Goal: Ask a question: Seek information or help from site administrators or community

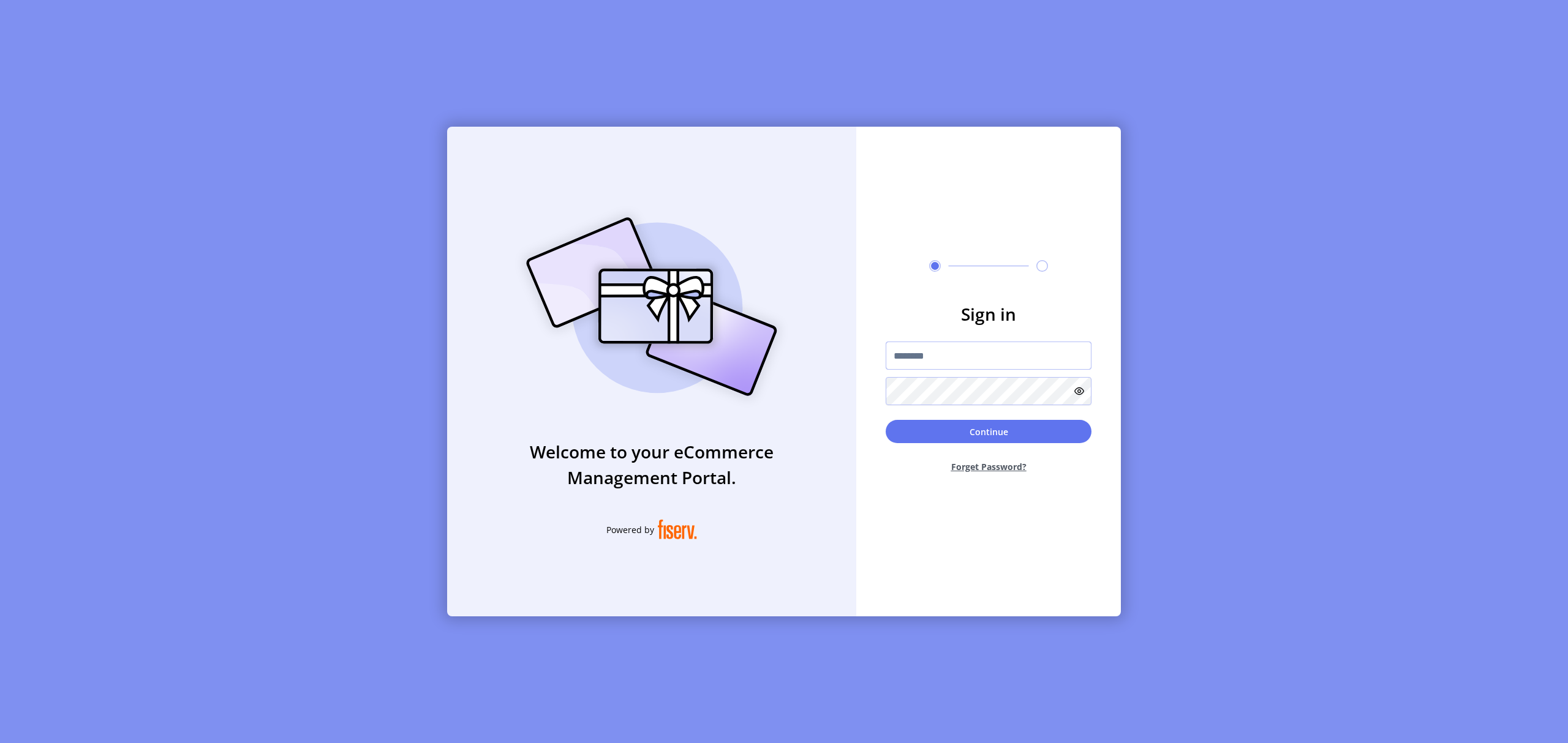
type input "**********"
click at [984, 441] on button "Continue" at bounding box center [988, 431] width 206 height 23
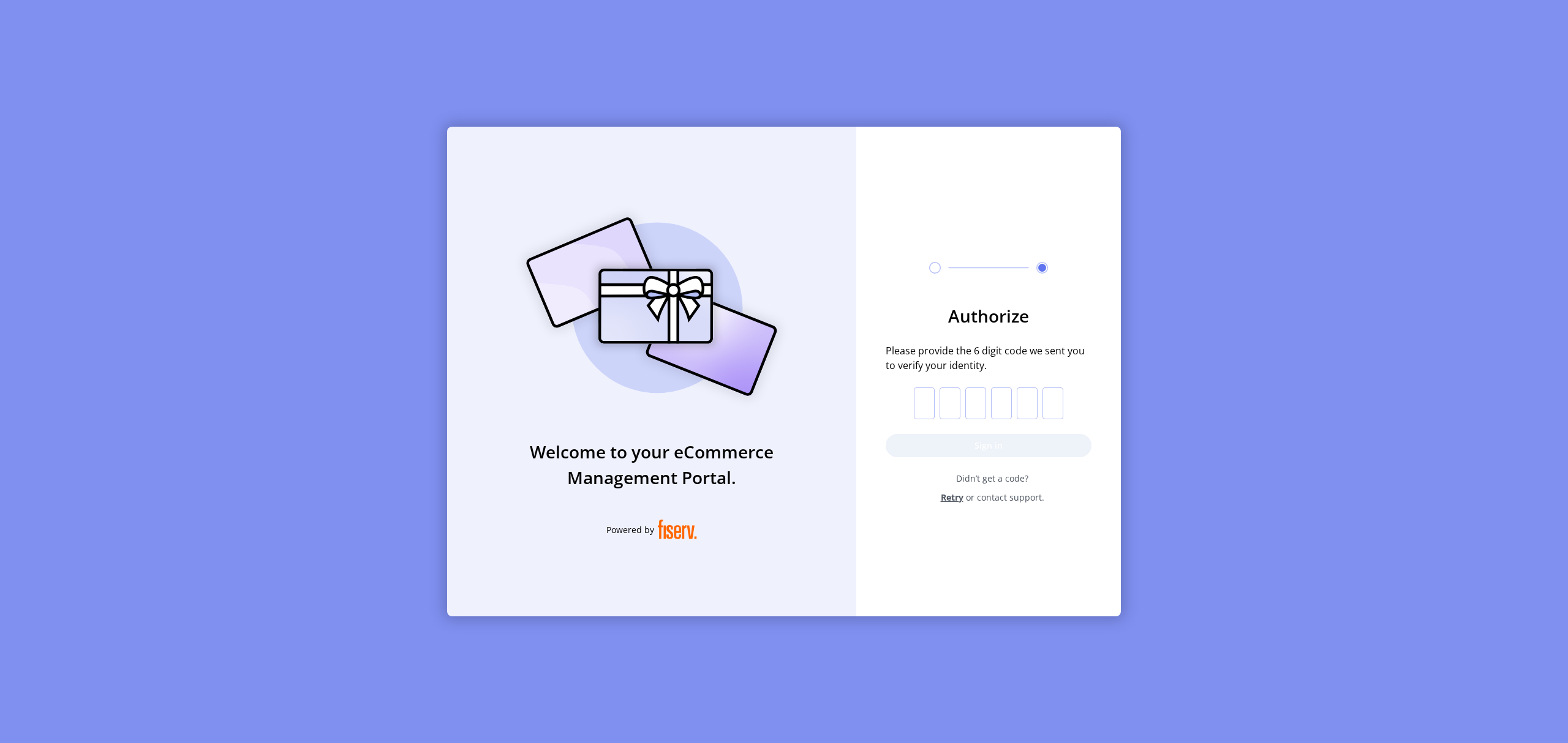
click at [924, 399] on input "text" at bounding box center [925, 403] width 21 height 32
type input "*"
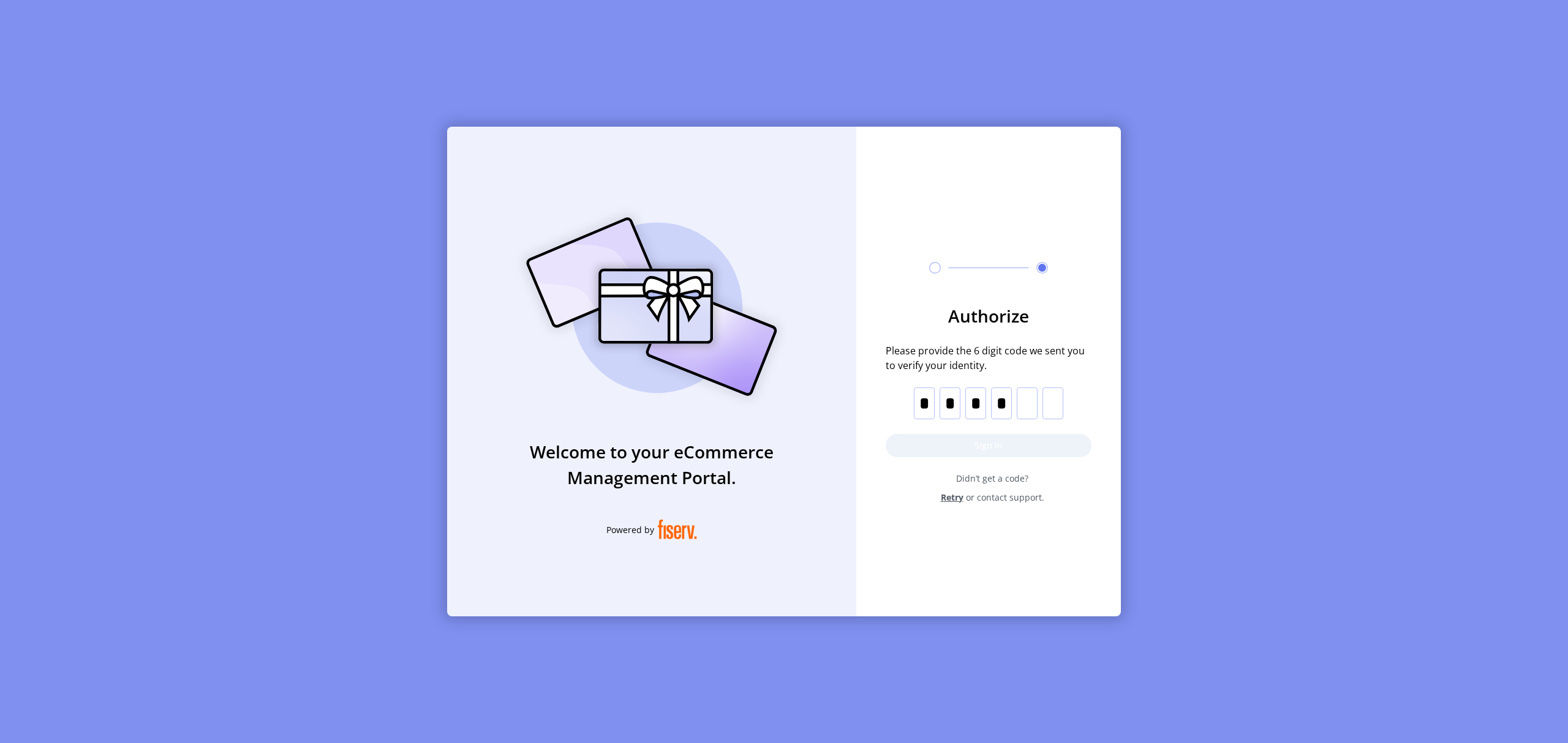
type input "*"
click at [941, 450] on button "Sign in" at bounding box center [988, 446] width 206 height 23
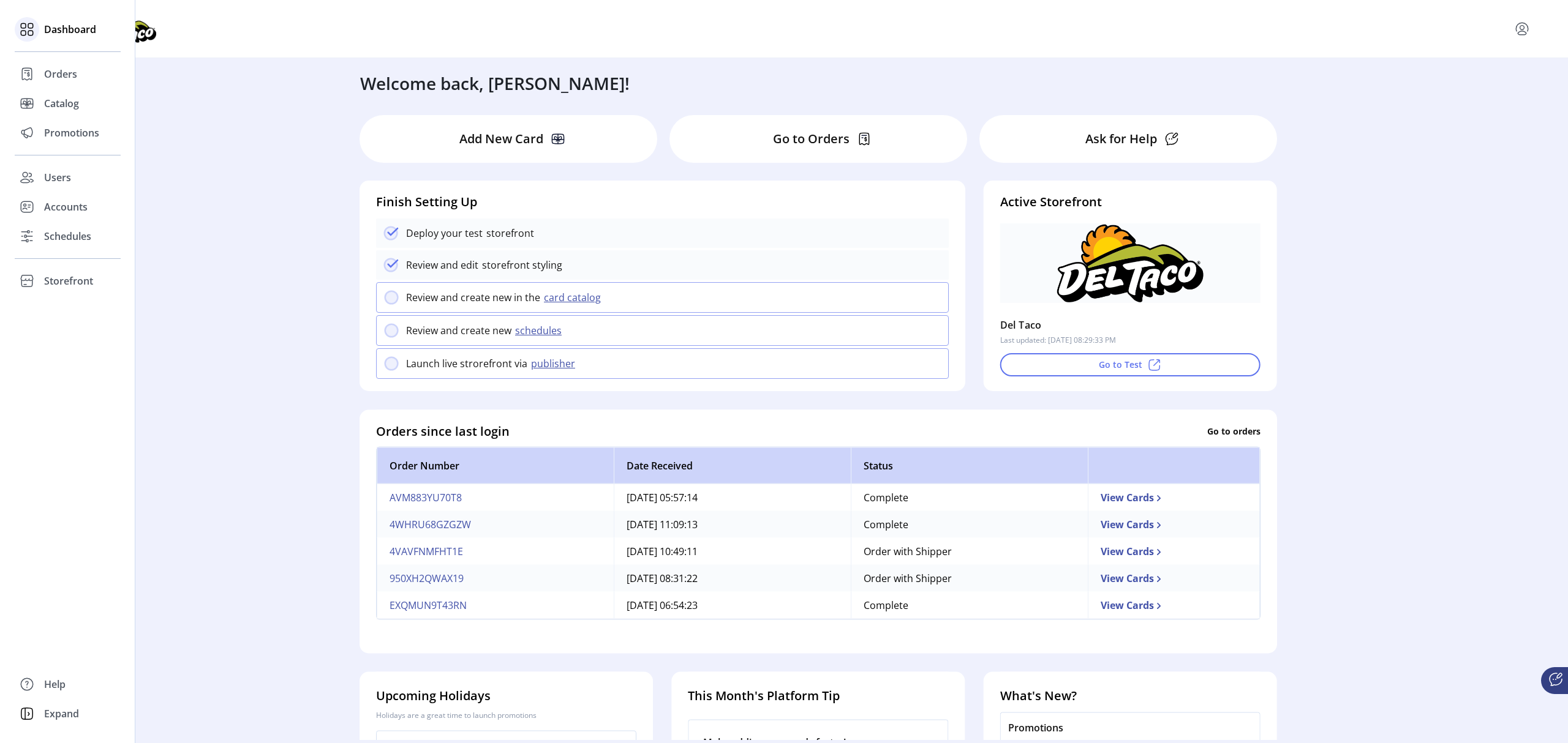
click at [66, 25] on span "Dashboard" at bounding box center [70, 29] width 52 height 14
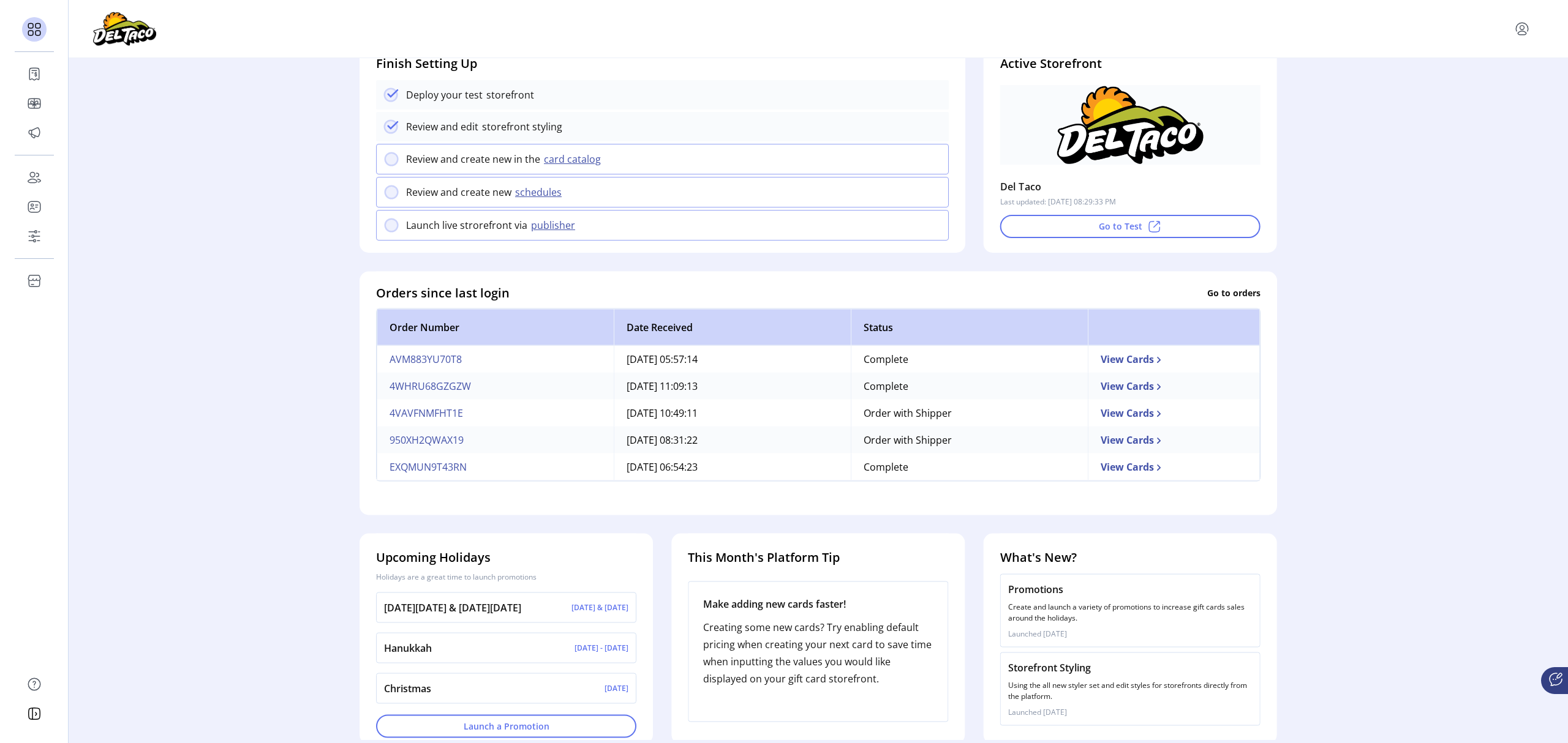
scroll to position [154, 0]
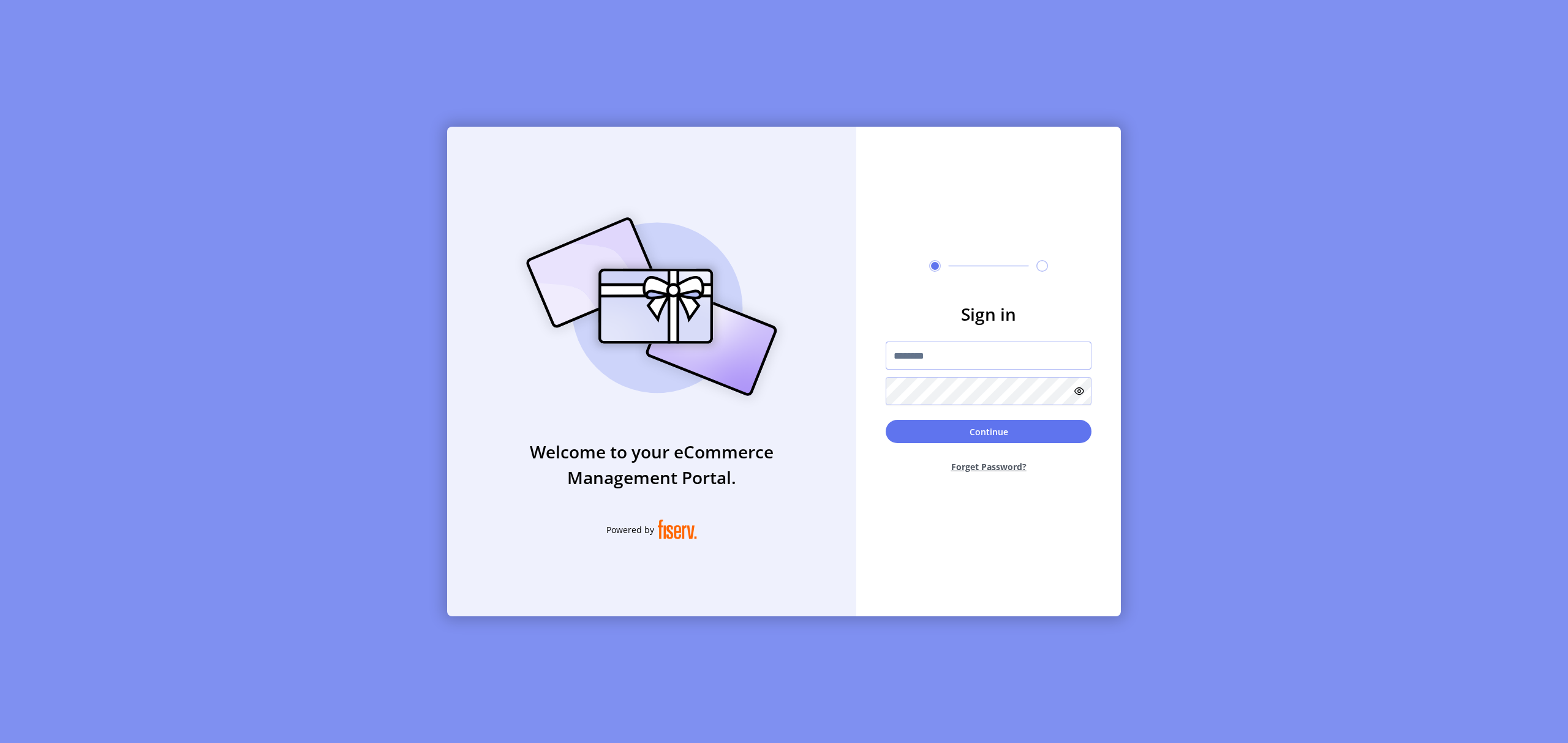
type input "**********"
click at [946, 434] on button "Continue" at bounding box center [988, 431] width 206 height 23
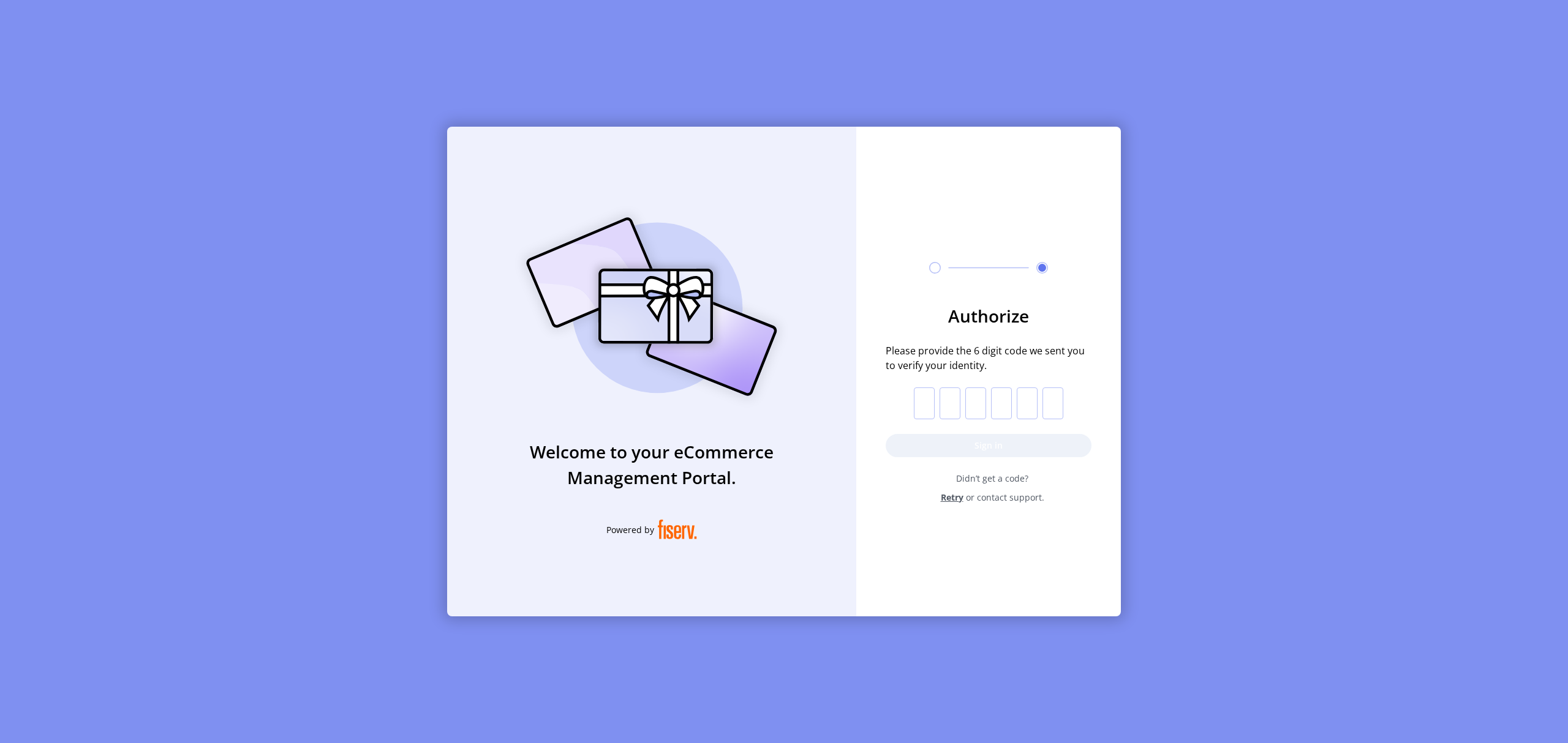
click at [922, 406] on input "text" at bounding box center [925, 403] width 21 height 32
type input "*"
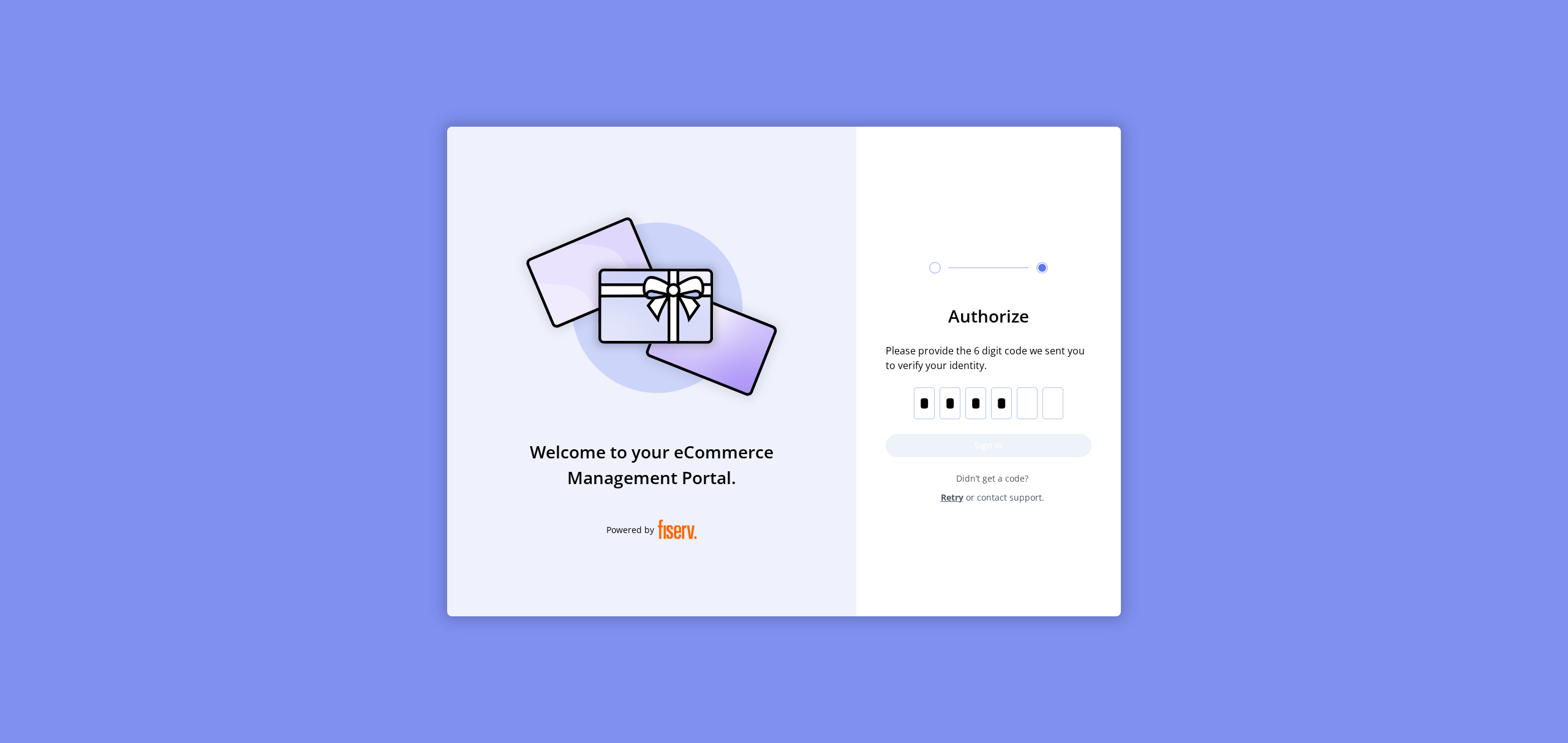
type input "*"
click at [1012, 447] on button "Sign in" at bounding box center [988, 446] width 206 height 23
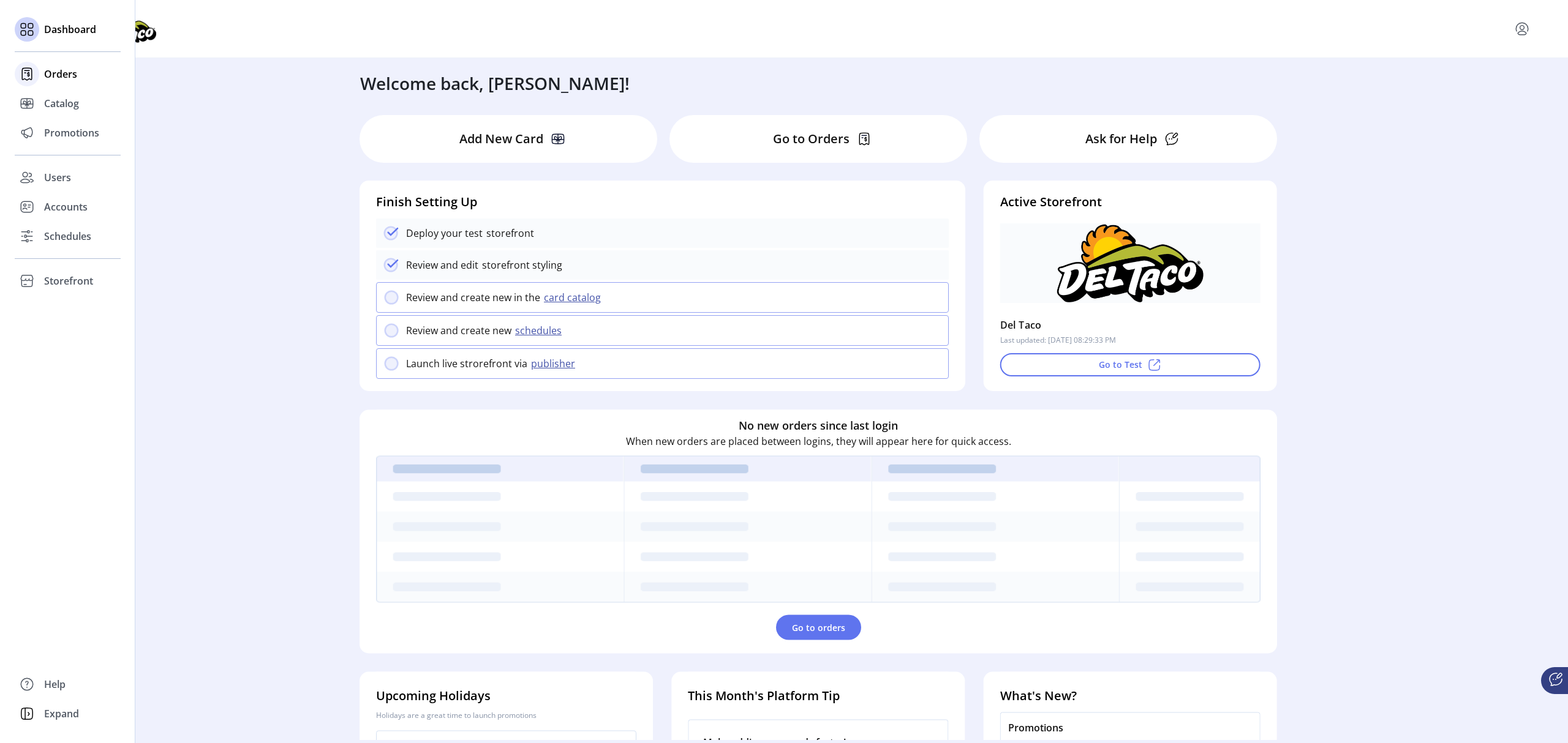
click at [67, 79] on span "Orders" at bounding box center [60, 74] width 33 height 14
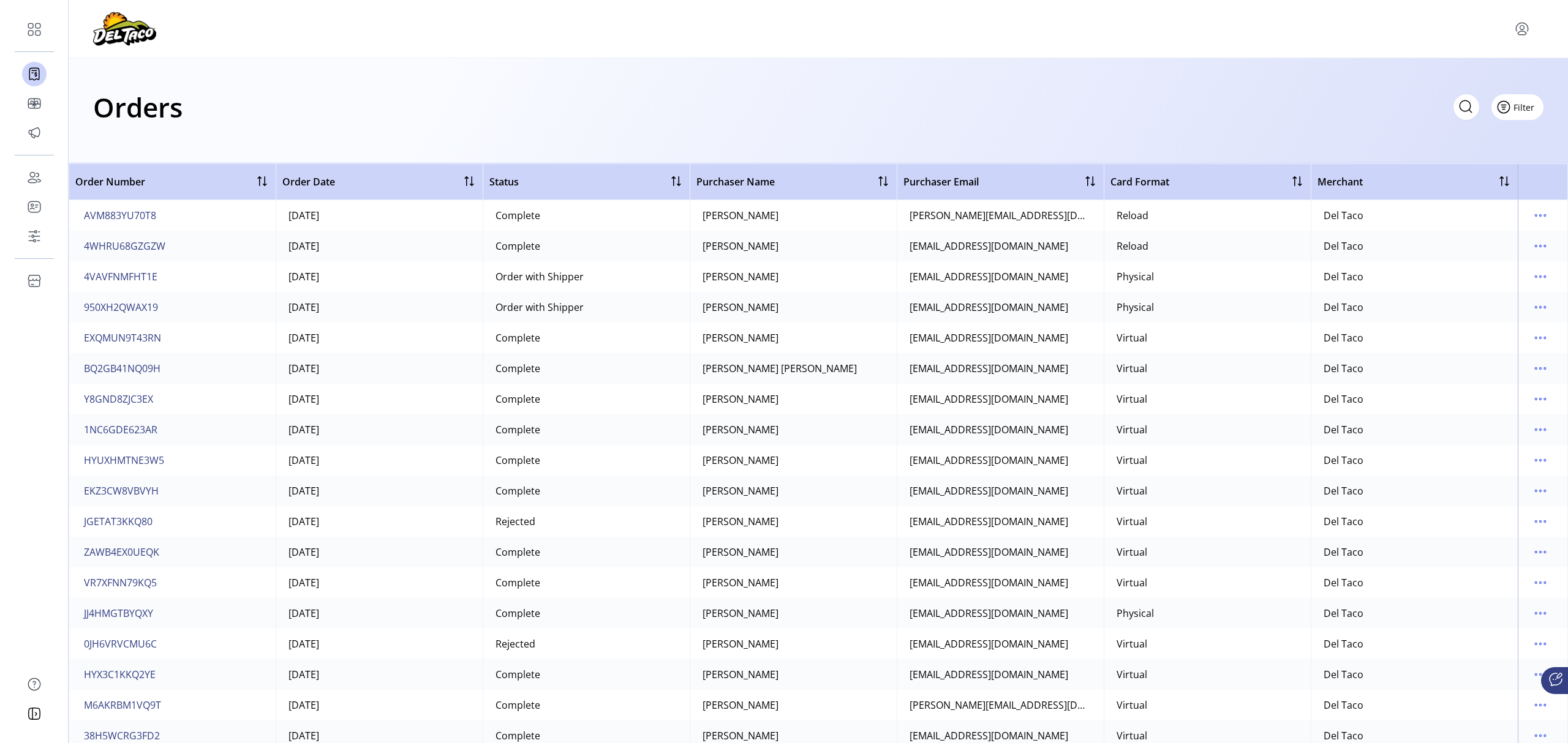
click at [1519, 111] on span "Filter" at bounding box center [1524, 107] width 21 height 13
click at [1096, 63] on div "Orders Filter Focused All Orders" at bounding box center [819, 111] width 1500 height 105
click at [1489, 106] on icon at bounding box center [1492, 107] width 19 height 19
click at [1489, 110] on icon at bounding box center [1492, 107] width 19 height 19
paste input "**********"
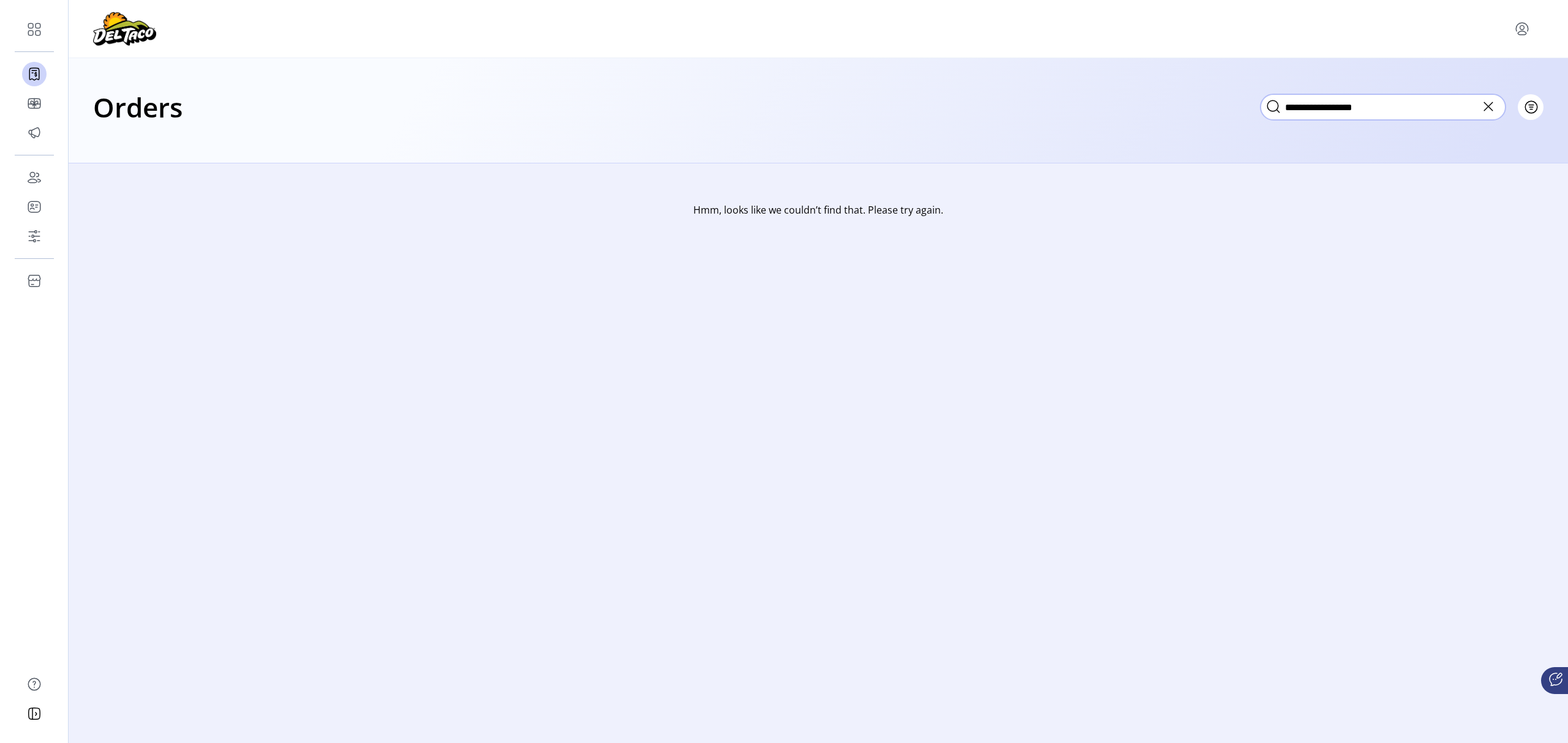
type input "**********"
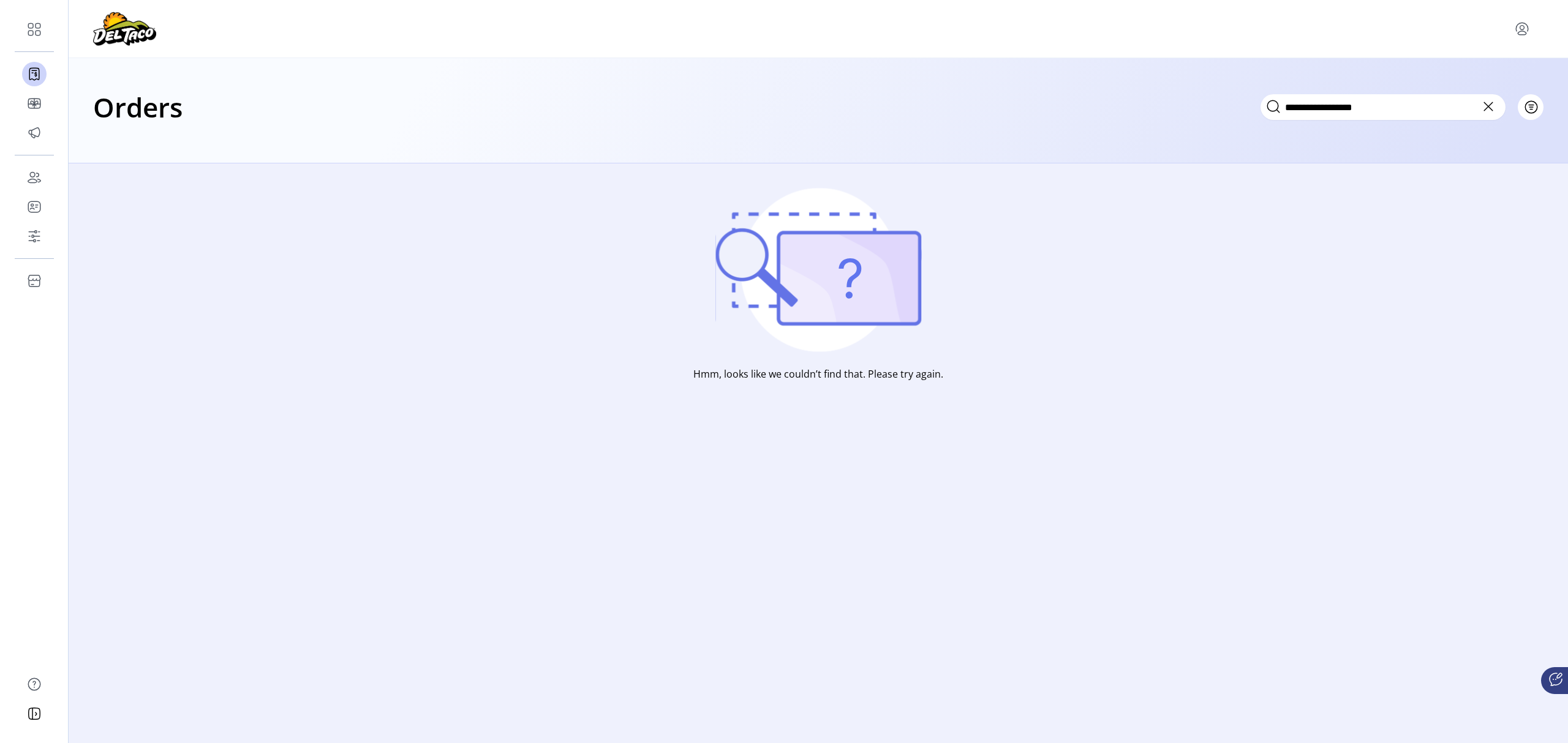
click at [1487, 108] on icon at bounding box center [1489, 107] width 9 height 9
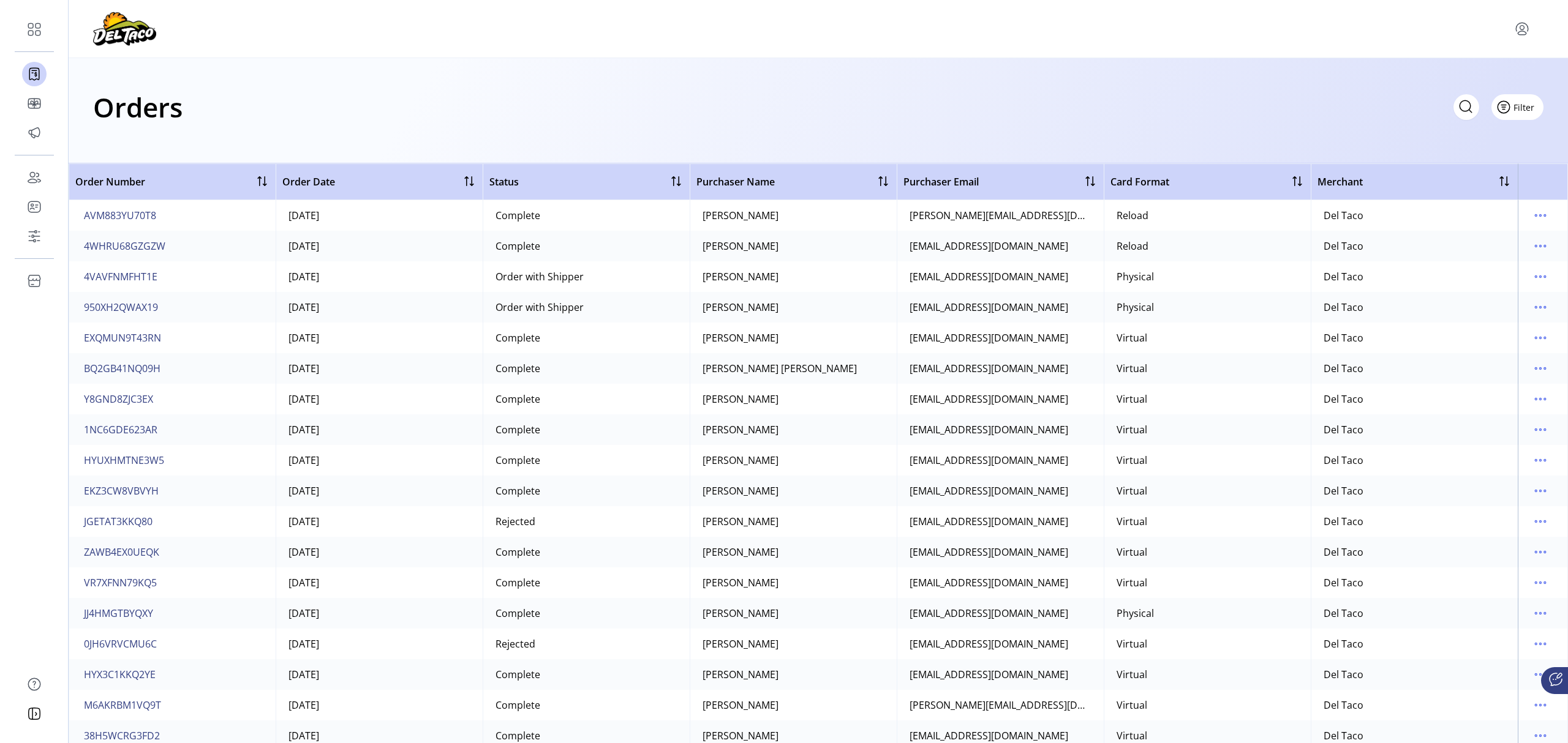
click at [1524, 111] on span "Filter" at bounding box center [1524, 107] width 21 height 13
click at [1491, 177] on span "Date" at bounding box center [1482, 174] width 102 height 10
click at [177, 133] on span "button" at bounding box center [172, 135] width 9 height 9
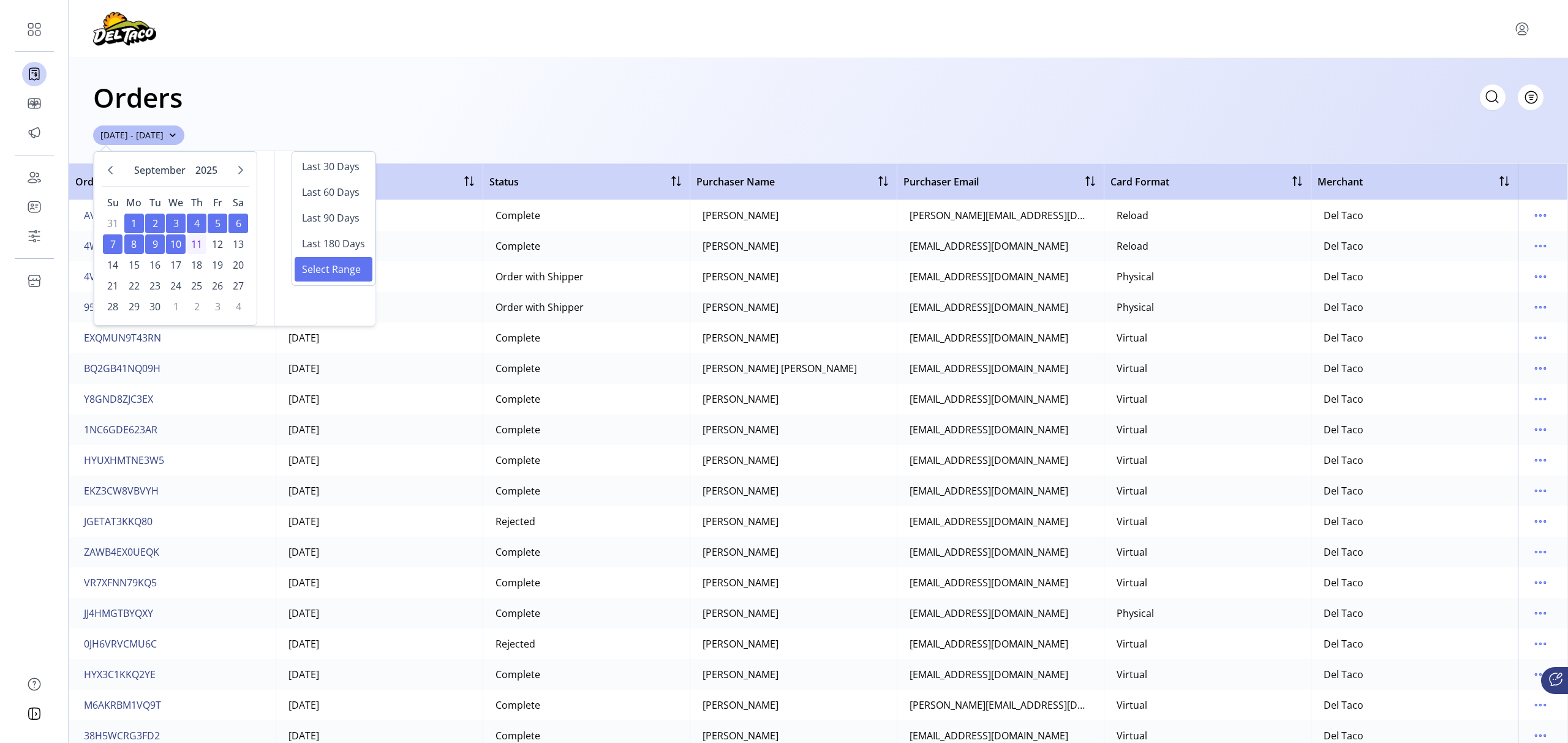
click at [234, 221] on span "6" at bounding box center [238, 224] width 19 height 19
click at [407, 81] on div "Orders Filter Focused All Orders" at bounding box center [818, 97] width 1451 height 42
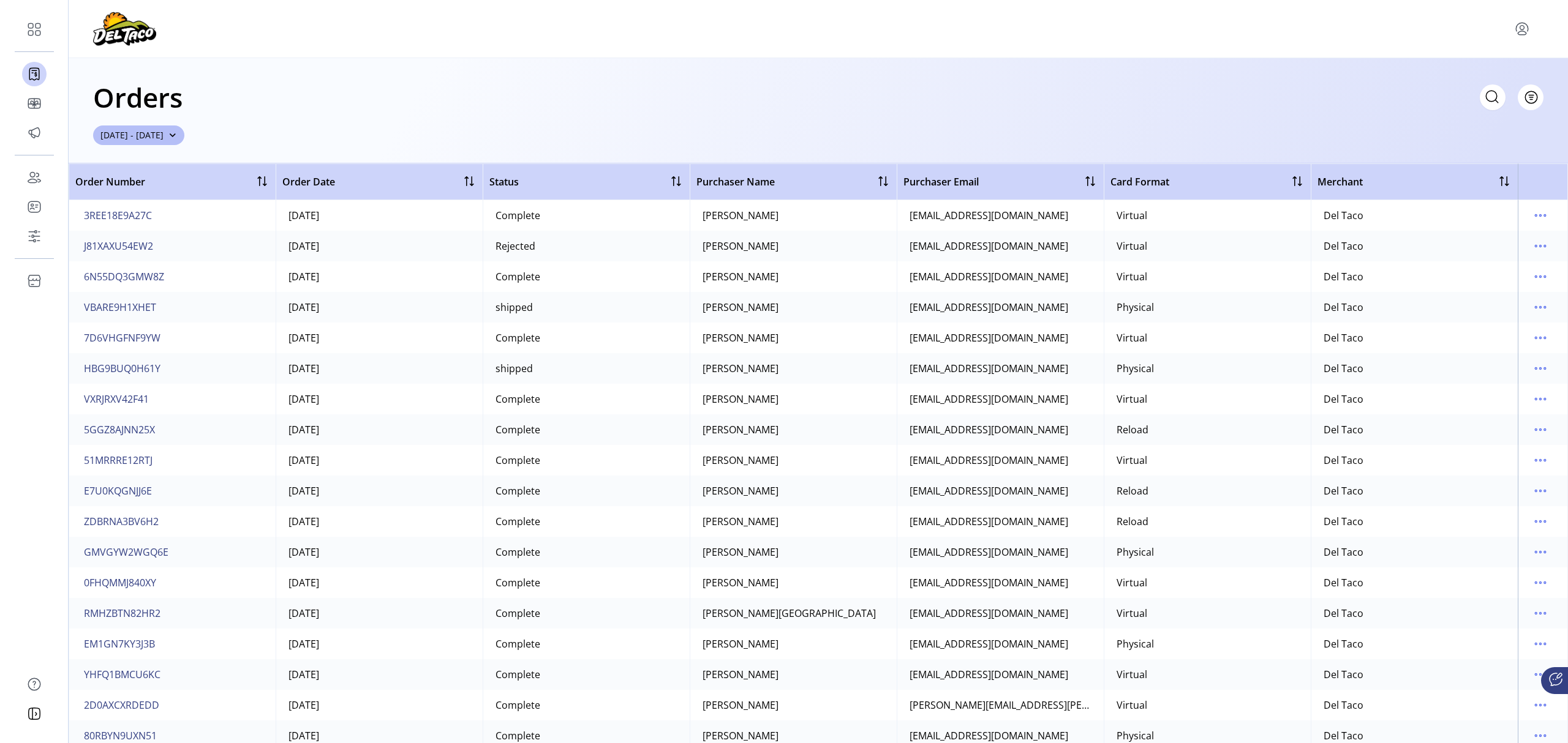
scroll to position [652, 0]
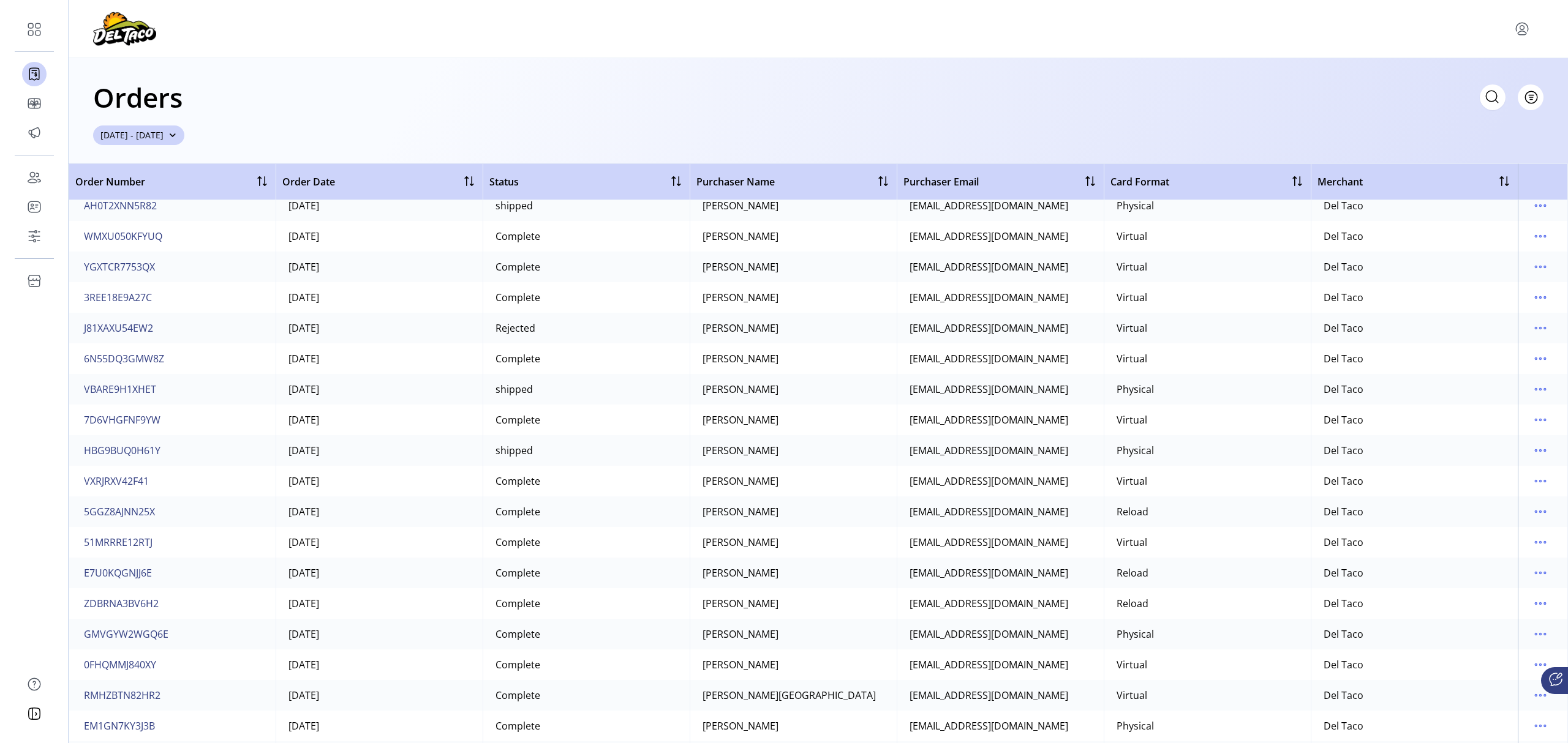
click at [184, 135] on button "[DATE] - [DATE]" at bounding box center [139, 135] width 91 height 19
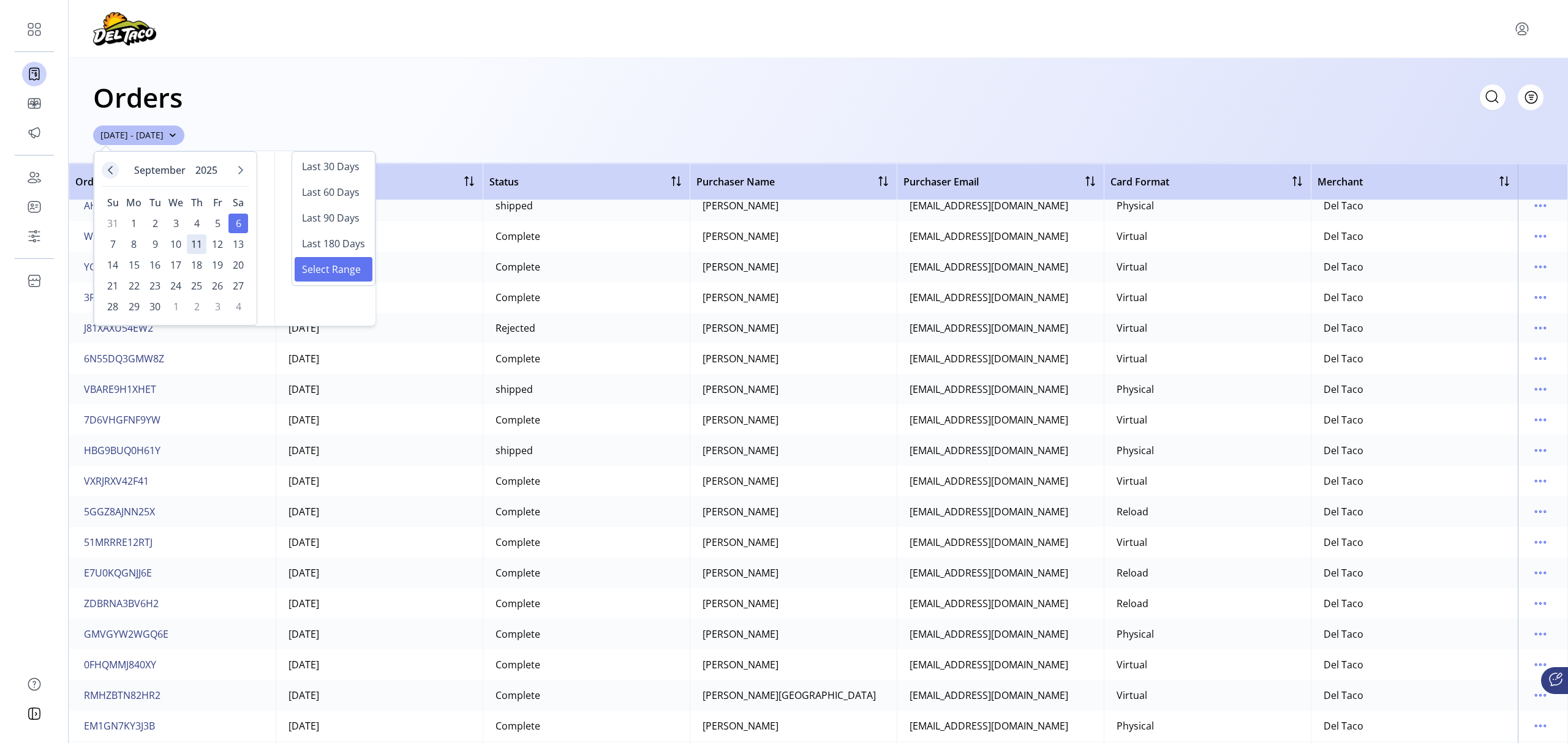
click at [113, 169] on icon "Previous Month" at bounding box center [110, 170] width 10 height 10
click at [333, 267] on span "Select Range" at bounding box center [331, 269] width 59 height 14
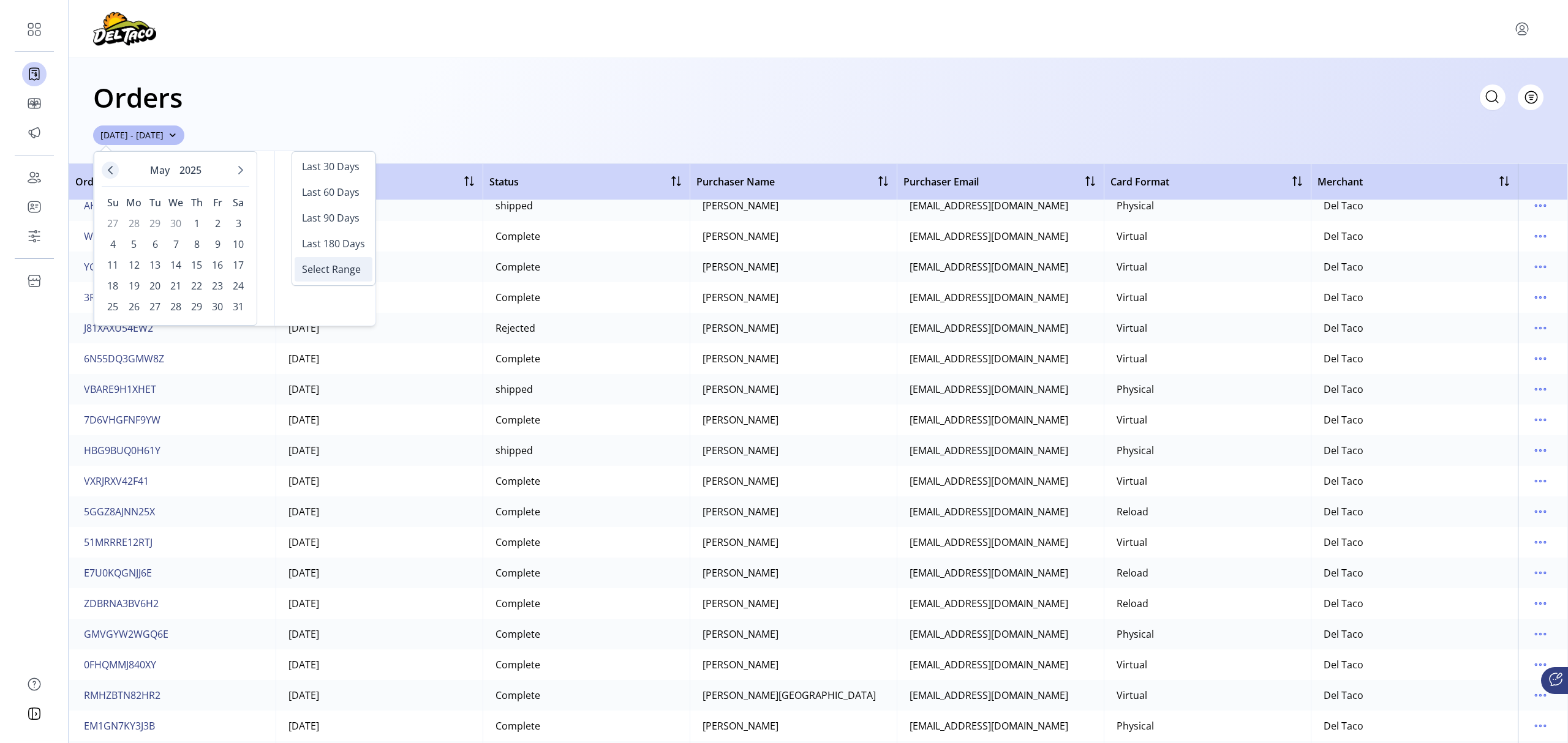
click at [106, 172] on icon "Previous Month" at bounding box center [110, 170] width 10 height 10
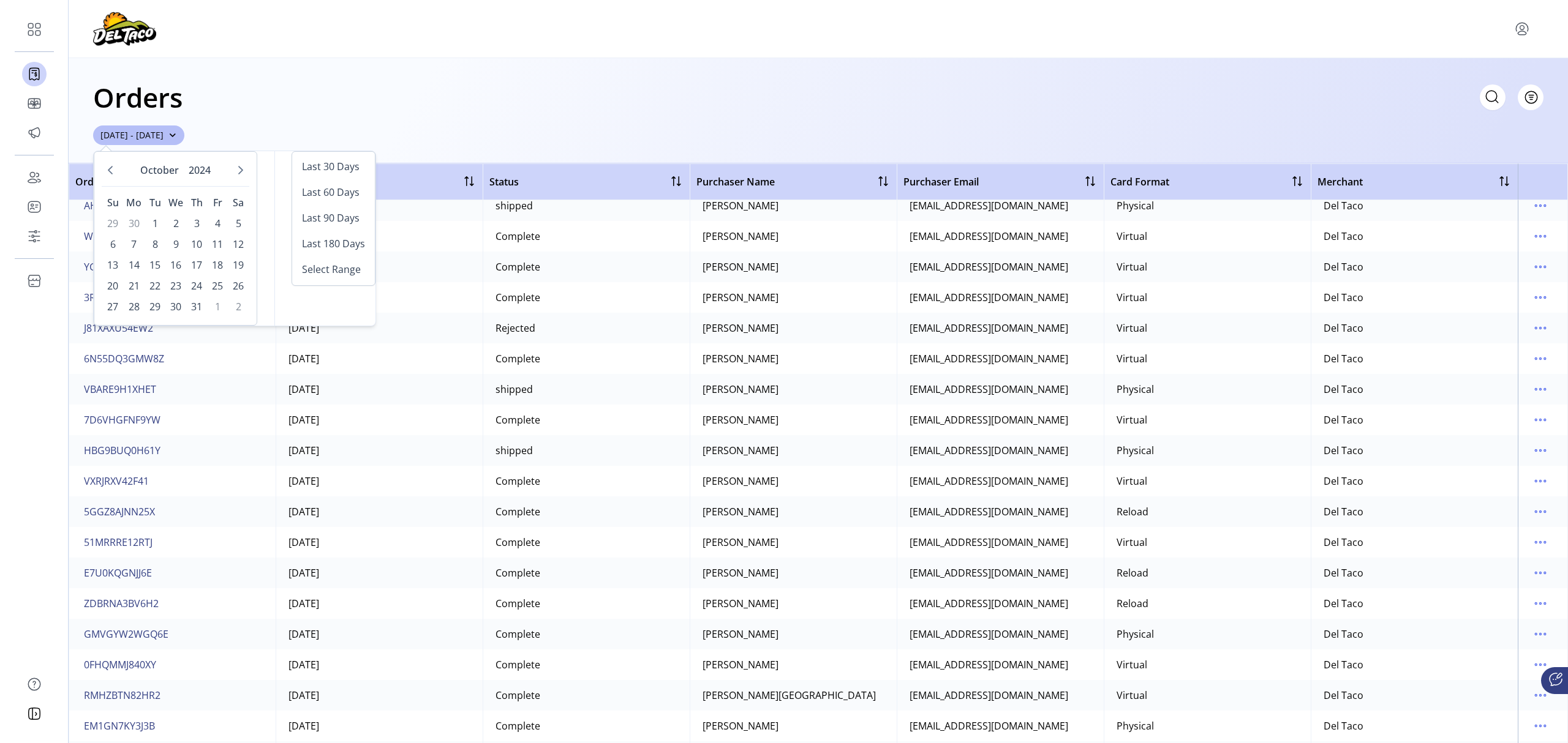
click at [106, 172] on icon "Previous Month" at bounding box center [110, 170] width 10 height 10
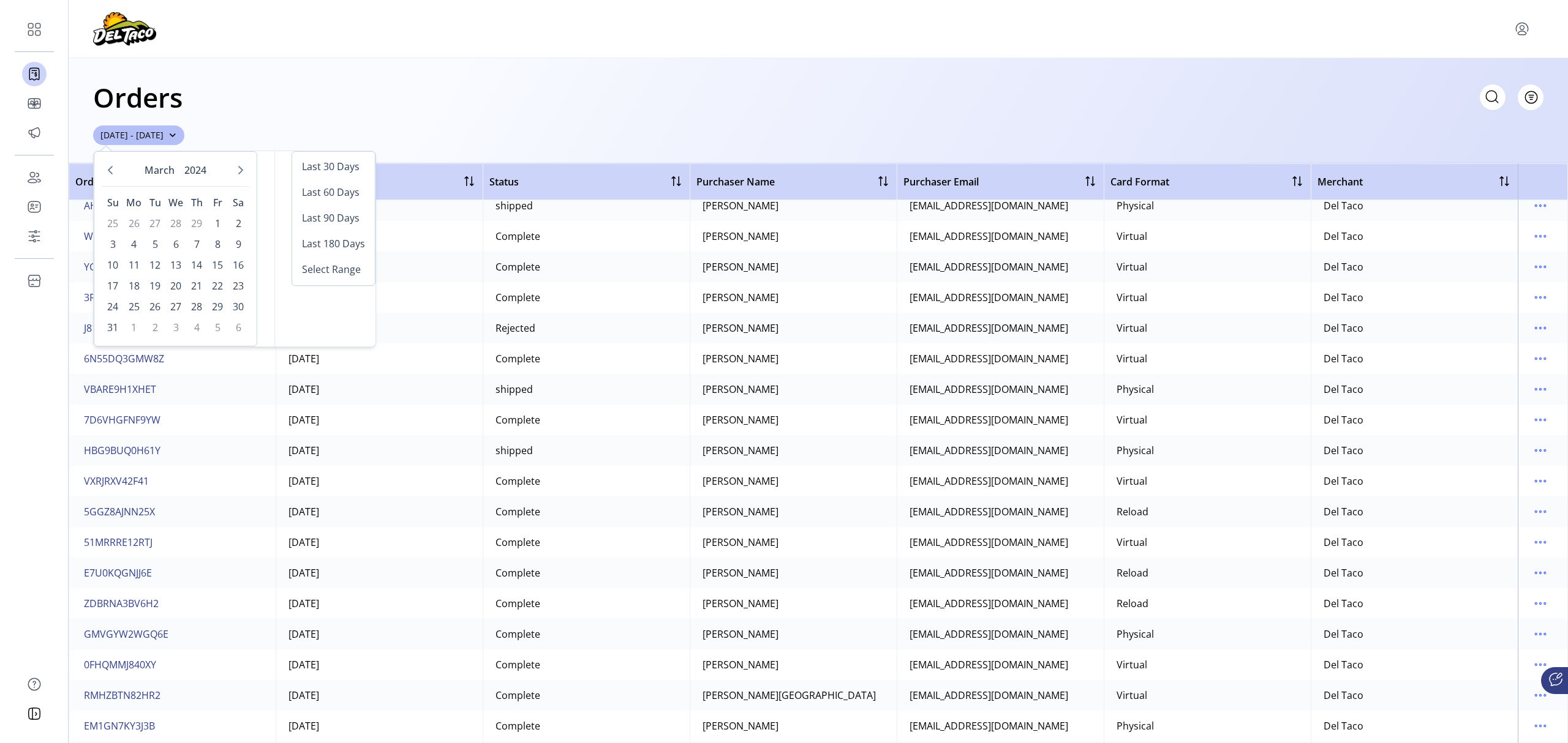
click at [106, 172] on icon "Previous Month" at bounding box center [110, 170] width 10 height 10
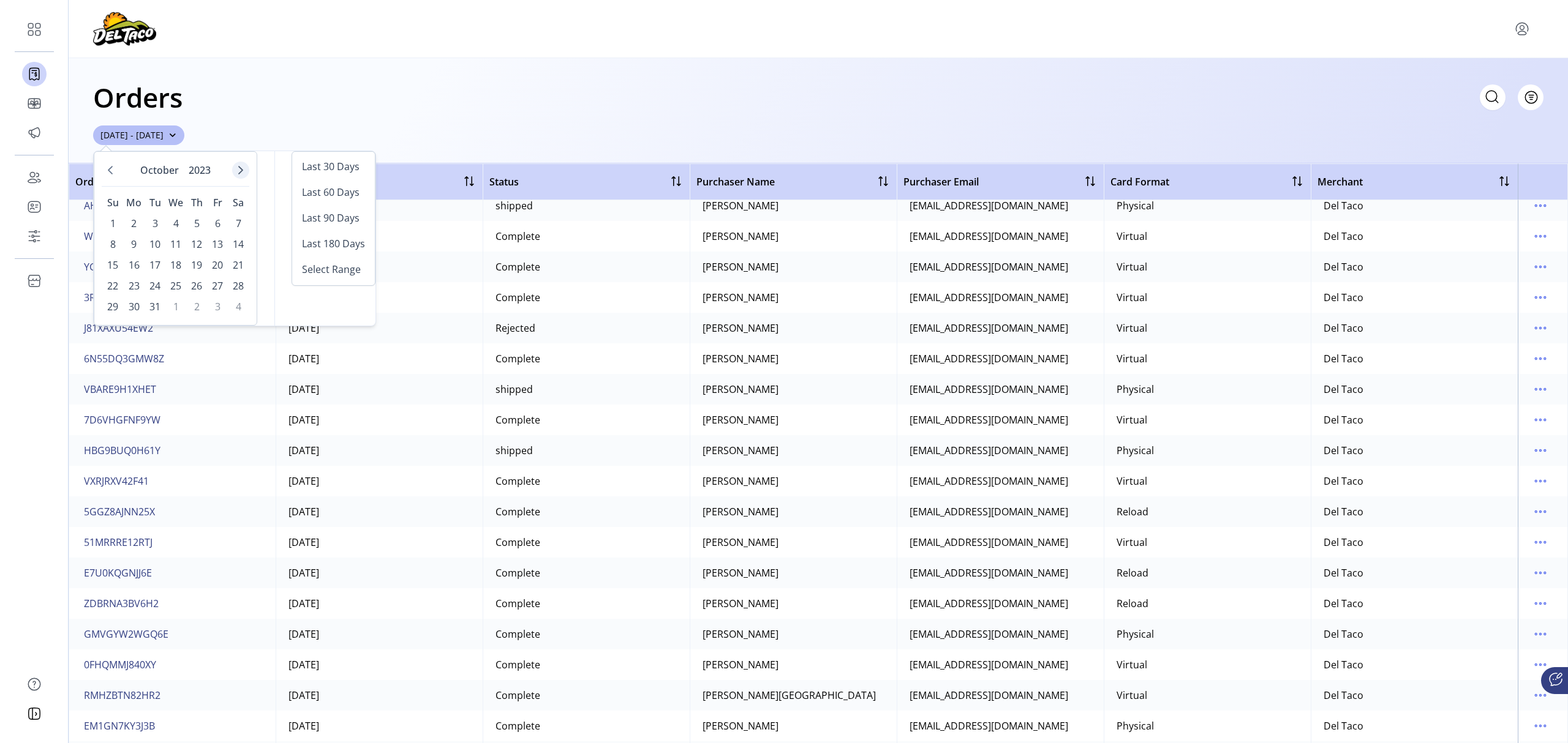
click at [242, 168] on button "Next Month" at bounding box center [240, 170] width 17 height 17
click at [172, 265] on span "15" at bounding box center [176, 264] width 19 height 19
click at [174, 267] on span "15" at bounding box center [176, 264] width 19 height 19
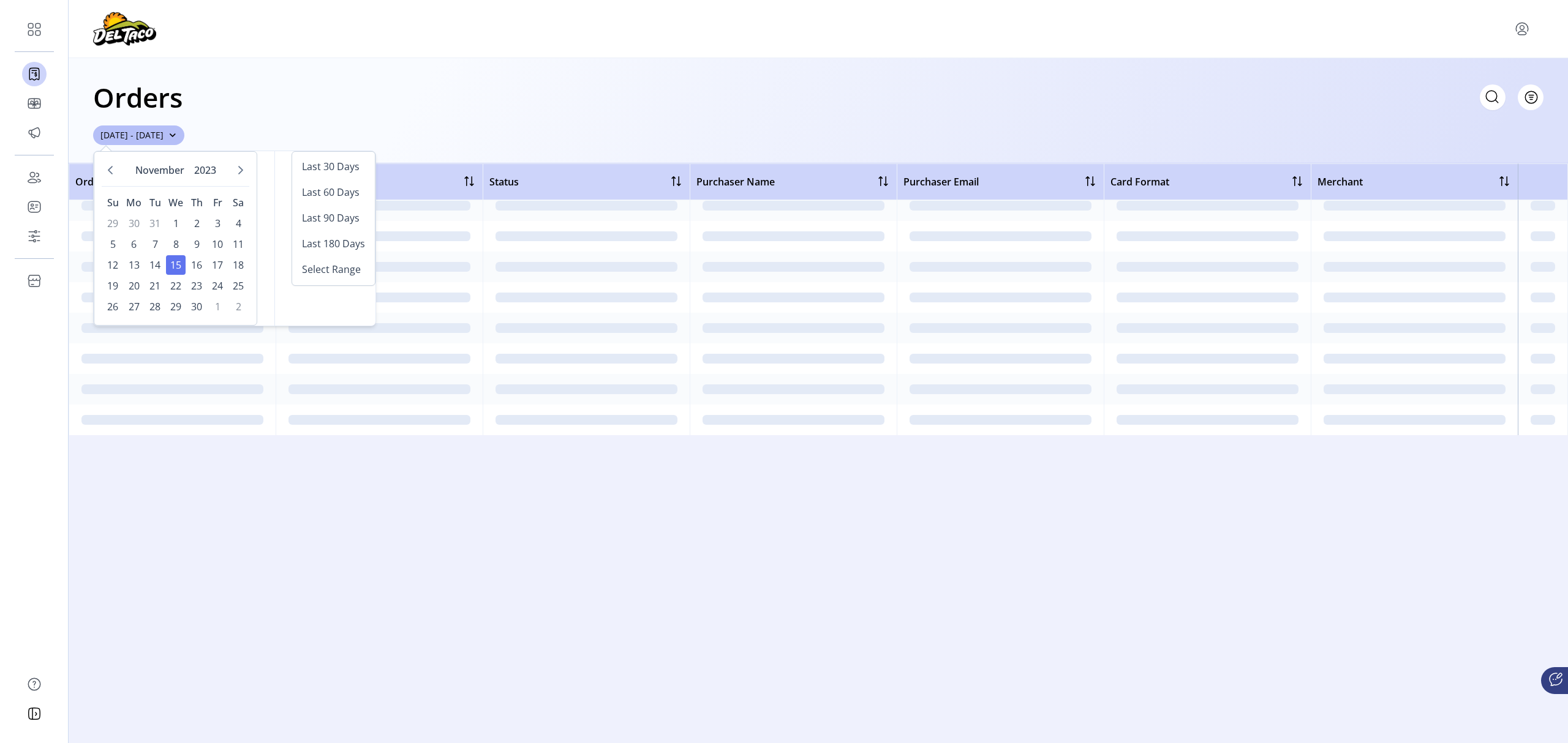
scroll to position [0, 0]
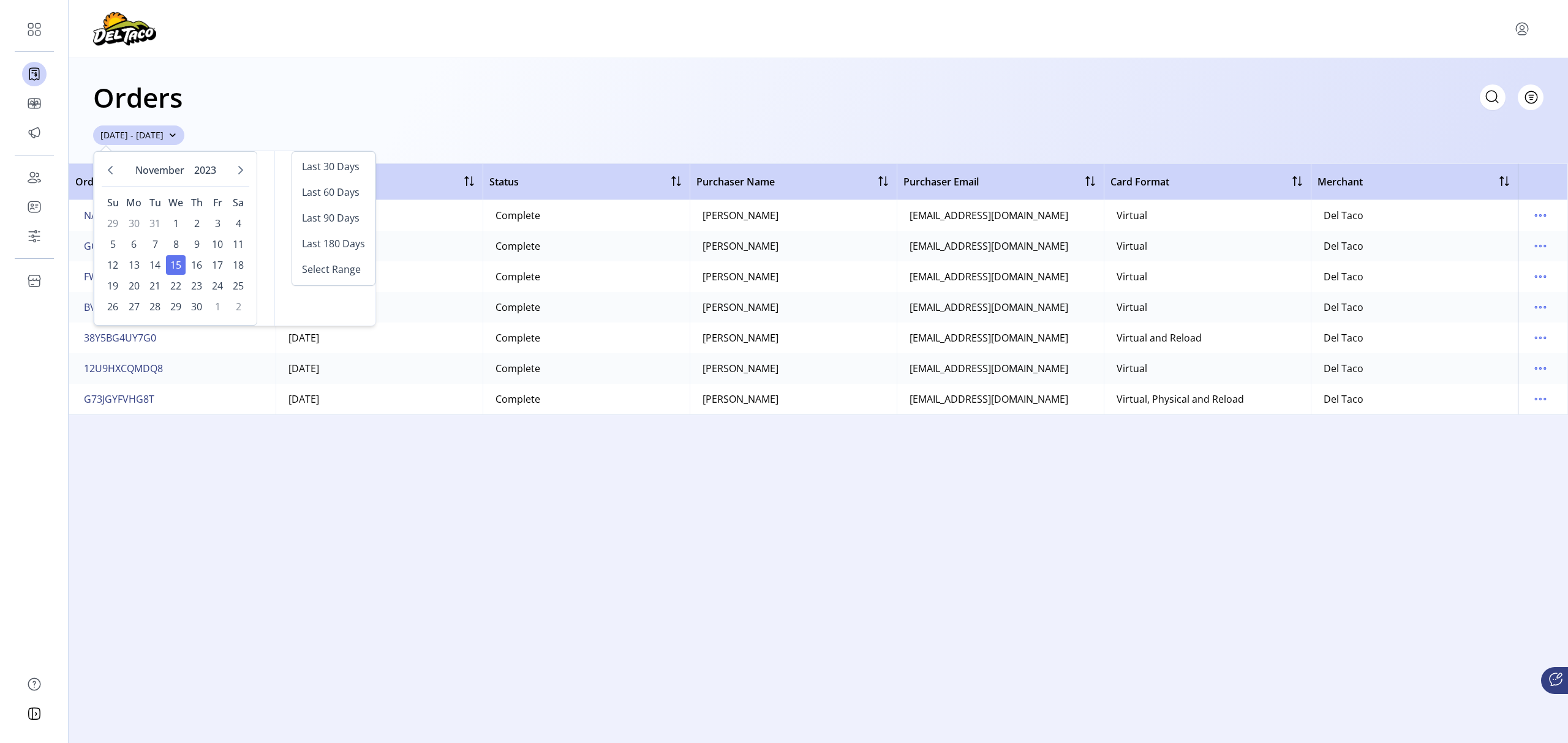
click at [177, 135] on span "button" at bounding box center [172, 135] width 9 height 9
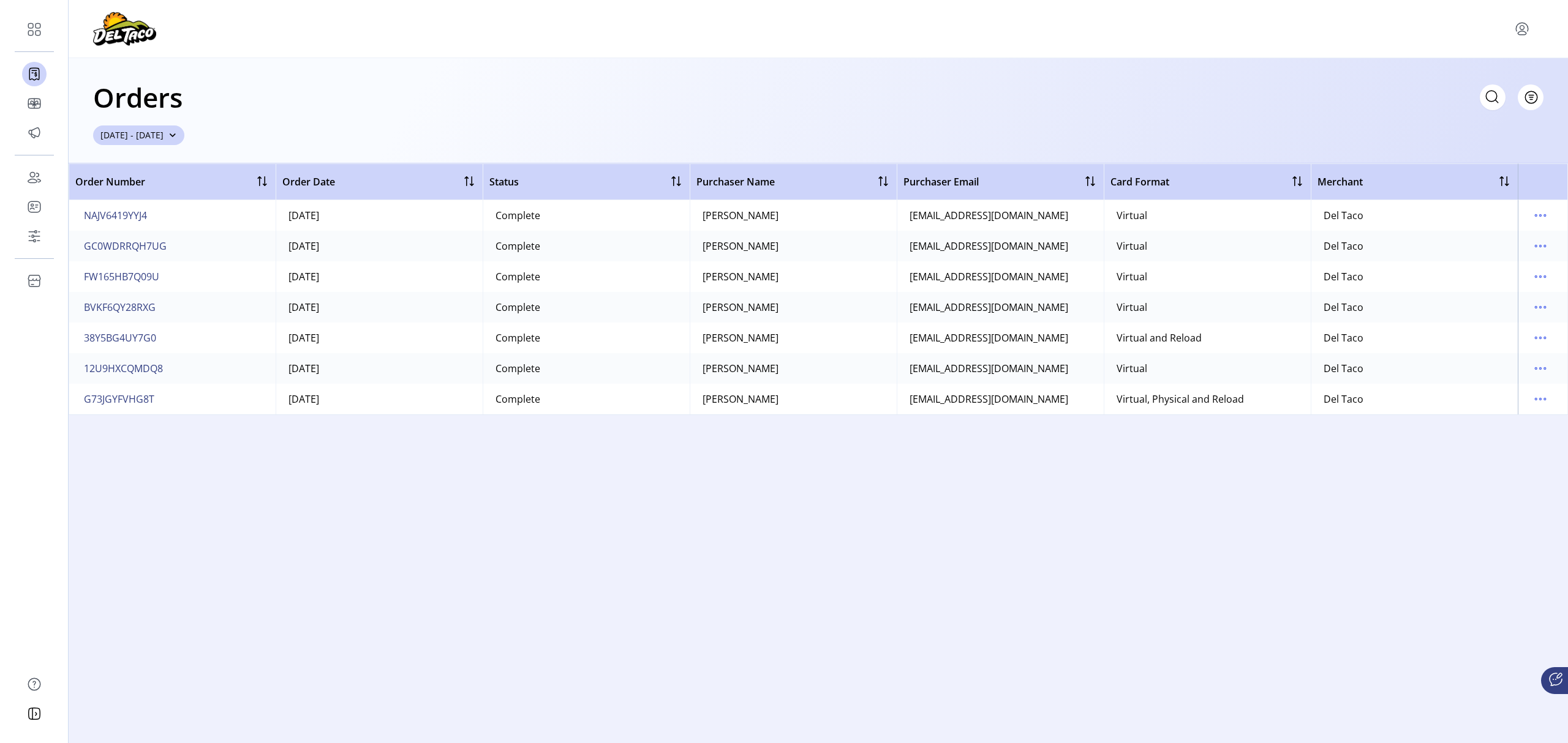
click at [177, 135] on span "button" at bounding box center [172, 135] width 9 height 9
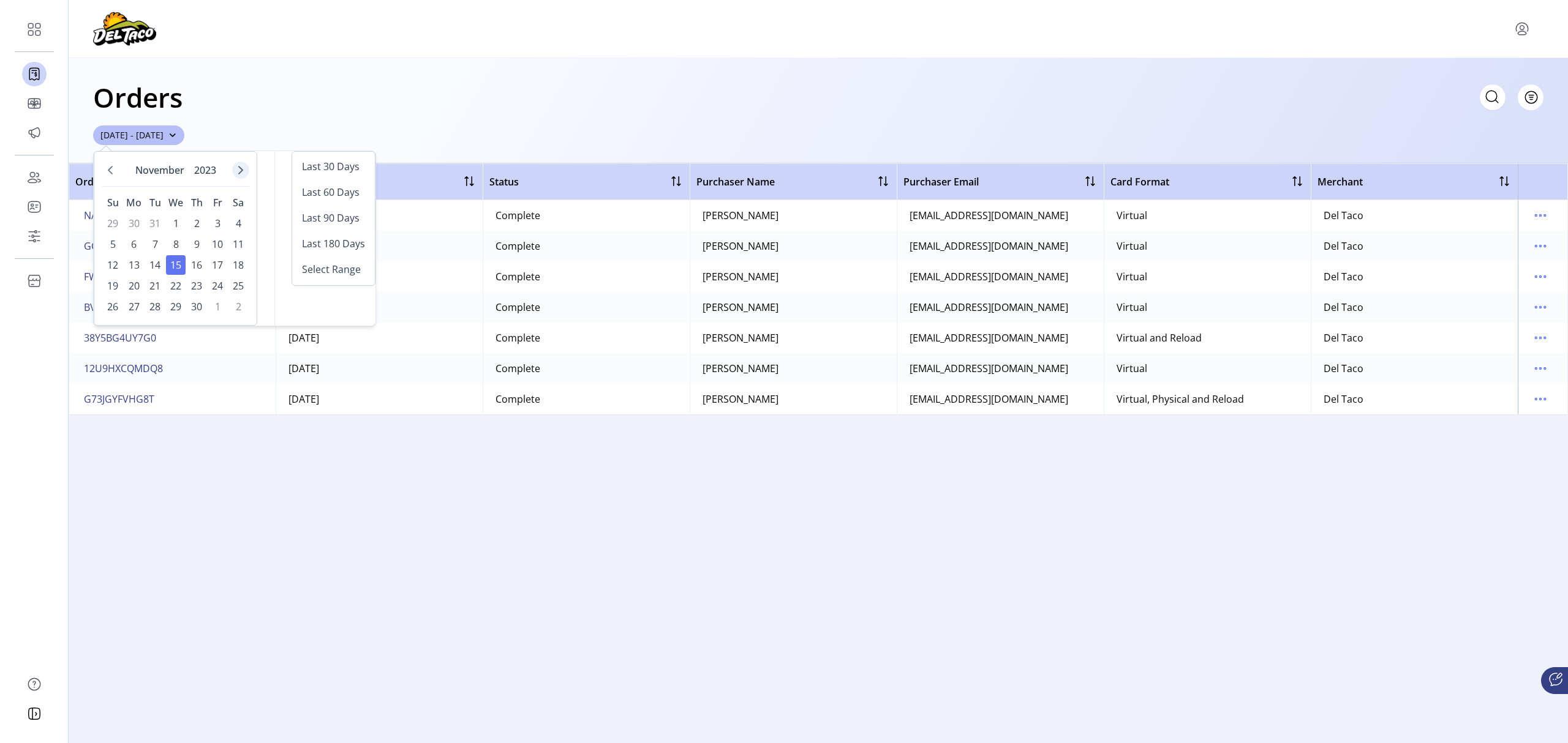
click at [233, 164] on button "Next Month" at bounding box center [240, 170] width 17 height 17
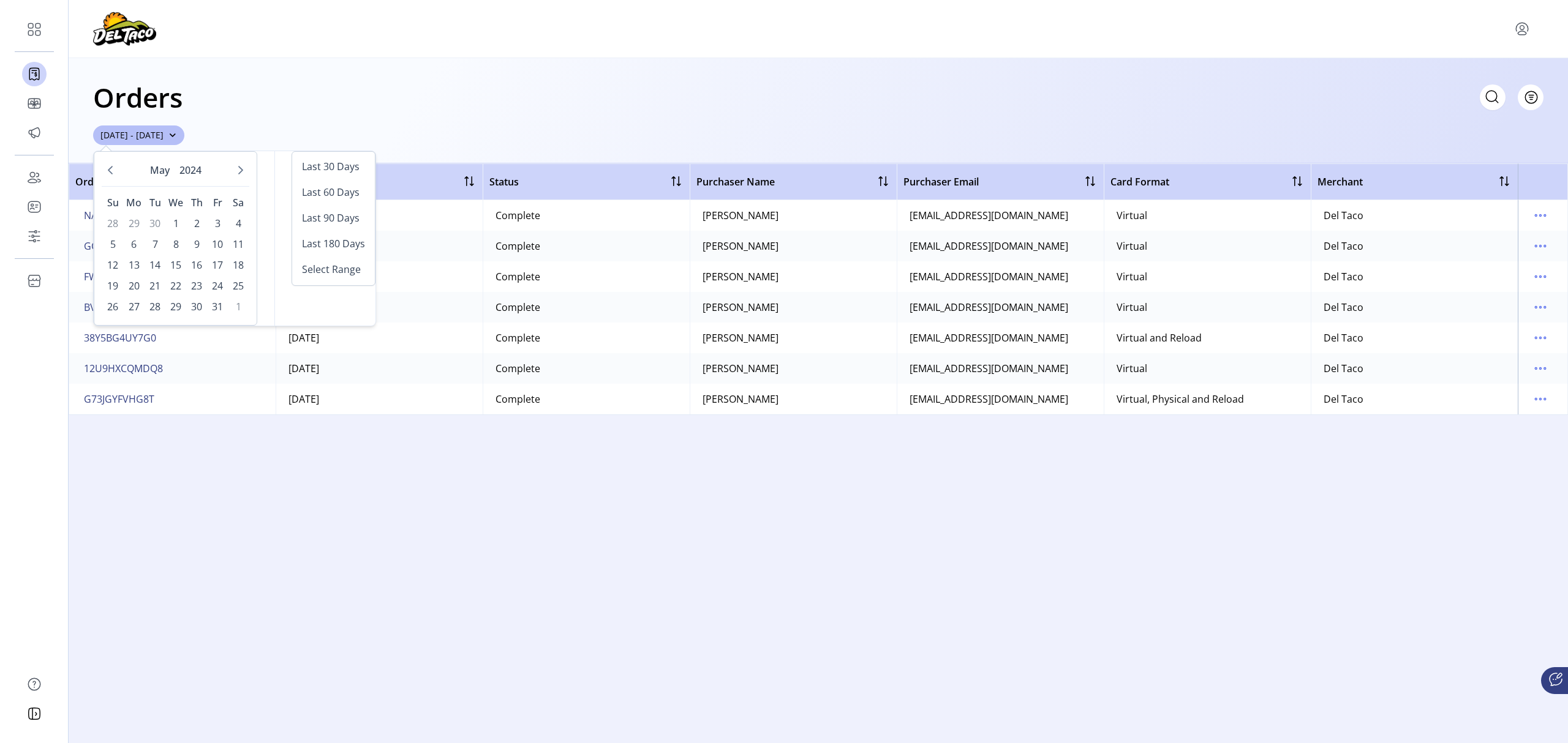
click at [233, 164] on button "Next Month" at bounding box center [240, 170] width 17 height 17
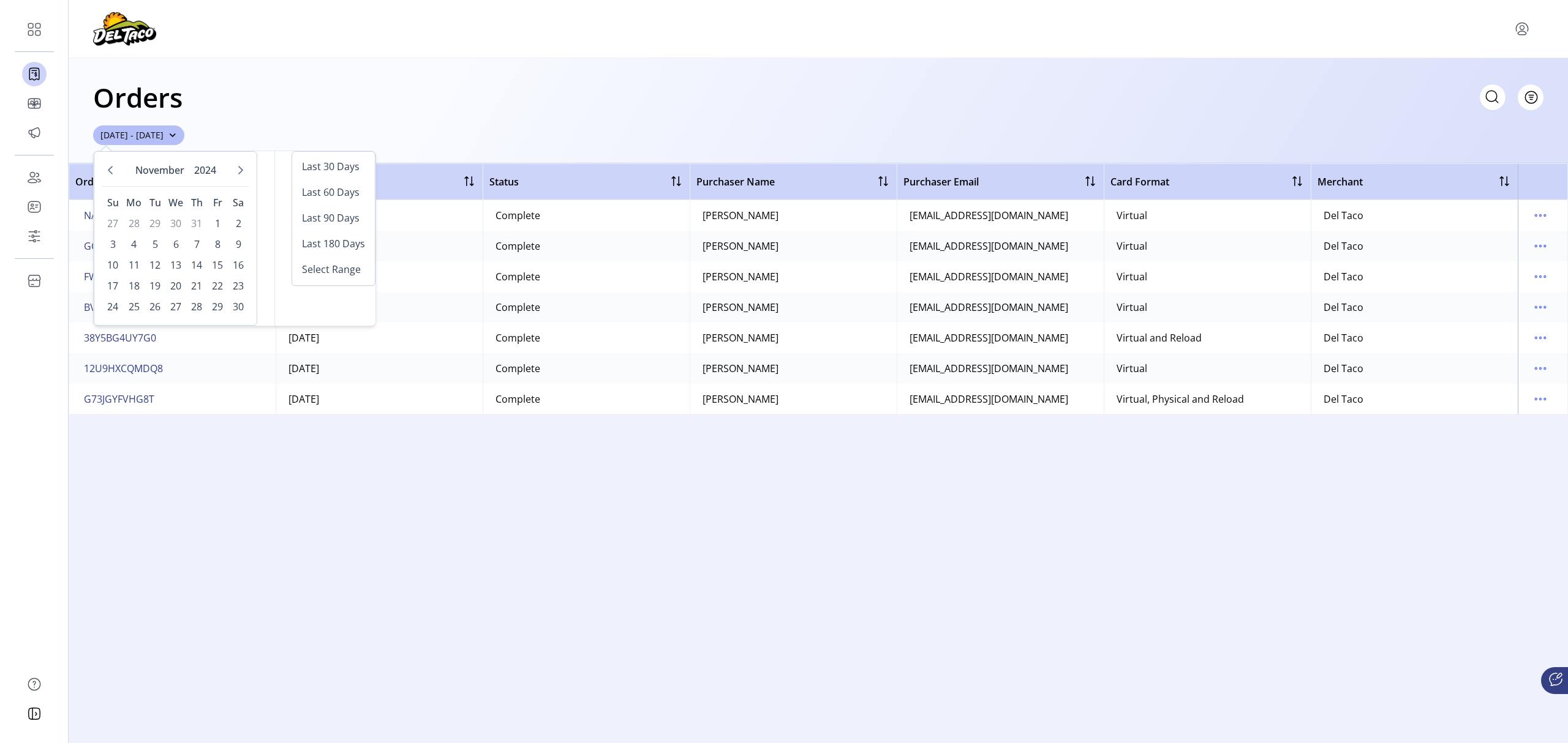
click at [233, 164] on button "Next Month" at bounding box center [240, 170] width 17 height 17
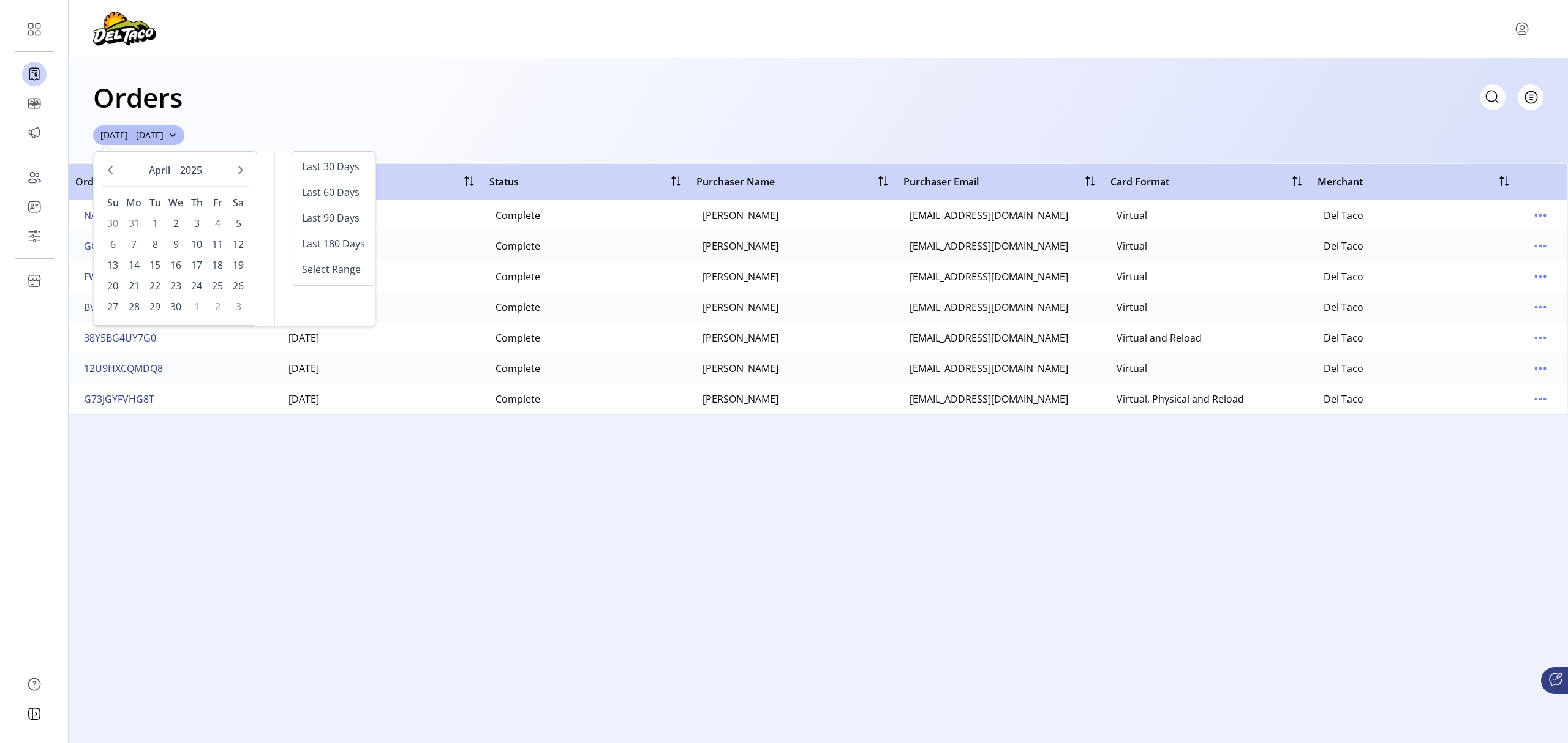
click at [233, 164] on button "Next Month" at bounding box center [240, 170] width 17 height 17
click at [232, 221] on span "7" at bounding box center [238, 224] width 19 height 19
click at [234, 221] on span "7" at bounding box center [238, 224] width 19 height 19
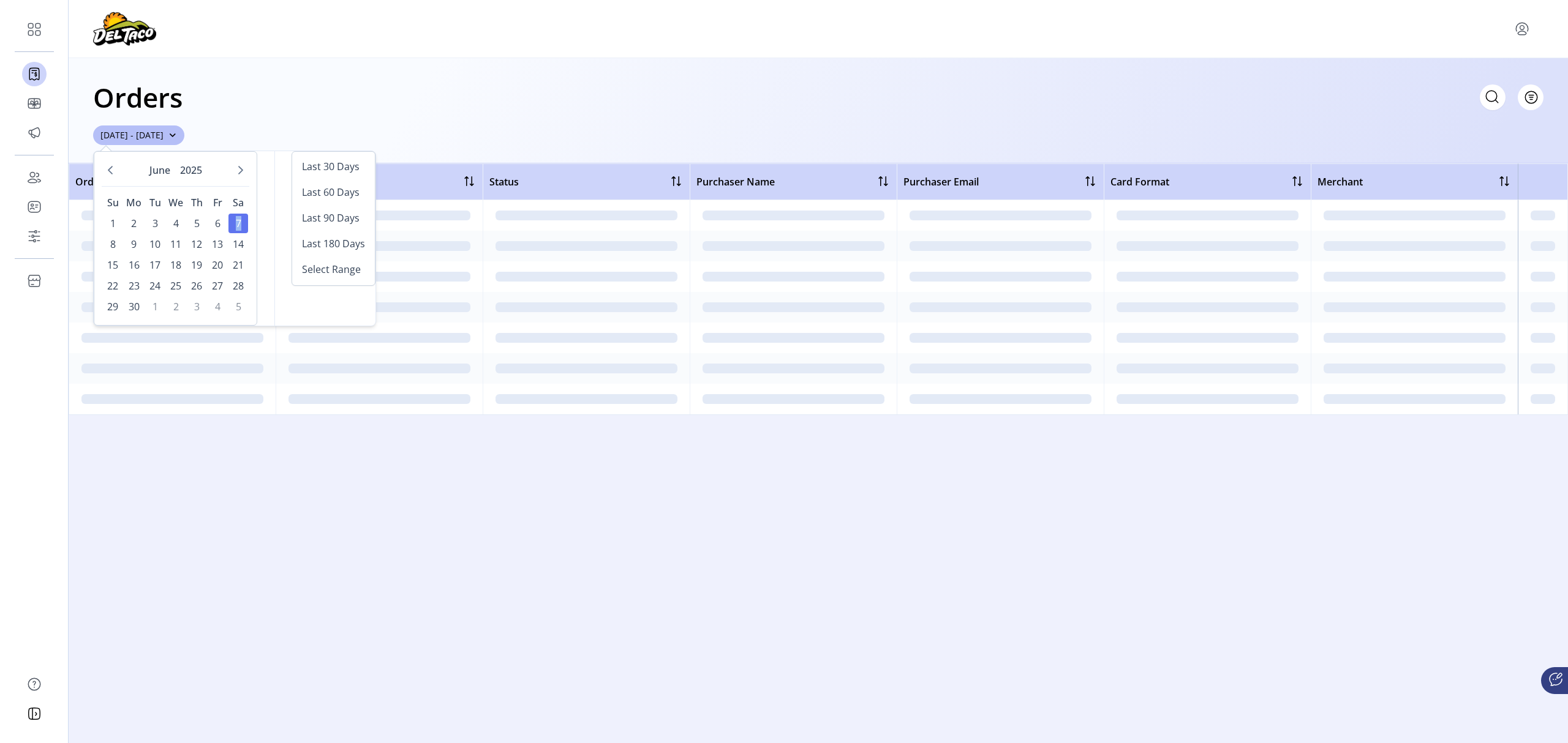
click at [234, 221] on span "7" at bounding box center [238, 224] width 19 height 19
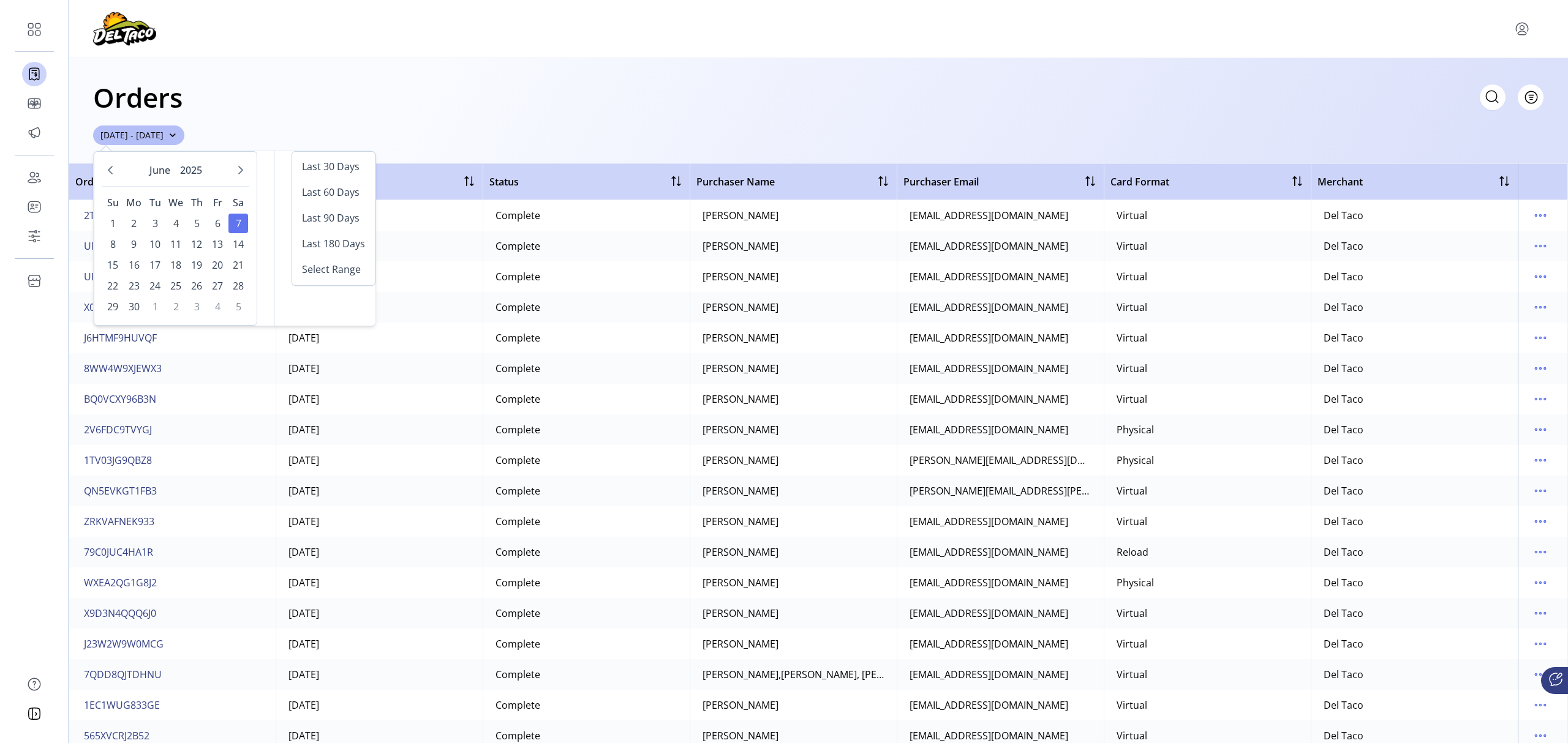
click at [471, 81] on div "Orders Filter Focused All Orders" at bounding box center [818, 97] width 1451 height 42
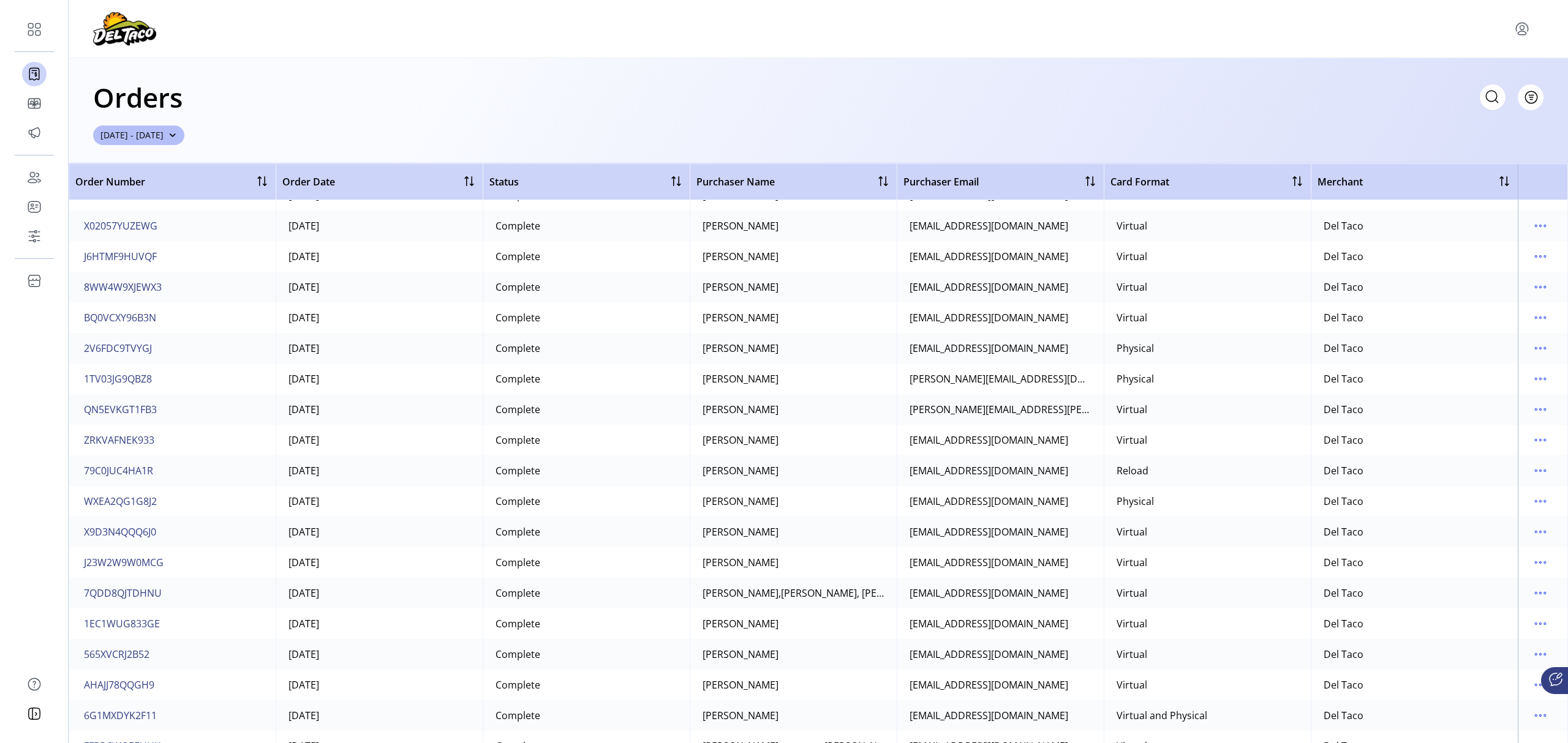
scroll to position [163, 0]
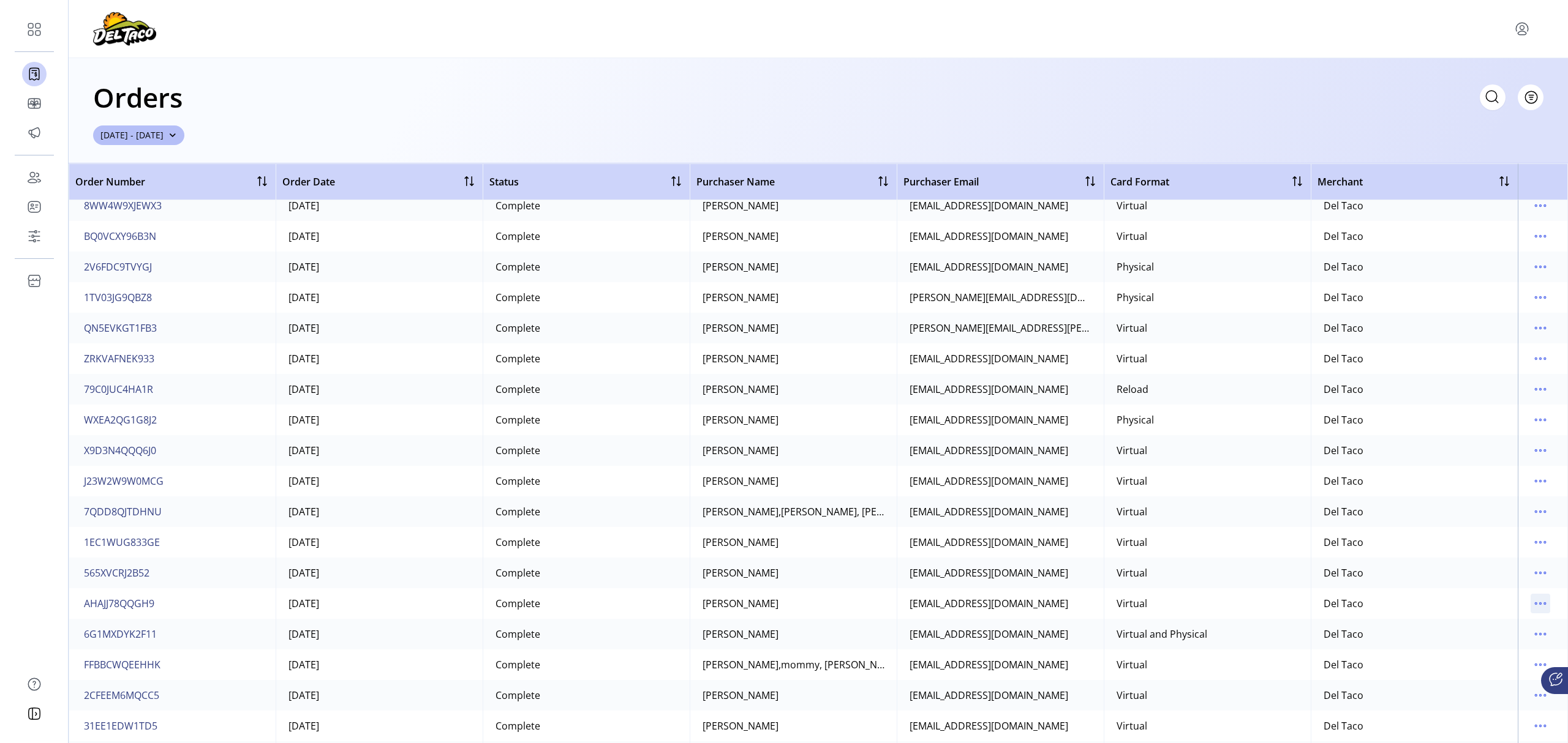
click at [1537, 603] on icon "menu" at bounding box center [1541, 604] width 19 height 19
click at [1489, 628] on span "View Details" at bounding box center [1483, 628] width 102 height 10
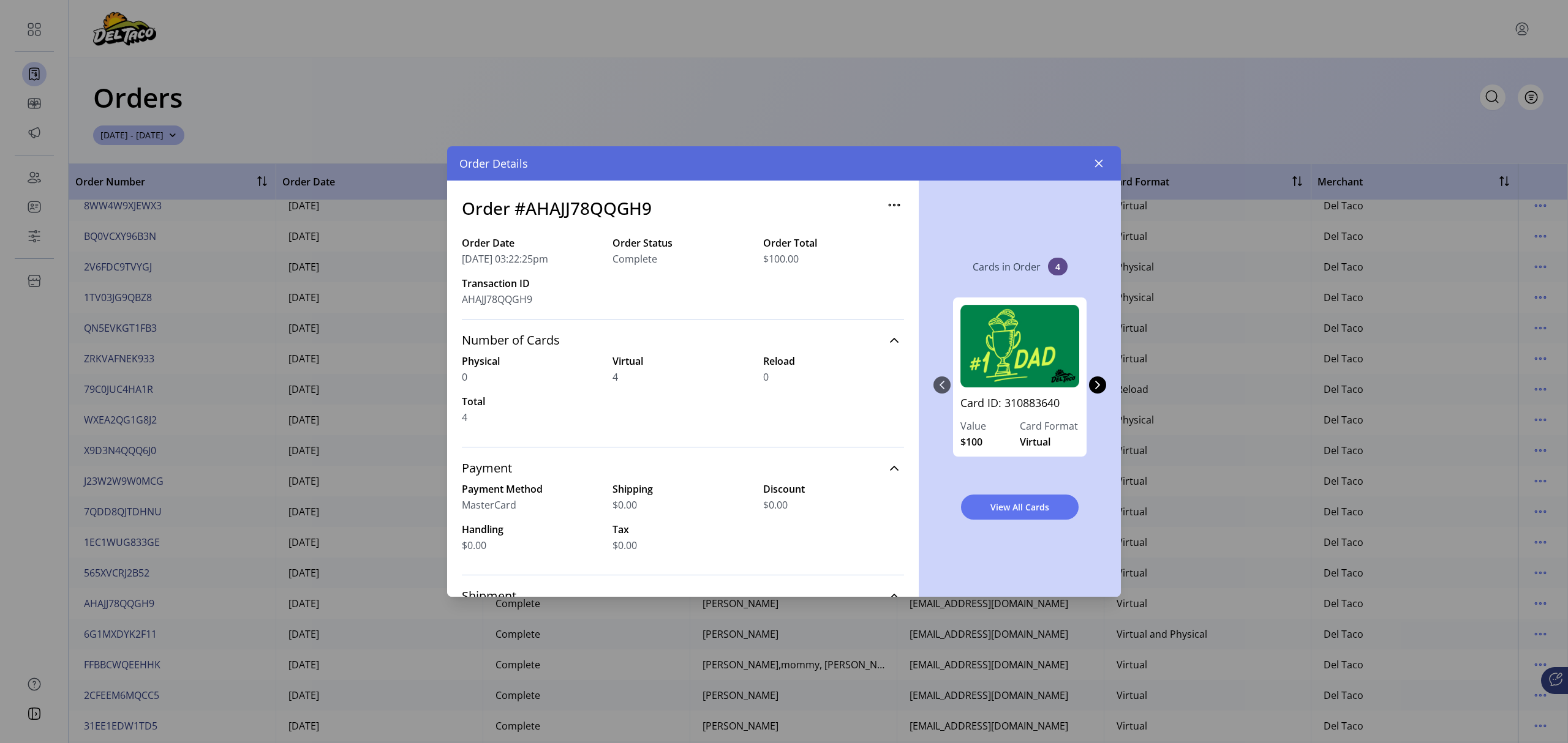
click at [1008, 394] on div "Card ID: 310883640 Value $100 Card Format Virtual" at bounding box center [1019, 377] width 134 height 160
click at [1010, 398] on link "Card ID: 310883640" at bounding box center [1020, 407] width 119 height 24
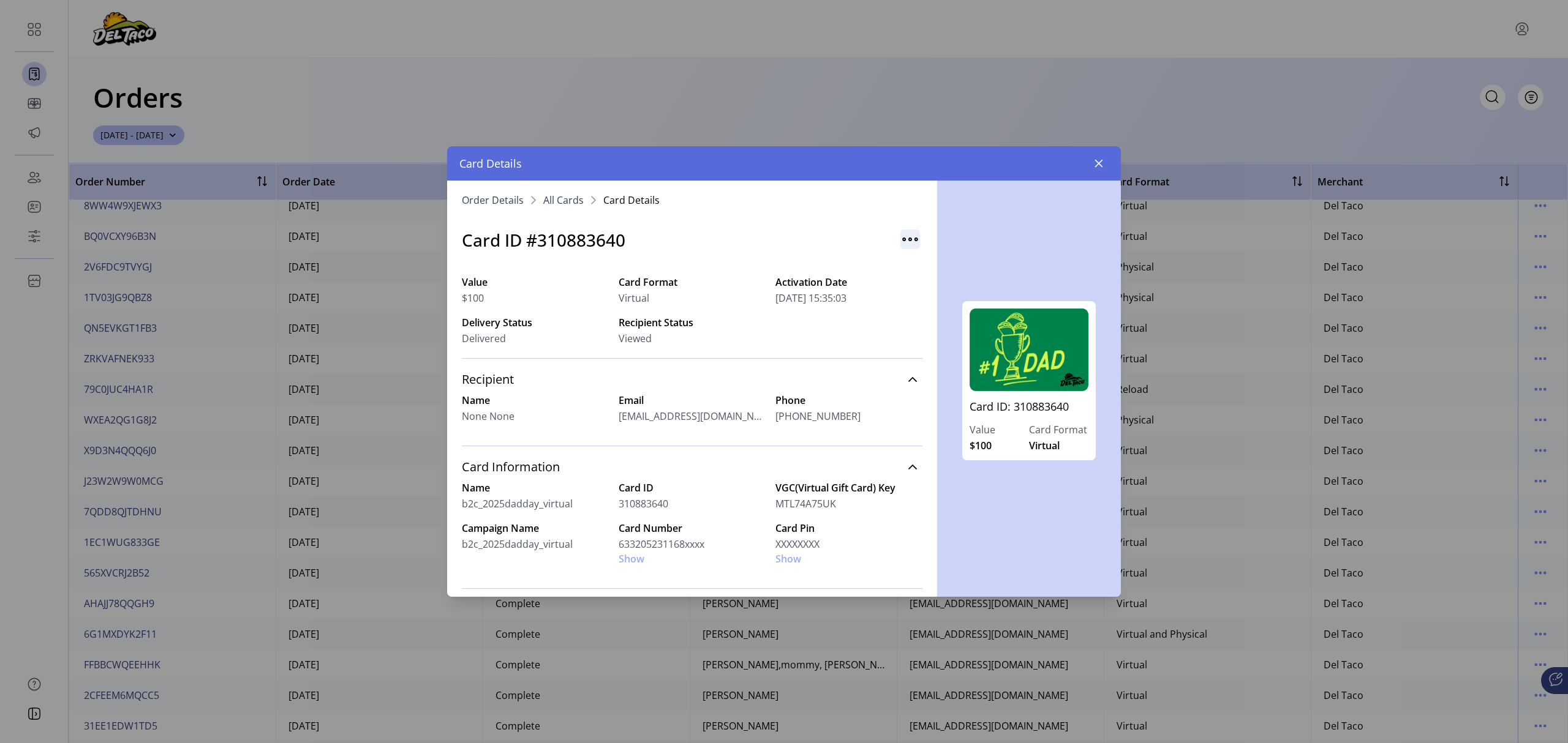
click at [903, 241] on img "button" at bounding box center [910, 239] width 19 height 19
click at [752, 224] on div "Card ID #310883640" at bounding box center [692, 240] width 460 height 55
click at [628, 561] on div "Card Number 633205231168xxxx Show" at bounding box center [691, 543] width 147 height 46
click at [629, 559] on div "Card Number 633205231168xxxx Show" at bounding box center [691, 543] width 147 height 46
click at [787, 561] on div "Card Pin XXXXXXXX Show" at bounding box center [849, 543] width 147 height 46
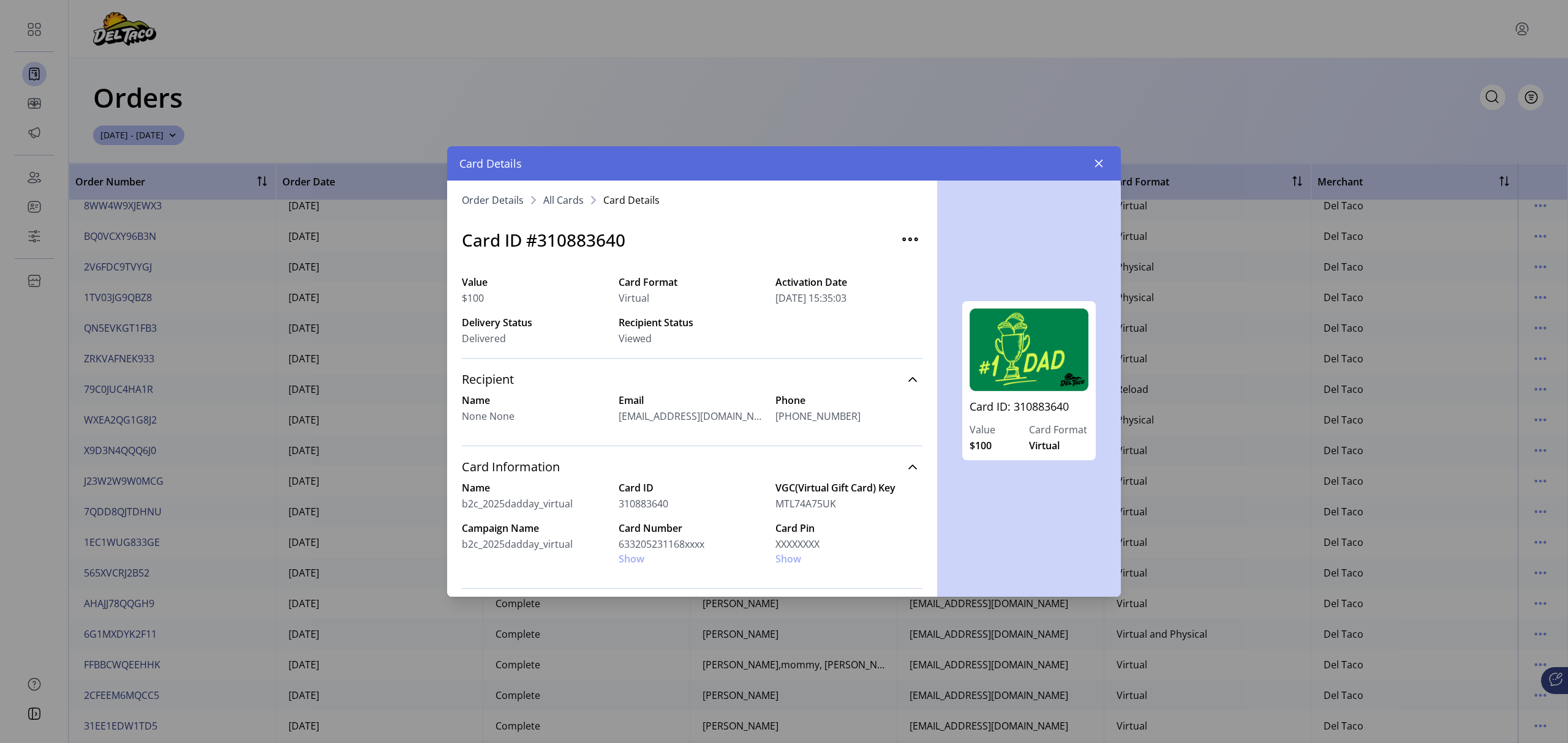
click at [787, 561] on div "Card Pin XXXXXXXX Show" at bounding box center [849, 543] width 147 height 46
click at [782, 535] on label "Card Pin" at bounding box center [849, 528] width 147 height 14
click at [787, 556] on div "Card Pin XXXXXXXX Show" at bounding box center [849, 543] width 147 height 46
click at [635, 566] on div "Card Number 633205231168xxxx Show" at bounding box center [691, 543] width 147 height 46
click at [633, 559] on div "Card Number 633205231168xxxx Show" at bounding box center [691, 543] width 147 height 46
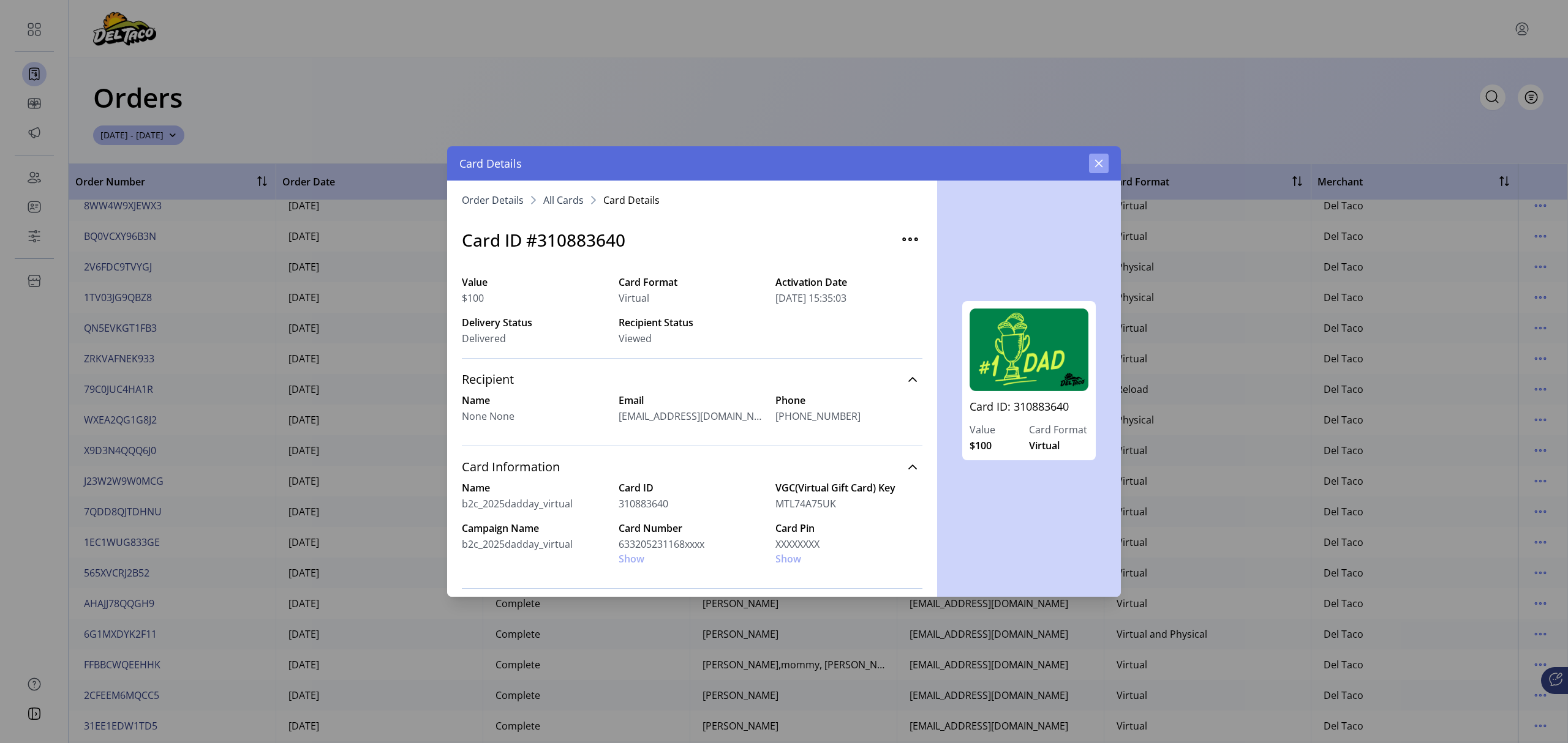
click at [1098, 160] on icon "button" at bounding box center [1099, 164] width 10 height 10
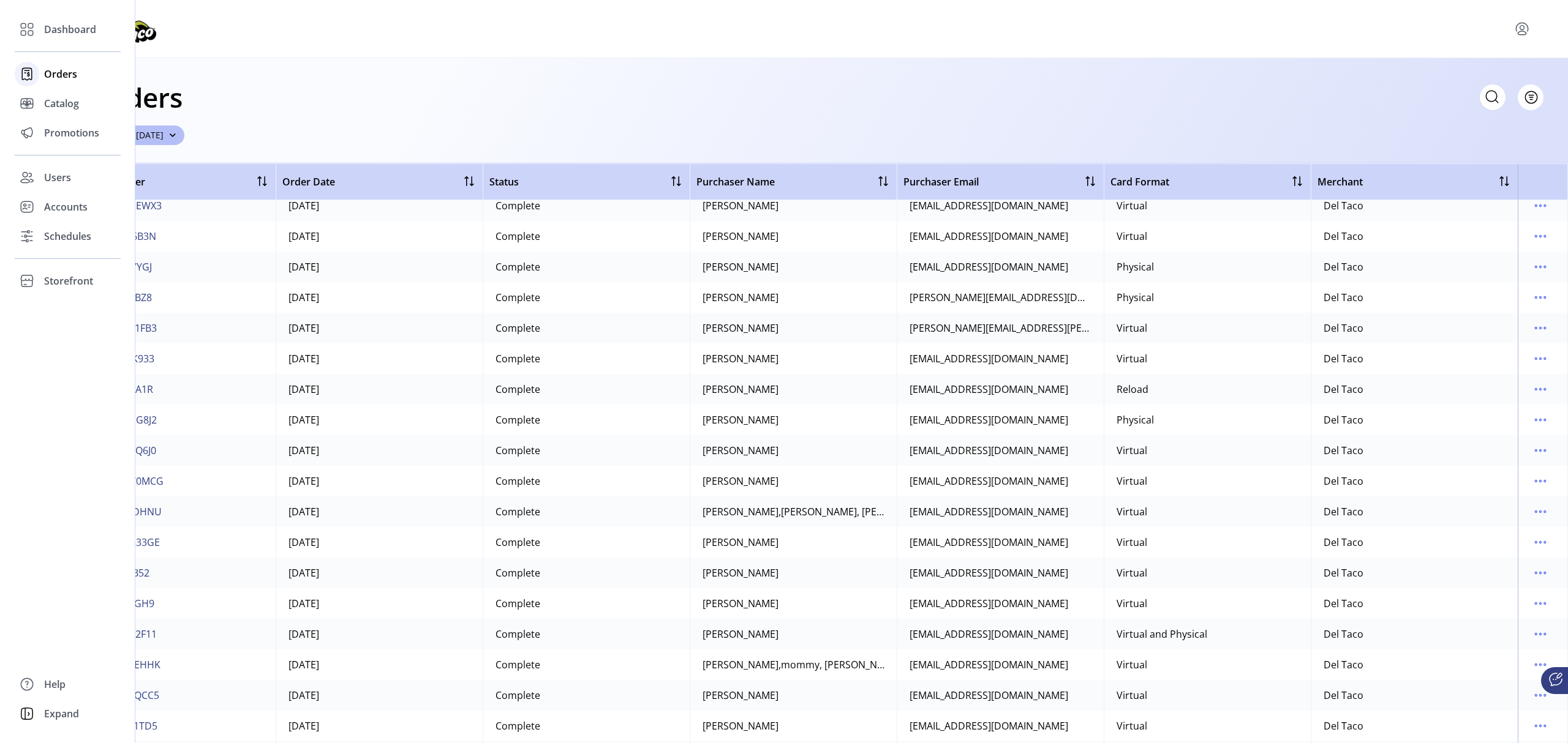
click at [58, 76] on span "Orders" at bounding box center [60, 74] width 33 height 14
click at [59, 104] on span "Catalog" at bounding box center [62, 103] width 35 height 14
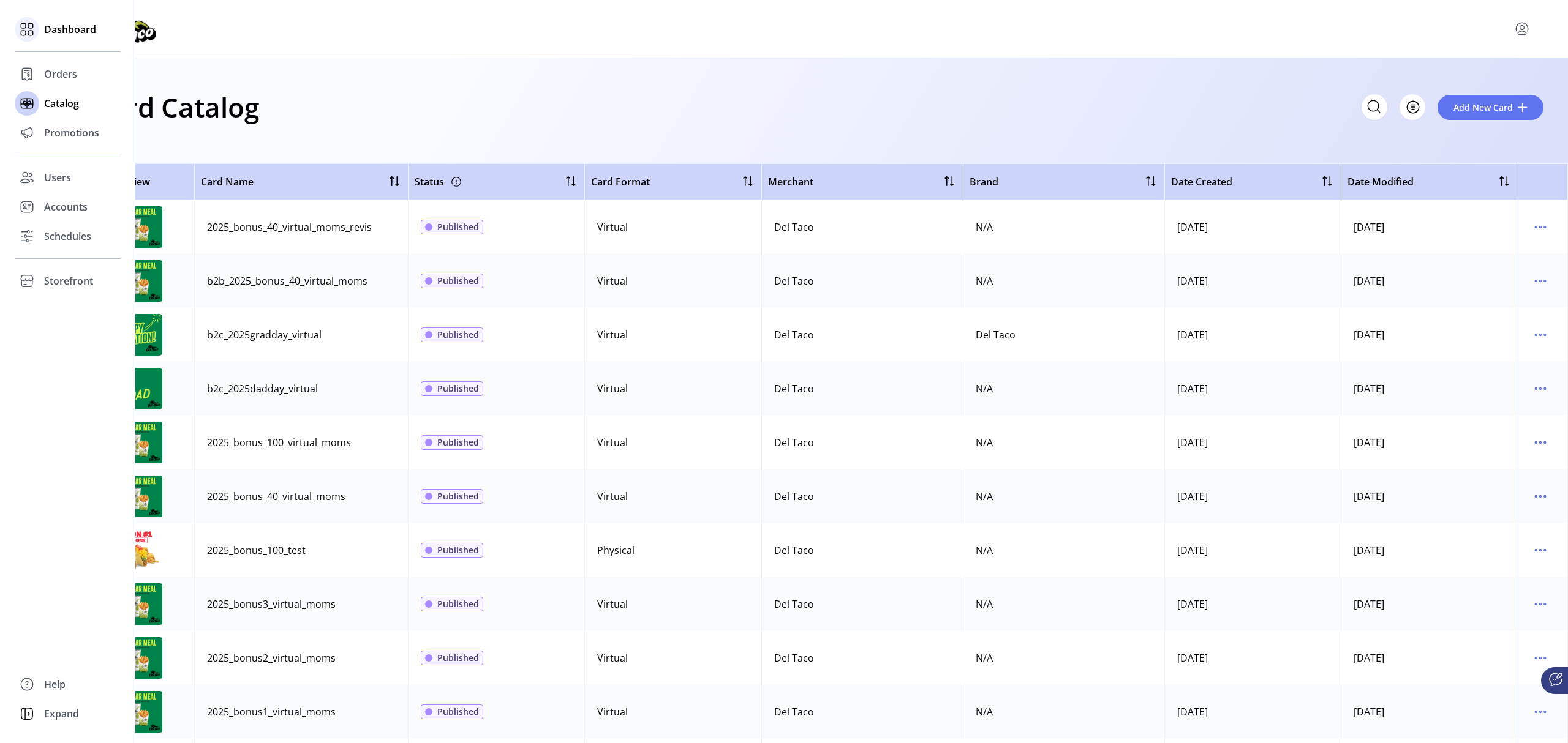
click at [54, 27] on span "Dashboard" at bounding box center [70, 29] width 52 height 14
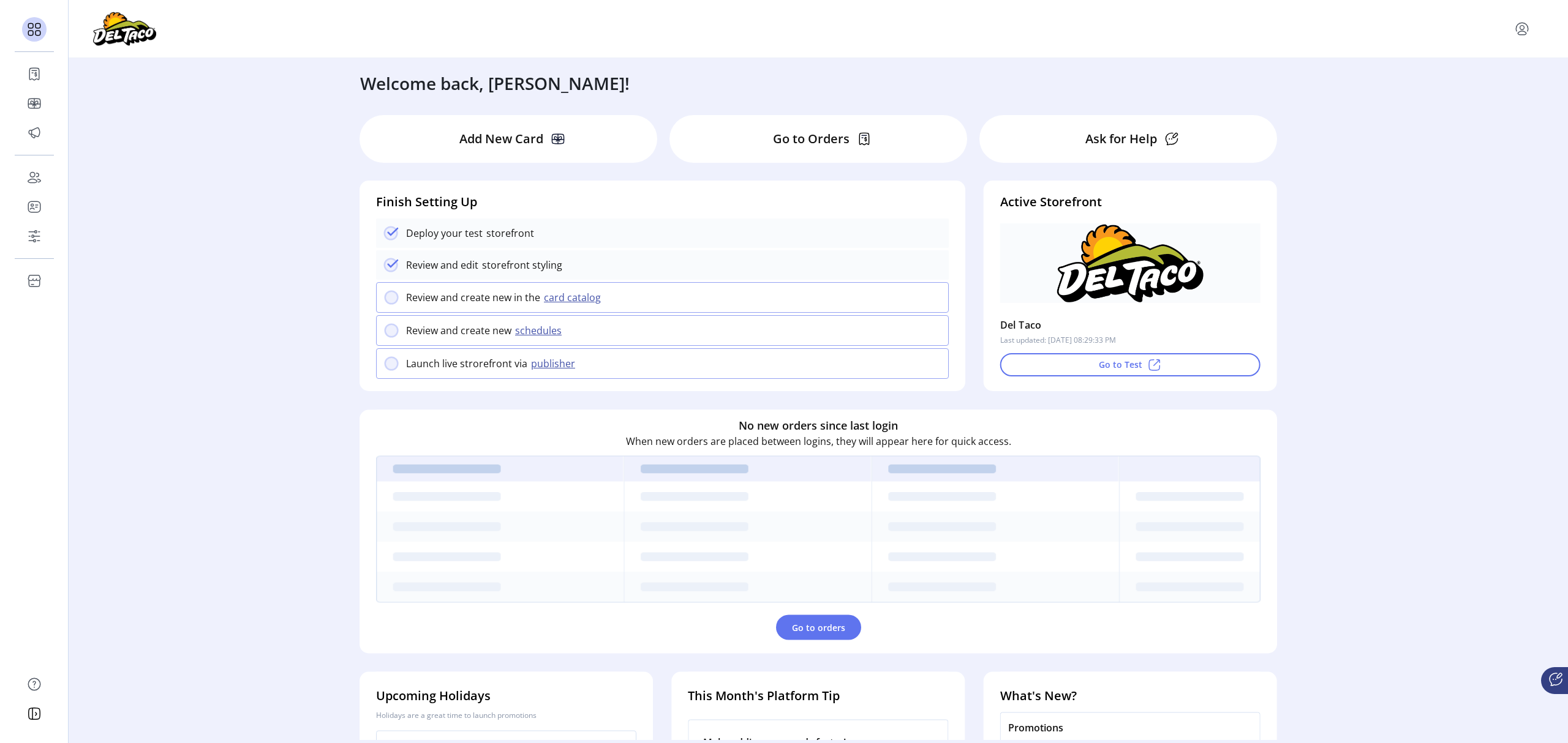
click at [476, 146] on p "Add New Card" at bounding box center [501, 139] width 84 height 18
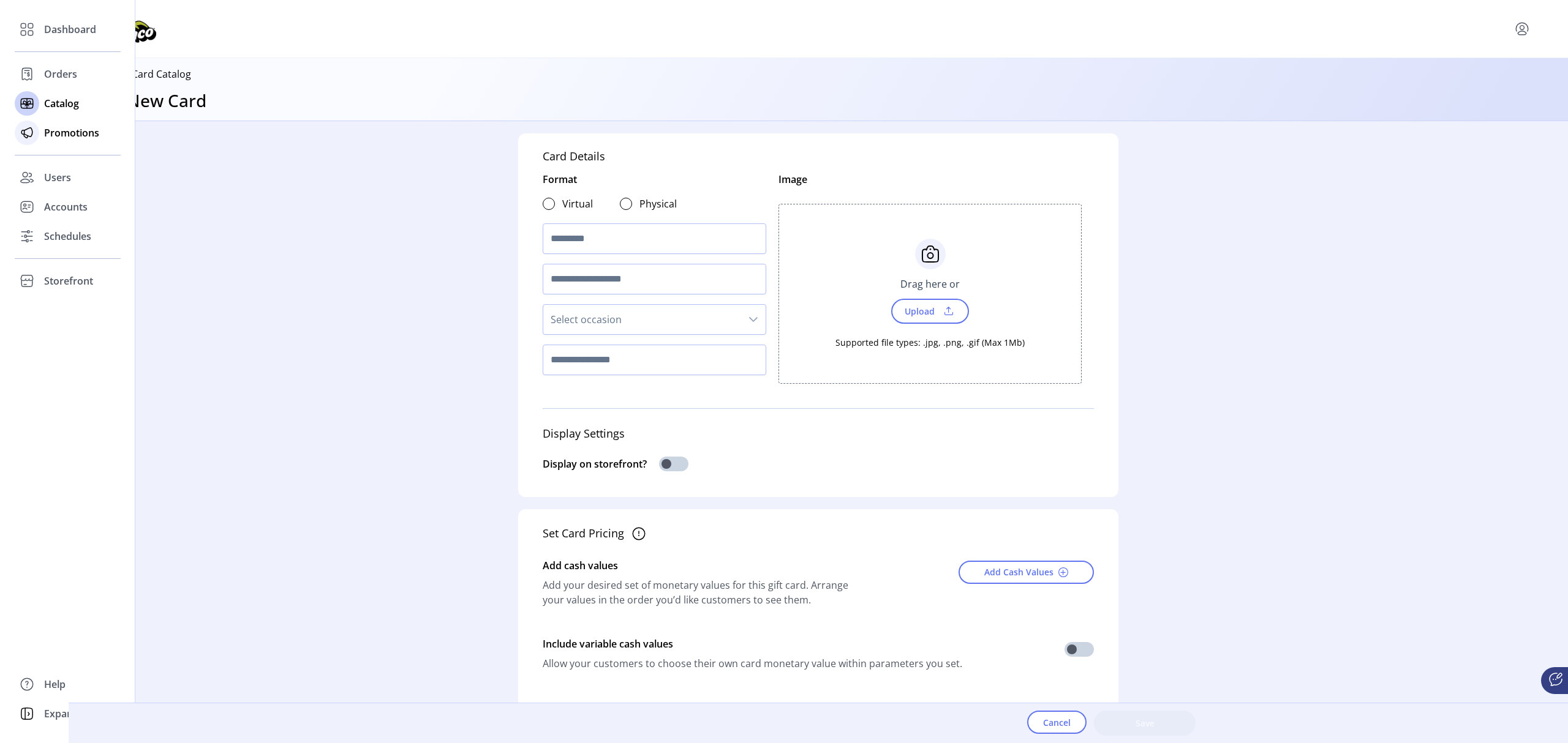
click at [76, 135] on span "Promotions" at bounding box center [71, 133] width 55 height 14
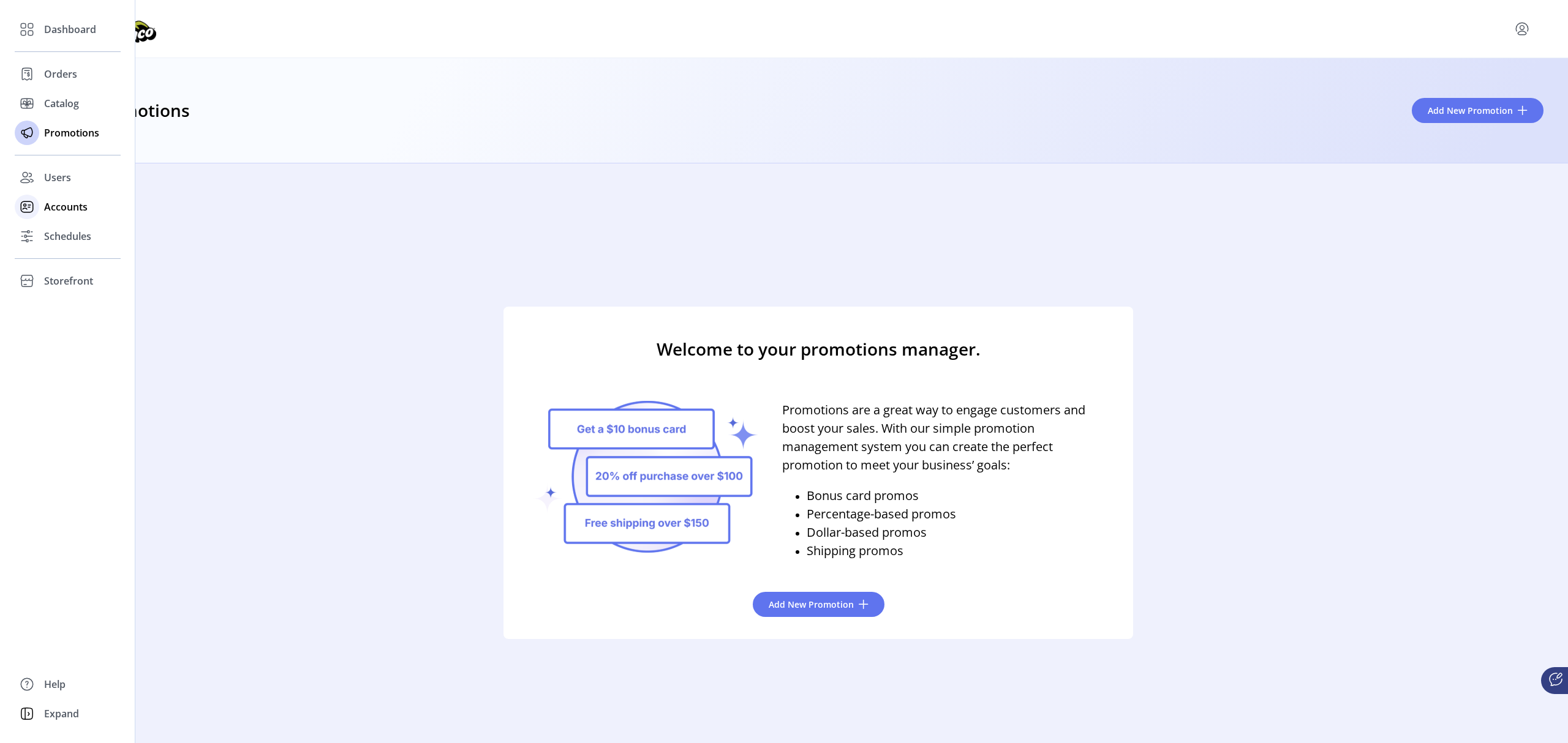
click at [71, 208] on span "Accounts" at bounding box center [66, 207] width 43 height 14
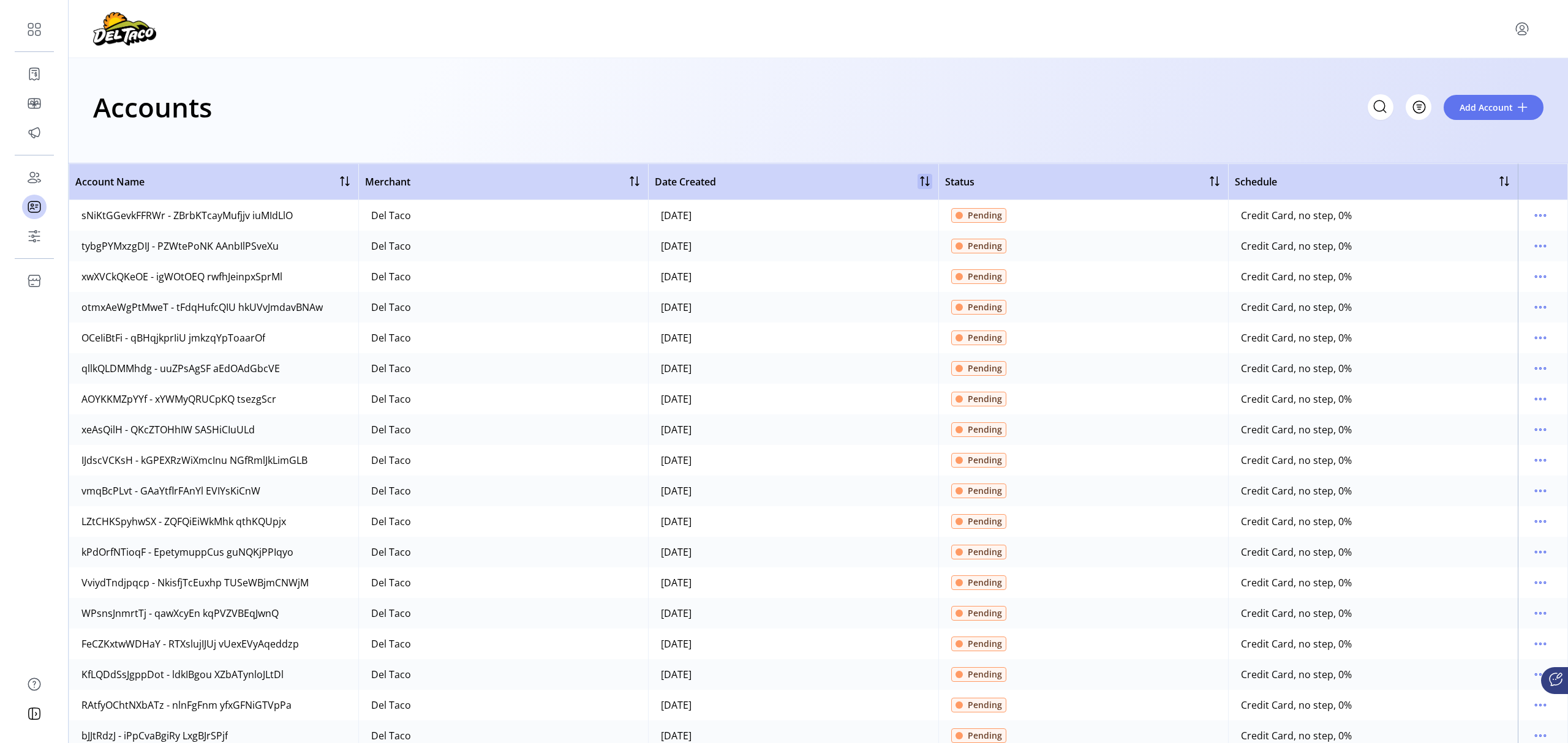
click at [919, 181] on div at bounding box center [925, 181] width 14 height 14
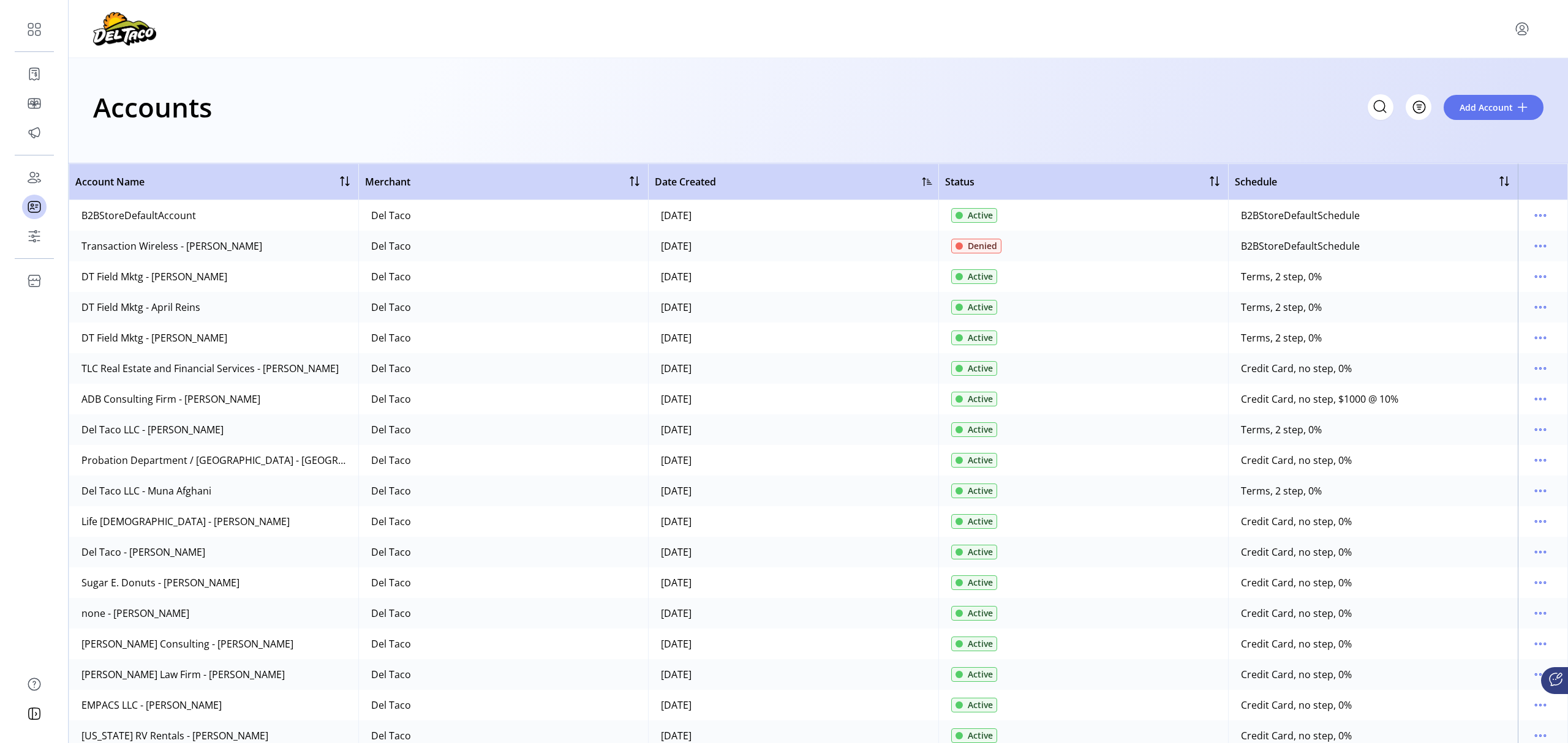
click at [922, 181] on div at bounding box center [927, 182] width 10 height 10
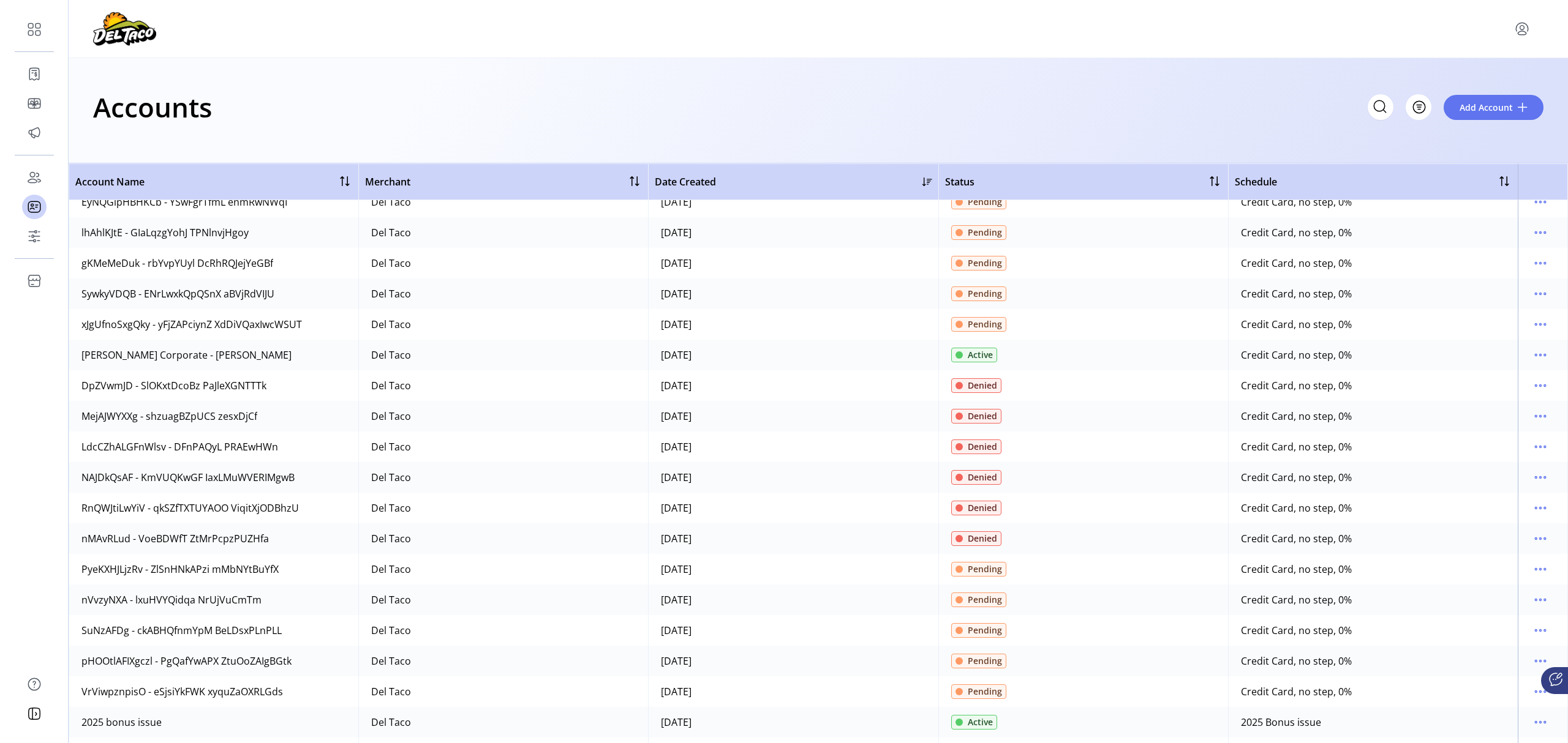
scroll to position [571, 0]
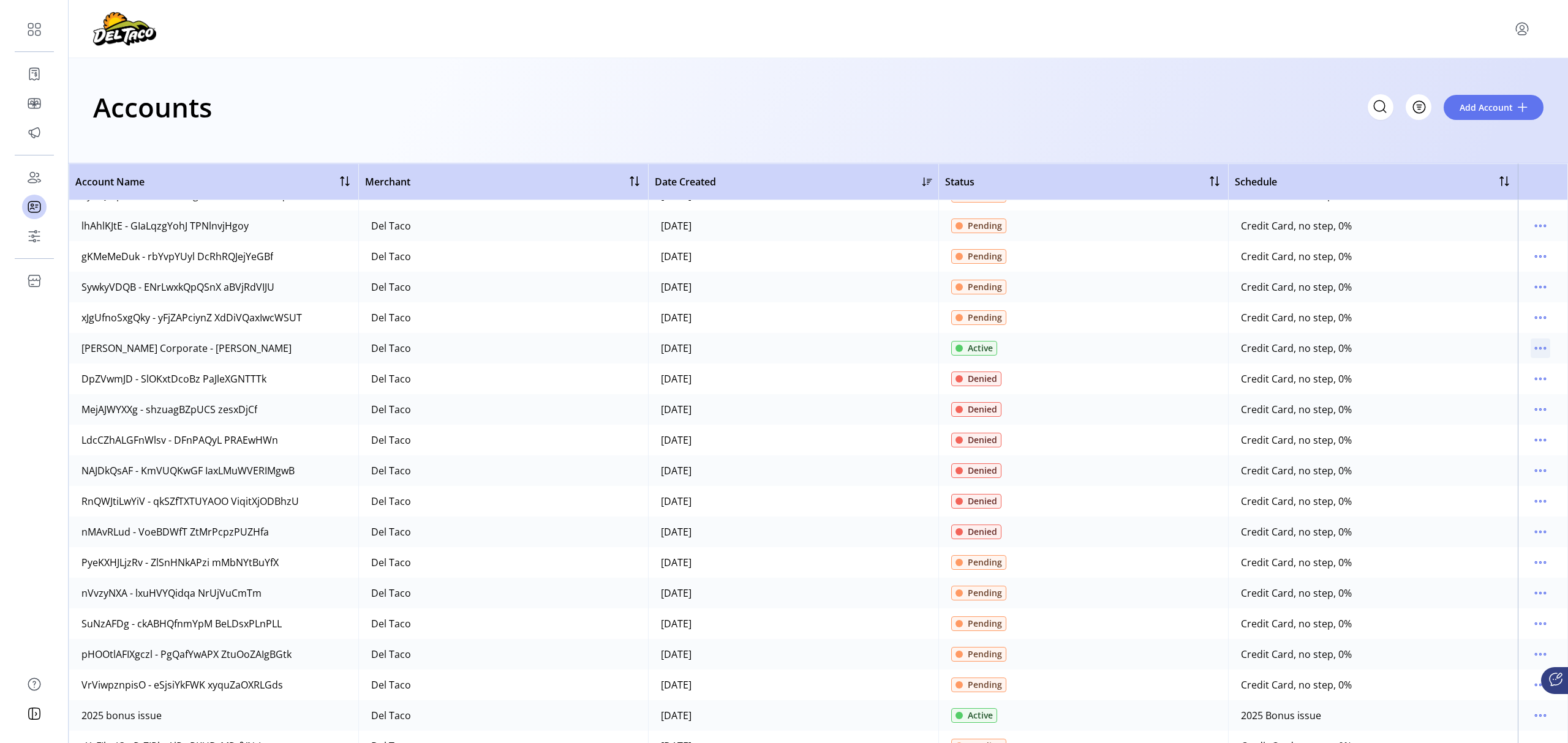
click at [1537, 353] on icon "menu" at bounding box center [1541, 348] width 19 height 19
click at [1513, 387] on span "View Details" at bounding box center [1483, 392] width 102 height 10
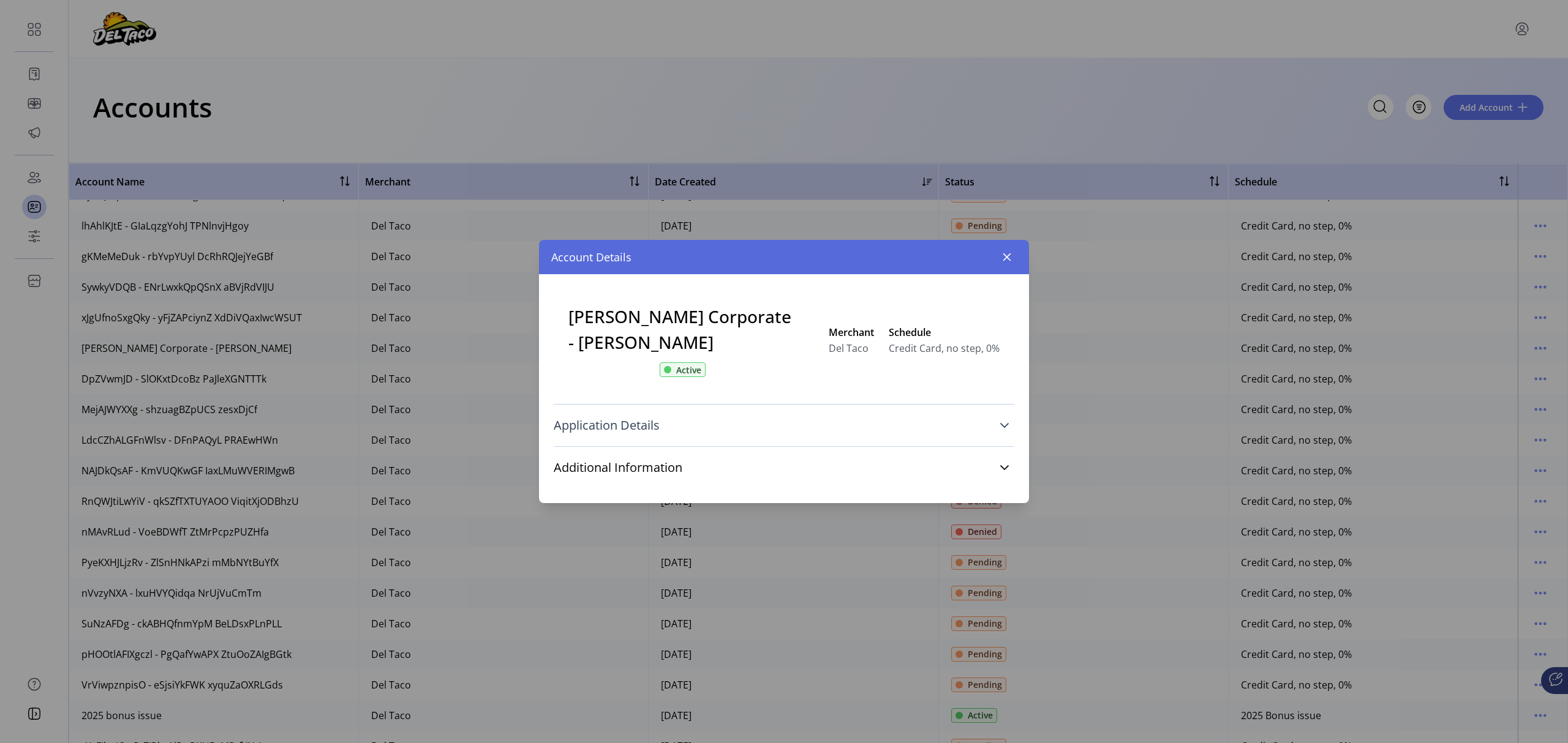
click at [1003, 429] on icon at bounding box center [1004, 426] width 10 height 10
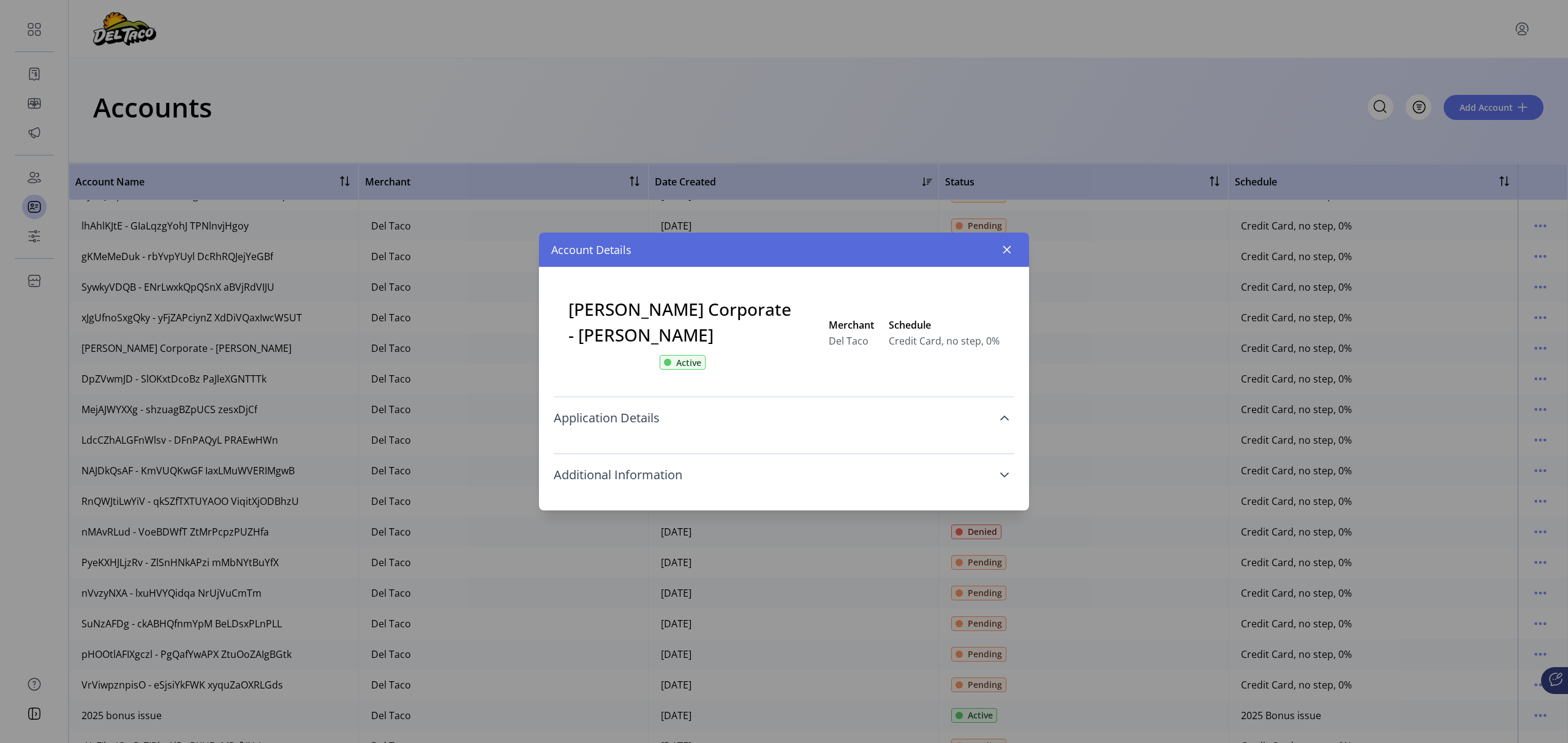
click at [1005, 473] on icon at bounding box center [1004, 475] width 10 height 10
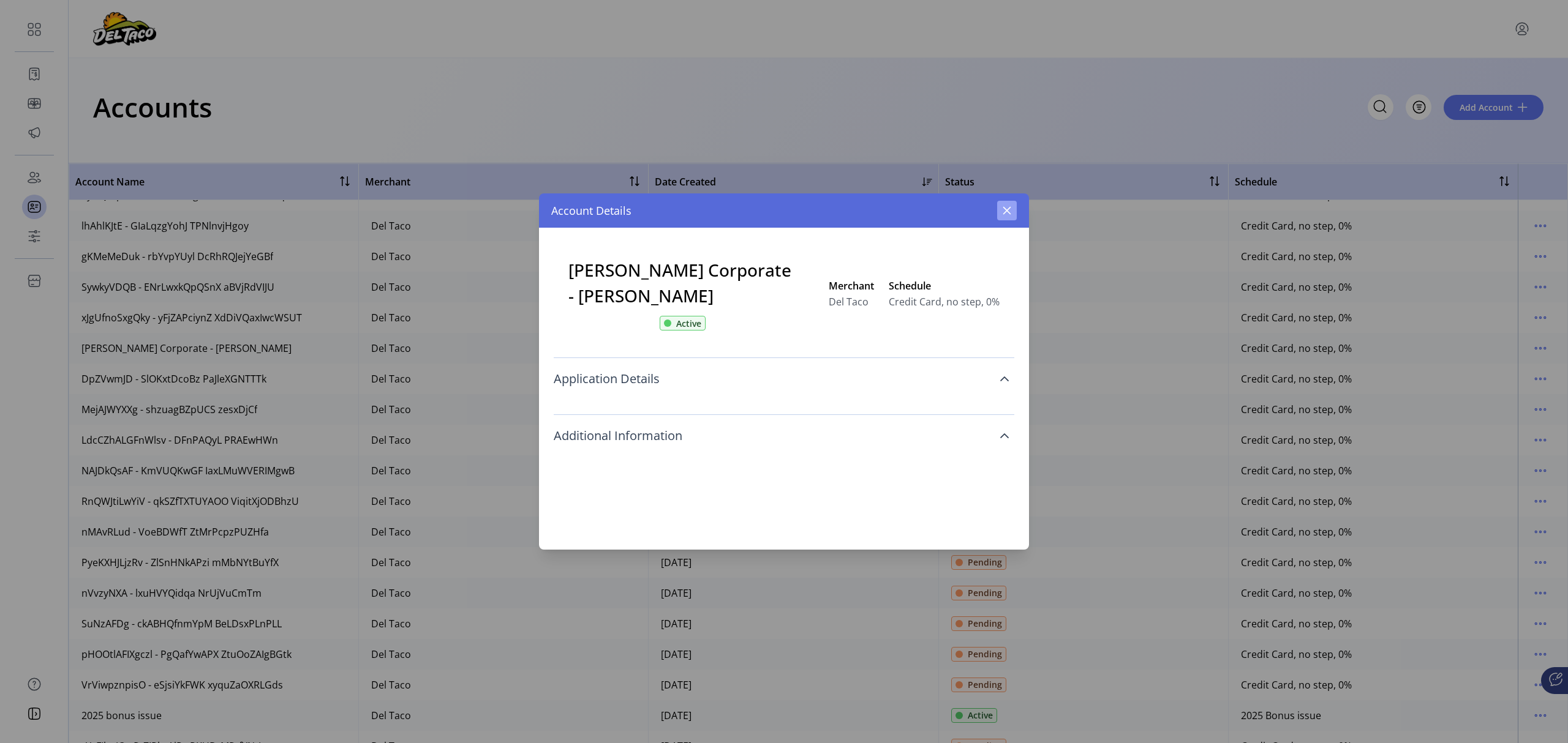
click at [1011, 213] on icon "button" at bounding box center [1007, 211] width 10 height 10
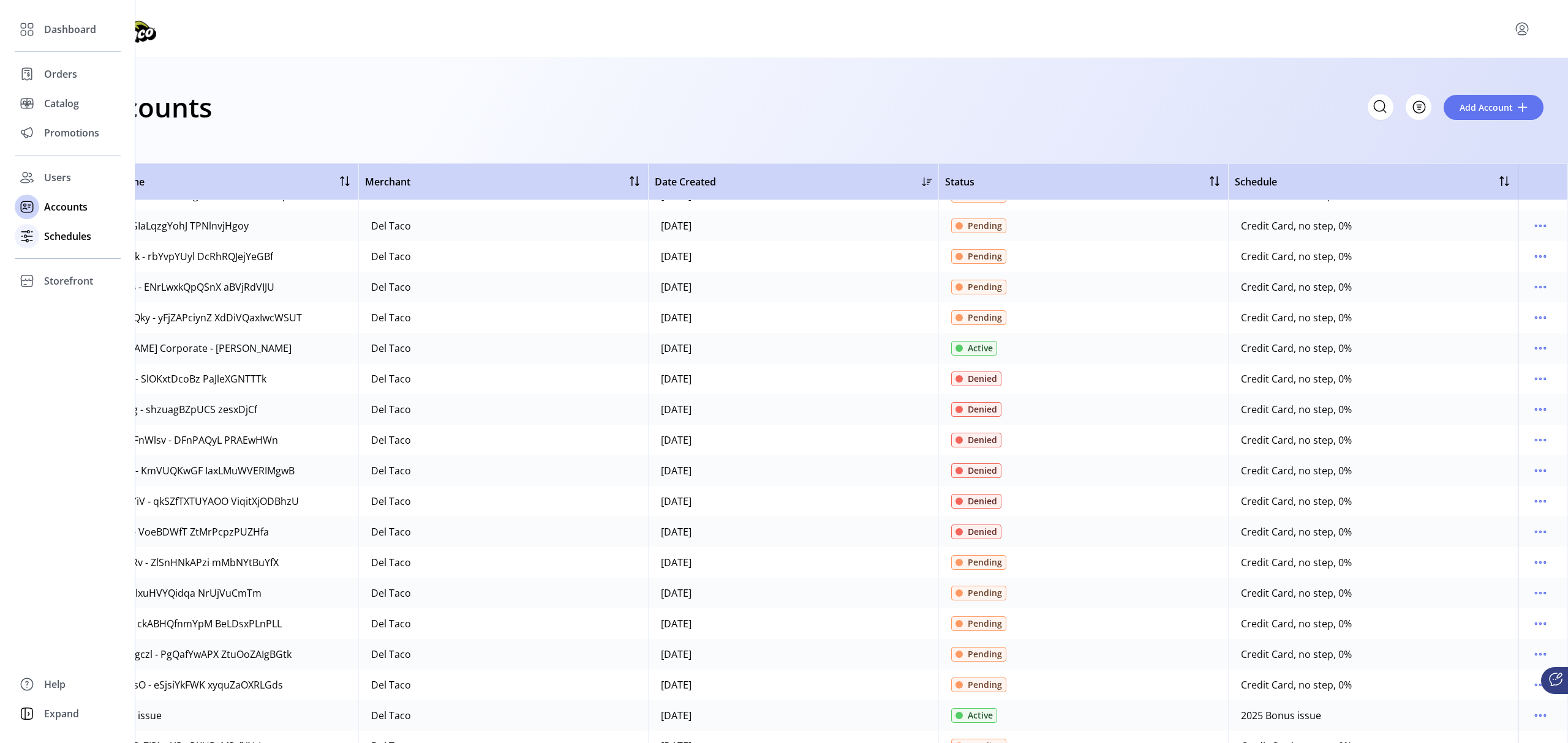
click at [55, 236] on span "Schedules" at bounding box center [67, 236] width 47 height 14
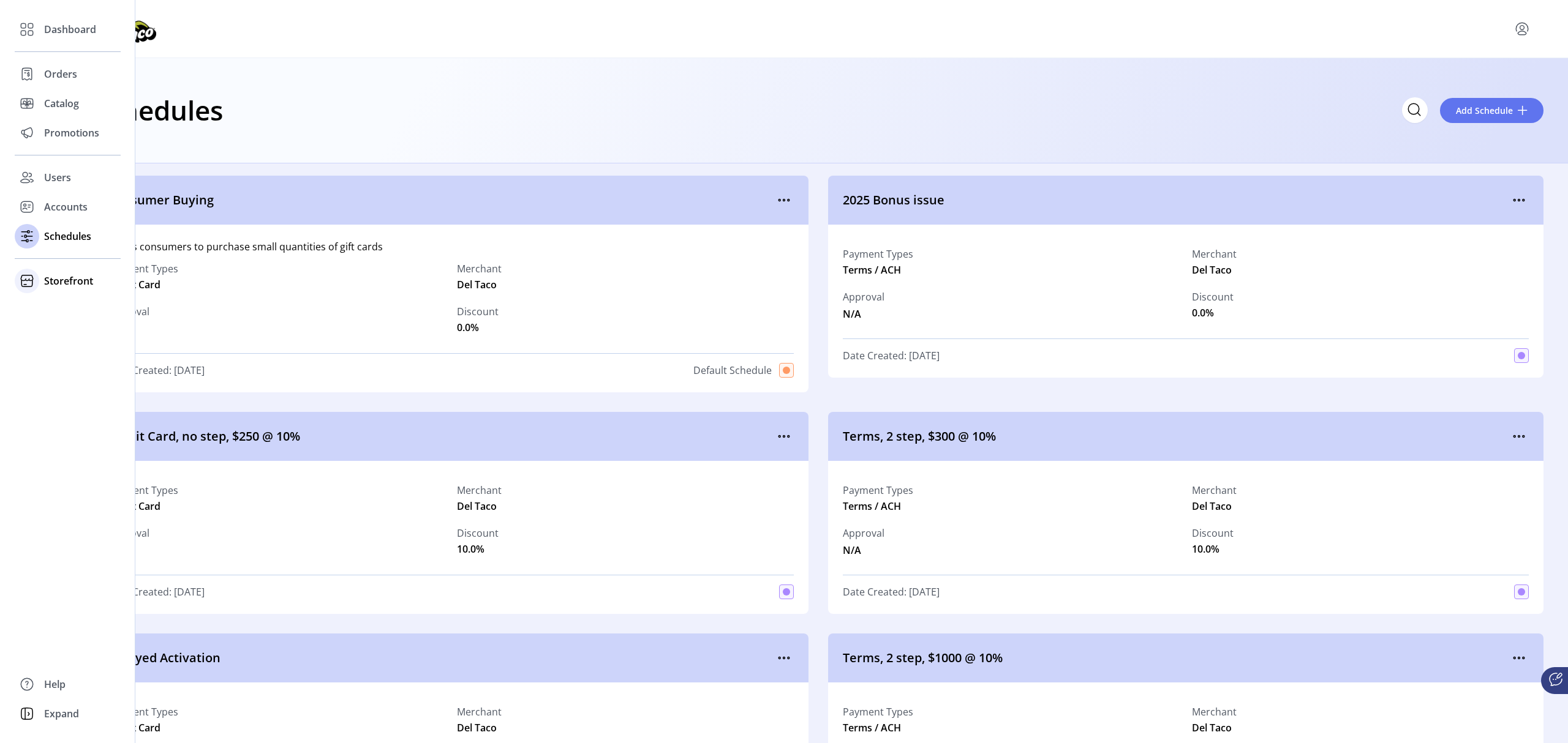
click at [70, 279] on span "Storefront" at bounding box center [68, 281] width 49 height 14
click at [75, 306] on span "Configuration" at bounding box center [76, 305] width 64 height 14
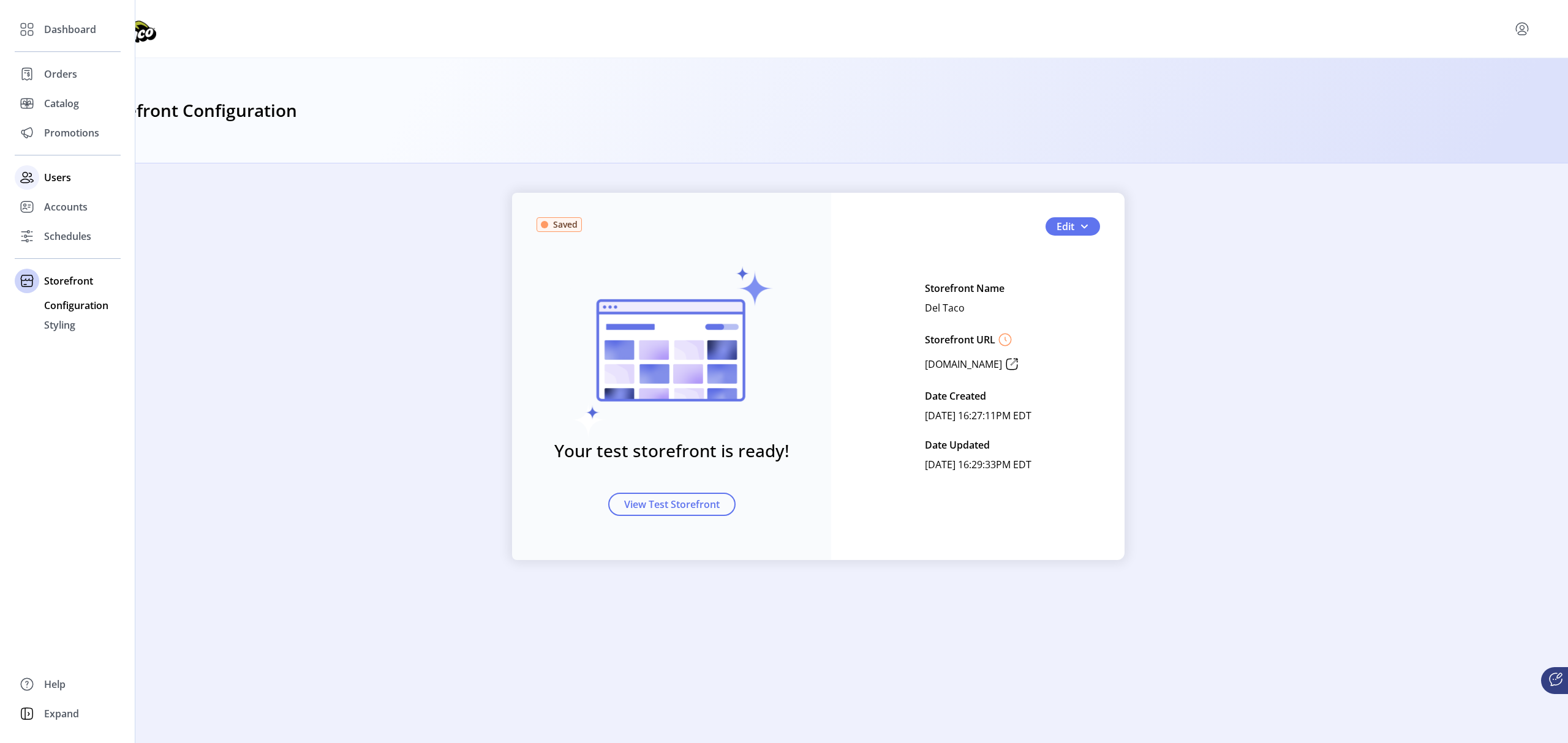
click at [61, 176] on span "Users" at bounding box center [58, 177] width 27 height 14
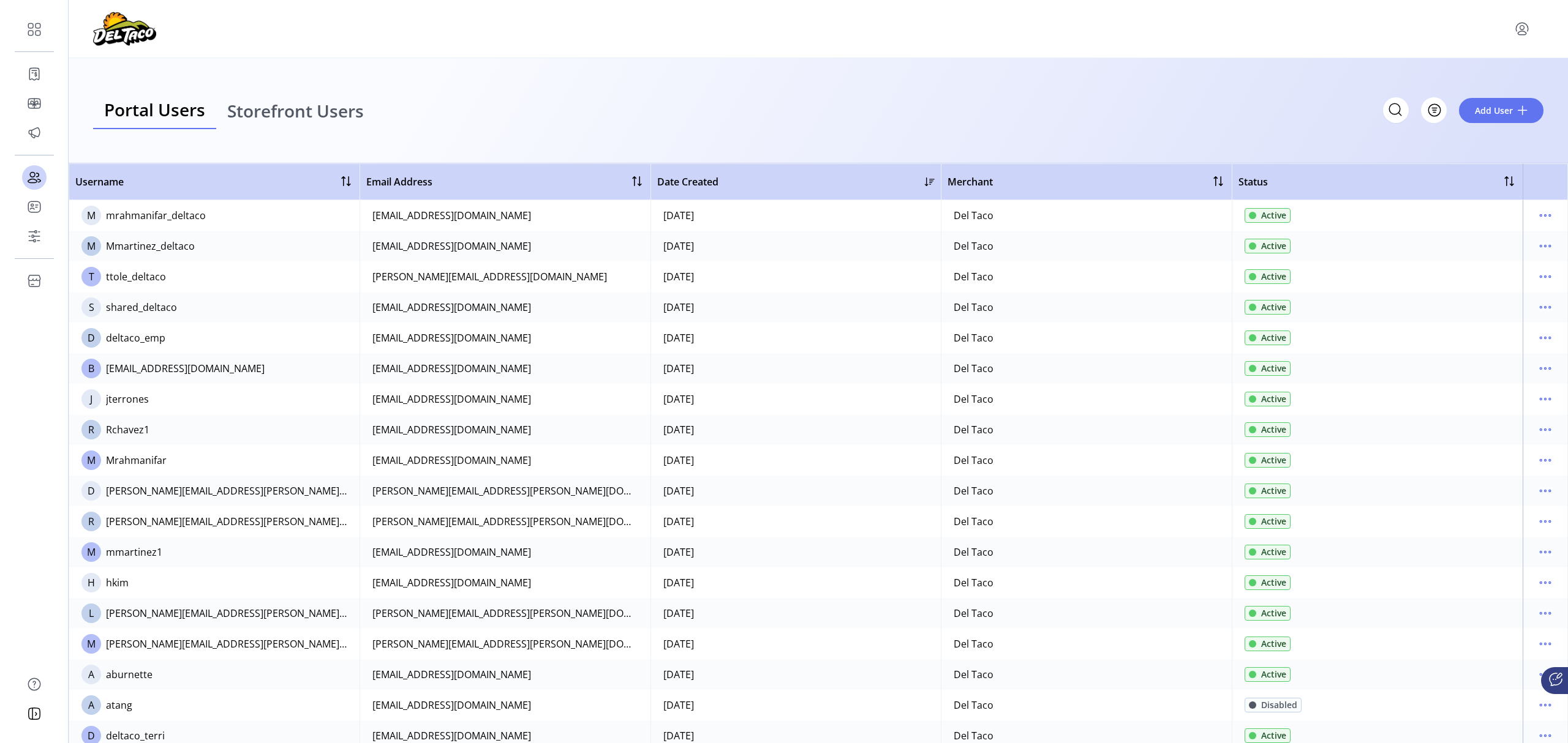
click at [305, 113] on span "Storefront Users" at bounding box center [295, 111] width 136 height 17
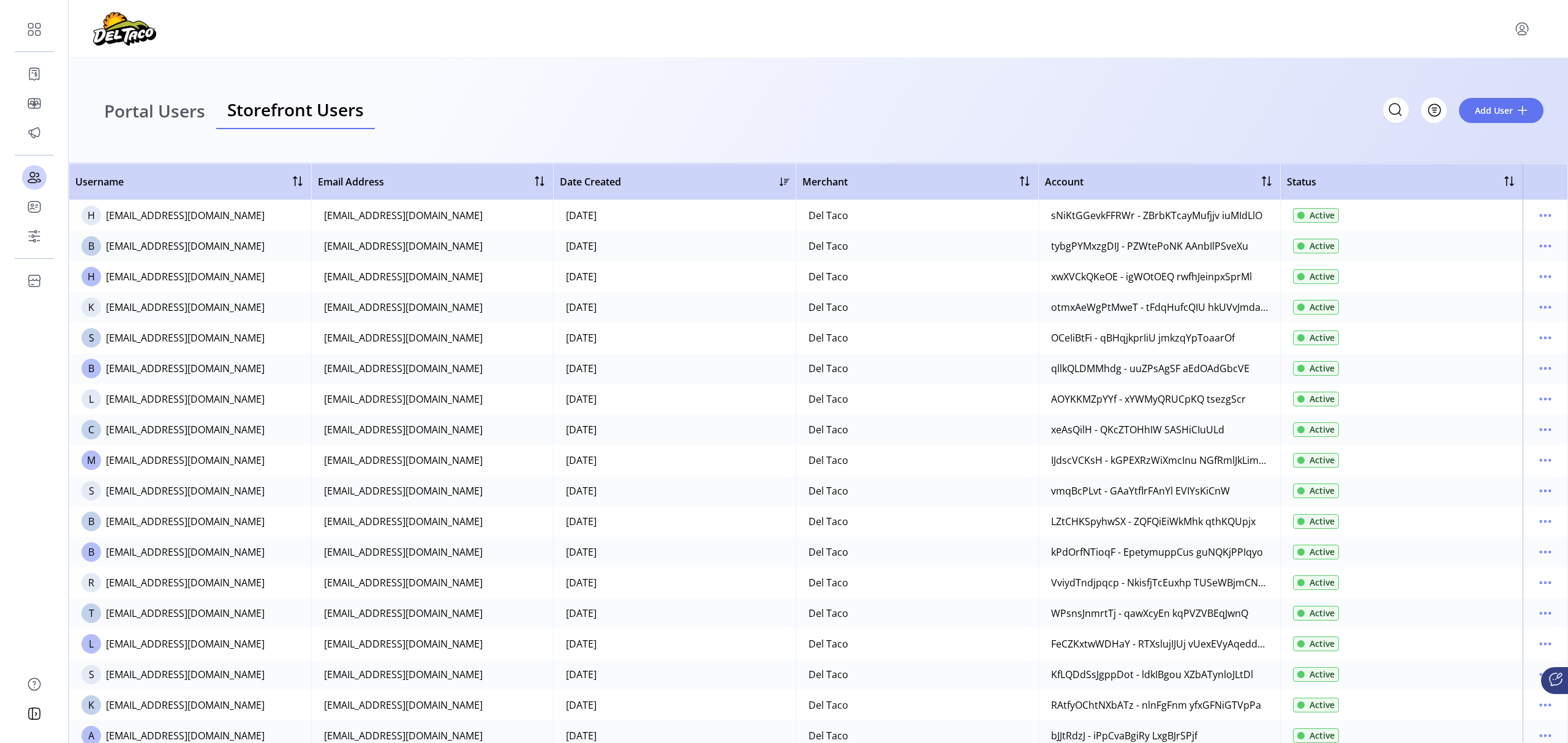
click at [137, 114] on span "Portal Users" at bounding box center [155, 111] width 101 height 17
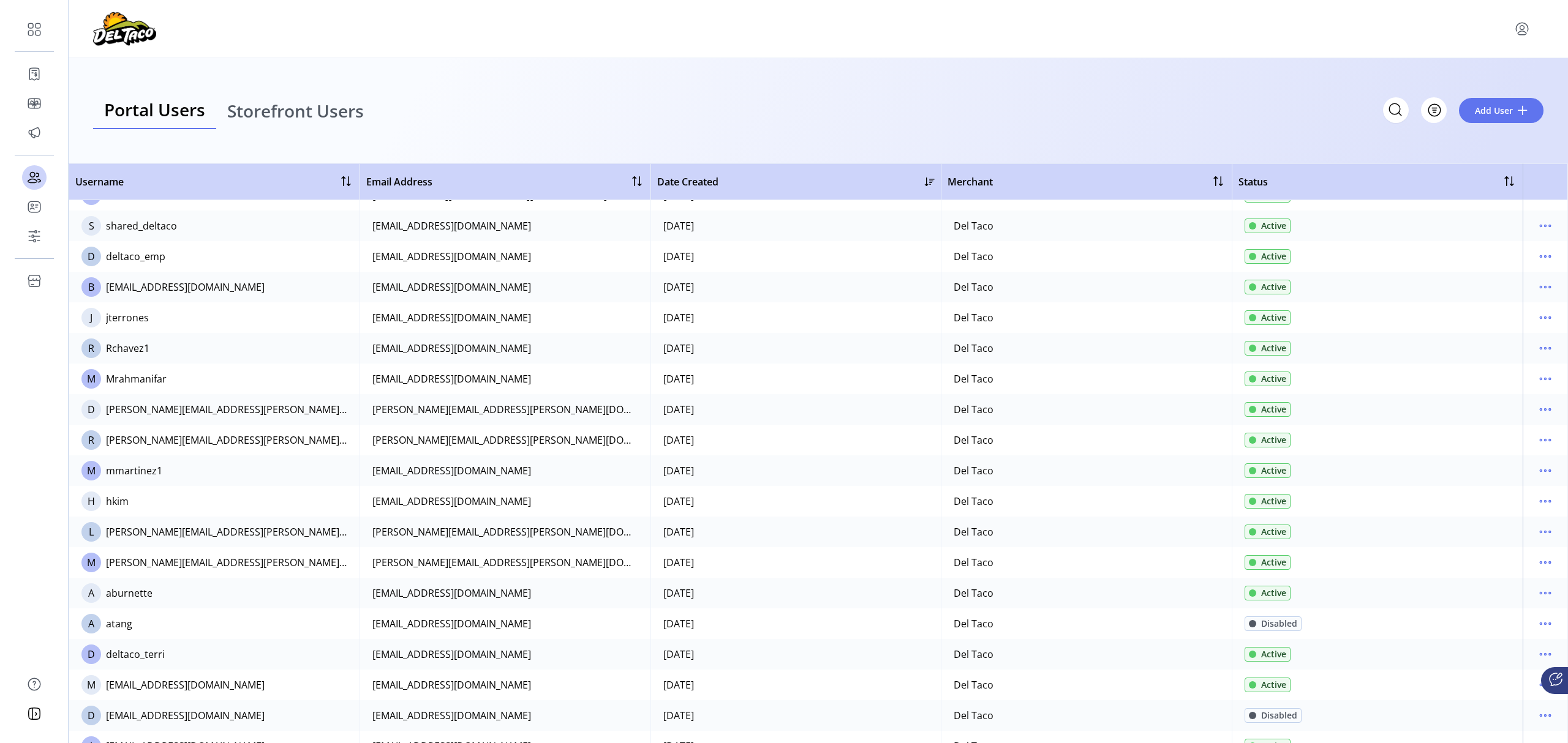
scroll to position [162, 0]
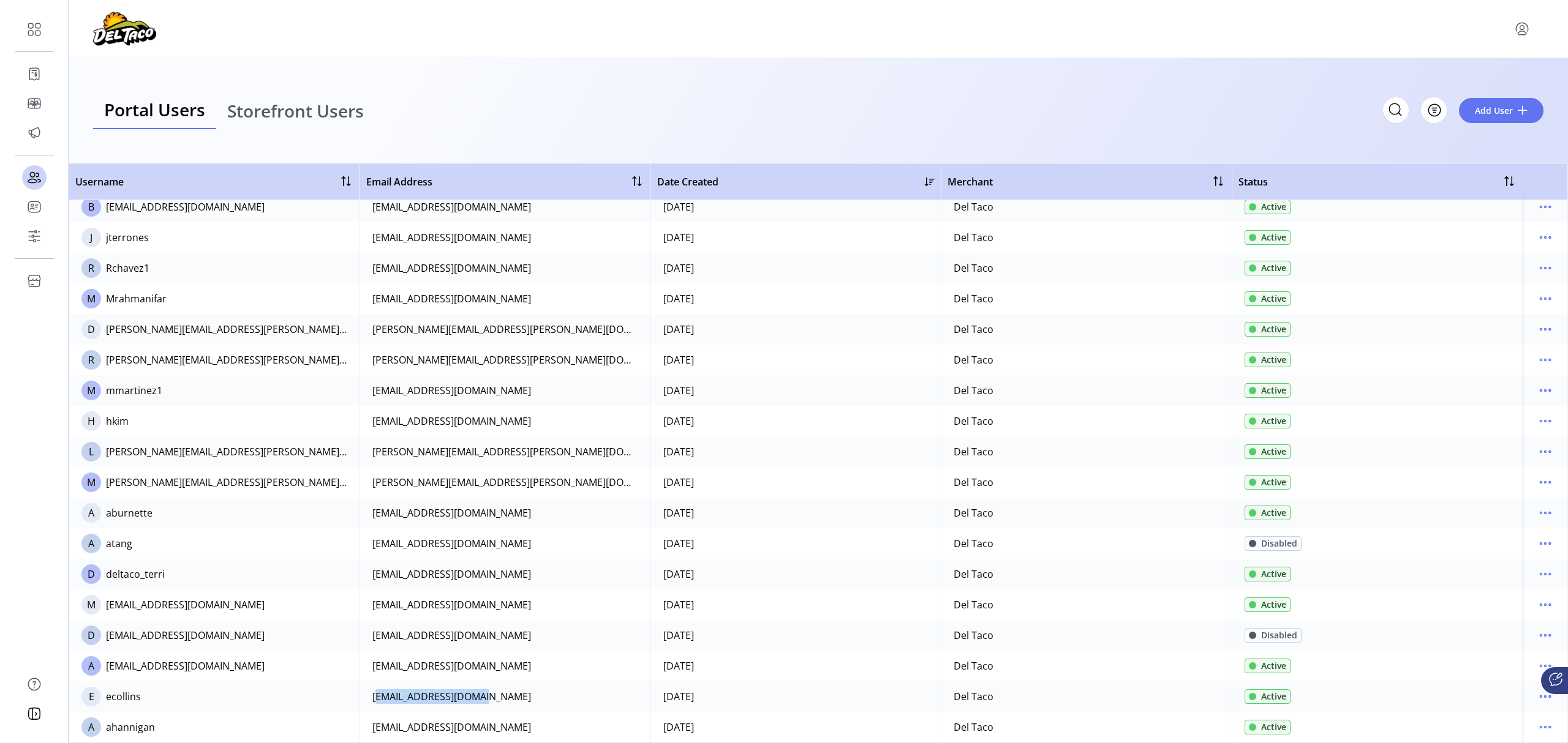
drag, startPoint x: 479, startPoint y: 699, endPoint x: 367, endPoint y: 699, distance: 112.0
click at [367, 699] on td "[EMAIL_ADDRESS][DOMAIN_NAME]" at bounding box center [504, 697] width 291 height 30
copy div "[EMAIL_ADDRESS][DOMAIN_NAME]"
click at [1428, 111] on span "Filter" at bounding box center [1428, 111] width 21 height 13
click at [292, 107] on span "Storefront Users" at bounding box center [295, 111] width 136 height 17
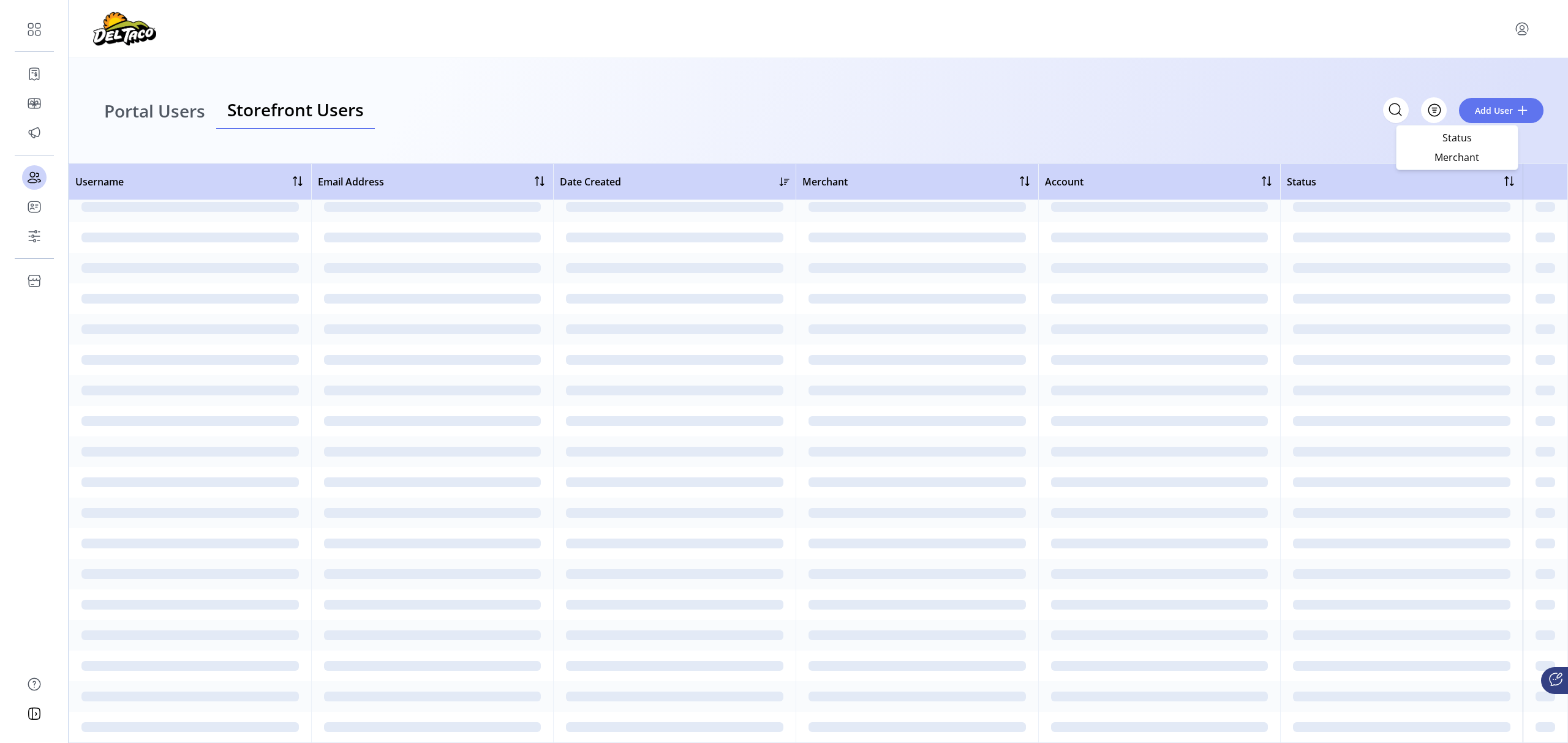
scroll to position [0, 0]
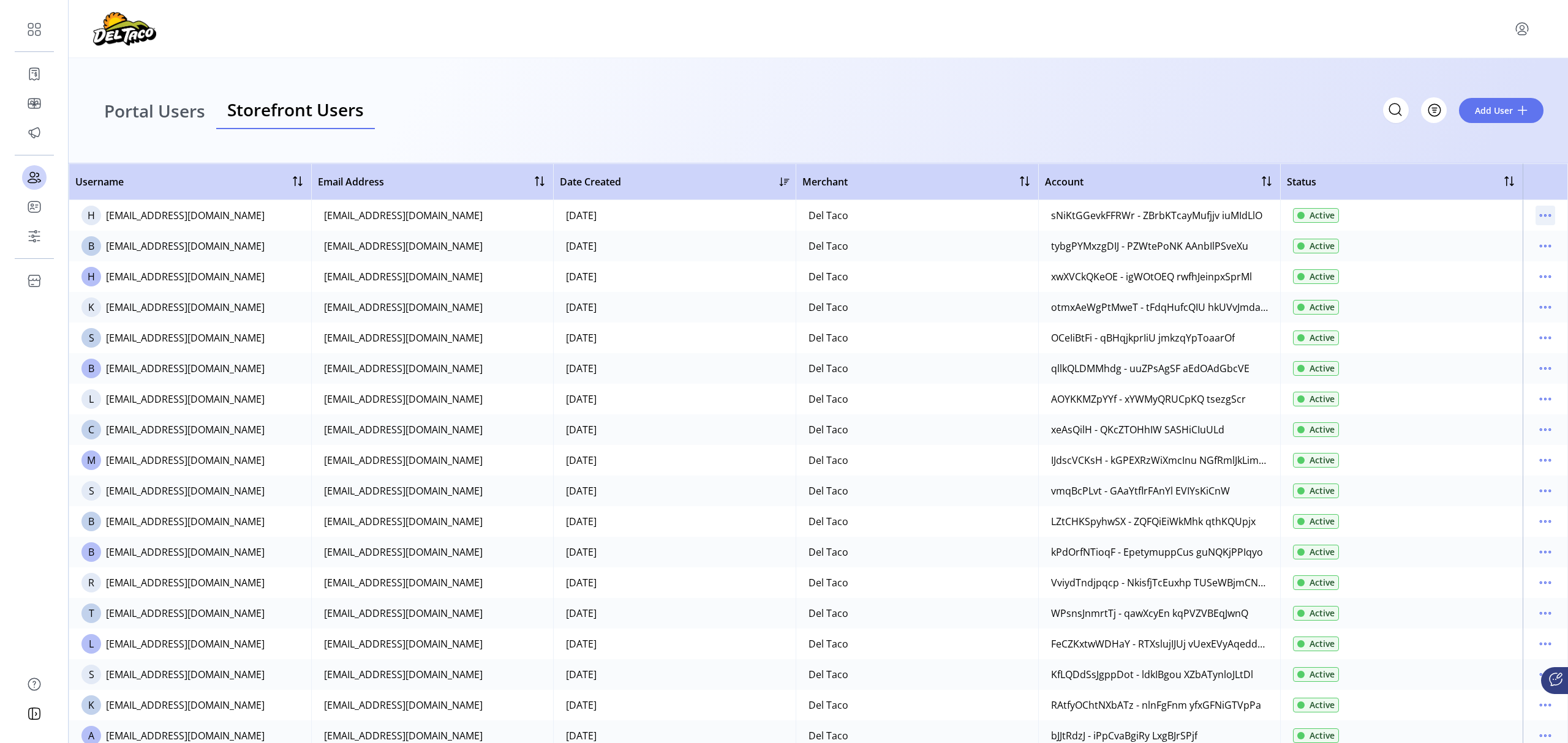
click at [1536, 209] on icon "menu" at bounding box center [1546, 216] width 19 height 19
click at [1481, 240] on span "Edit Details" at bounding box center [1489, 240] width 102 height 10
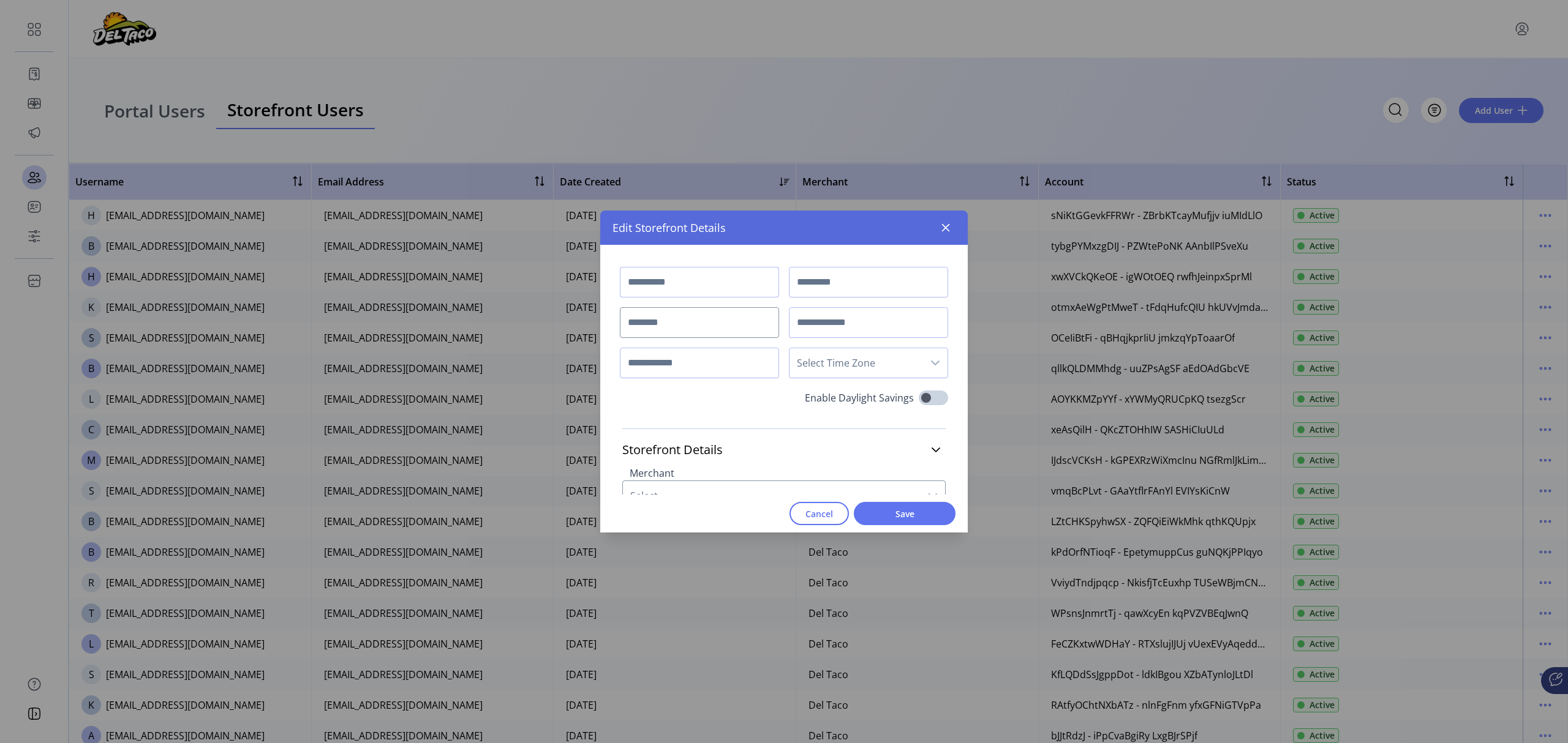
type input "**********"
type input "********"
type input "**********"
click at [949, 228] on icon "button" at bounding box center [946, 228] width 10 height 10
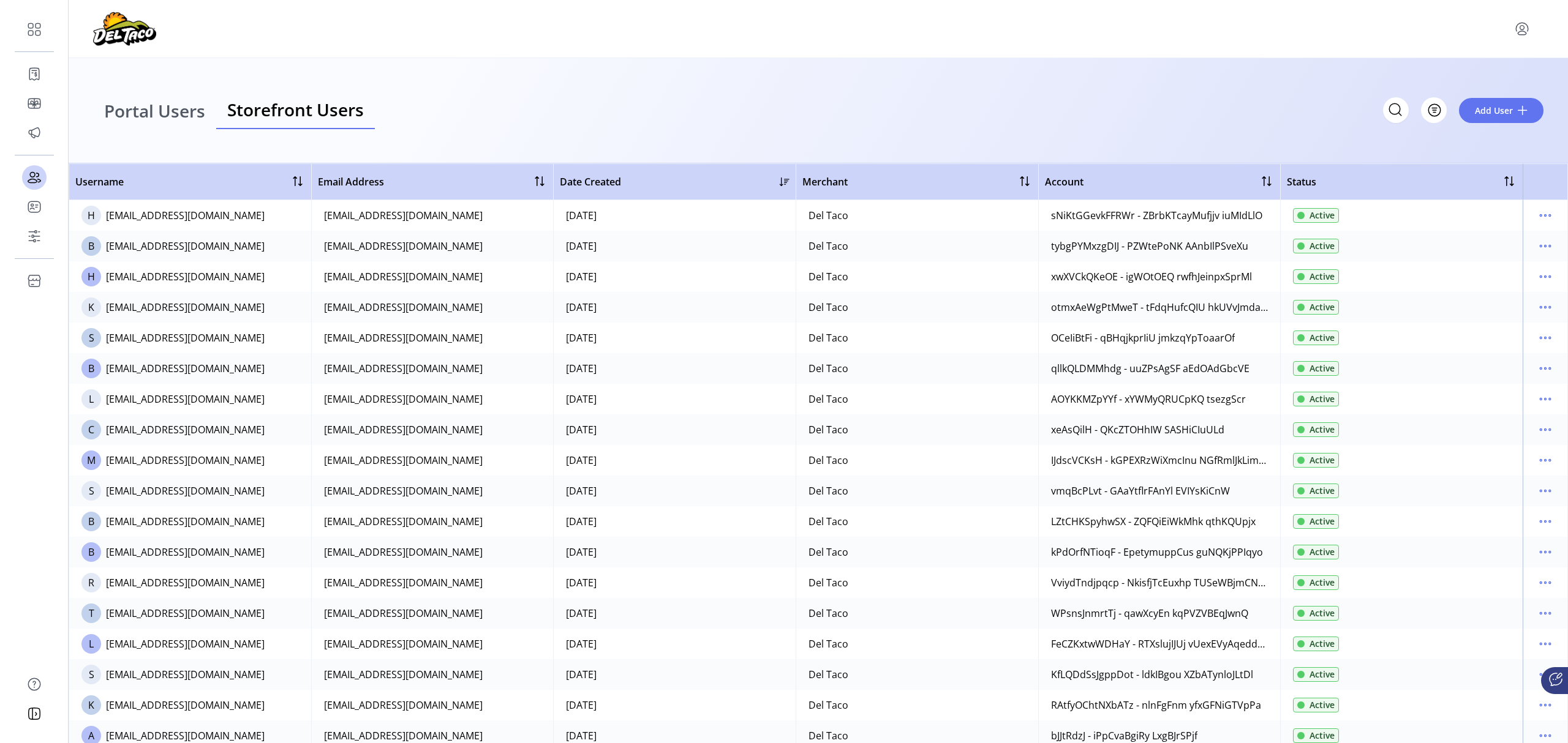
click at [164, 109] on span "Portal Users" at bounding box center [155, 111] width 101 height 17
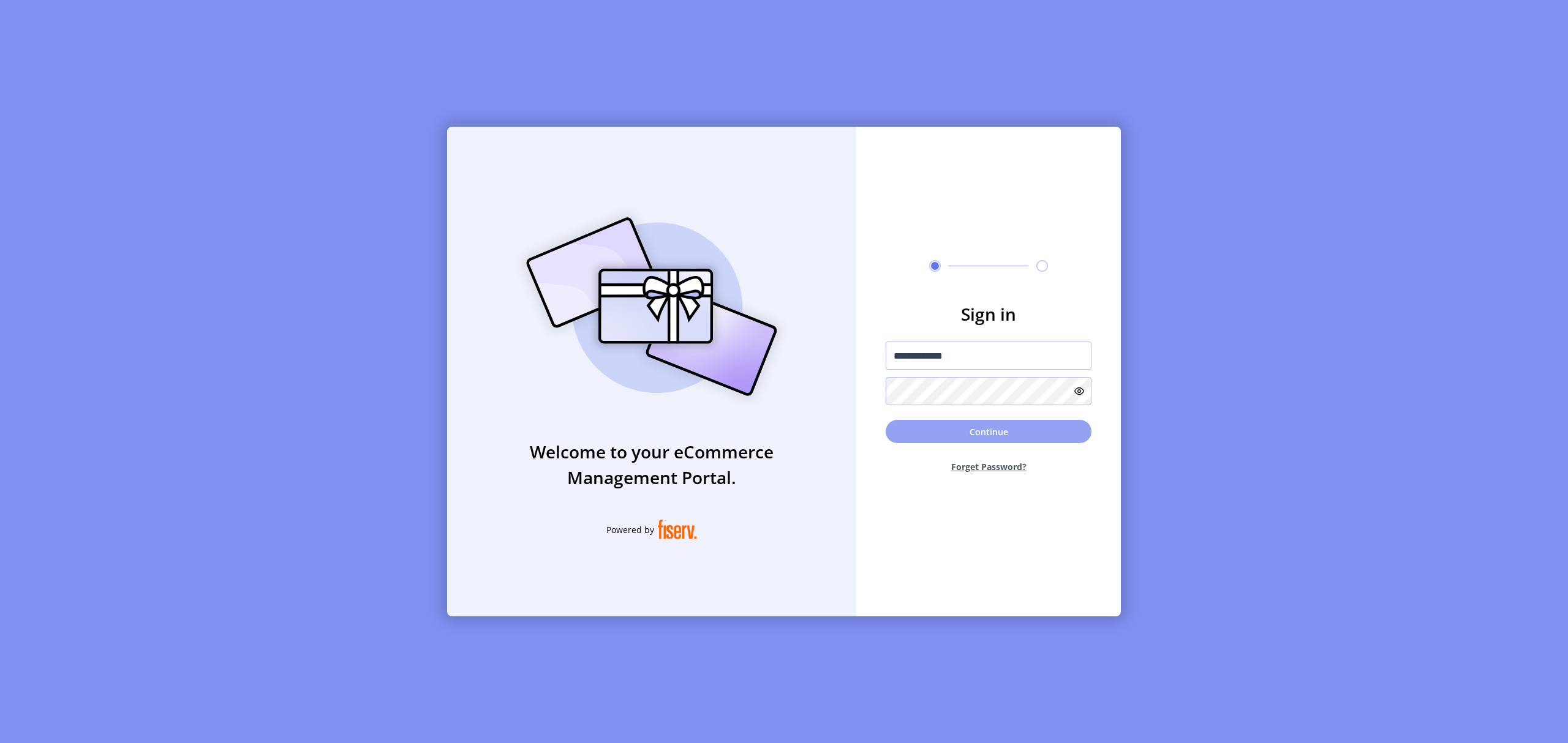
click at [951, 427] on button "Continue" at bounding box center [988, 431] width 206 height 23
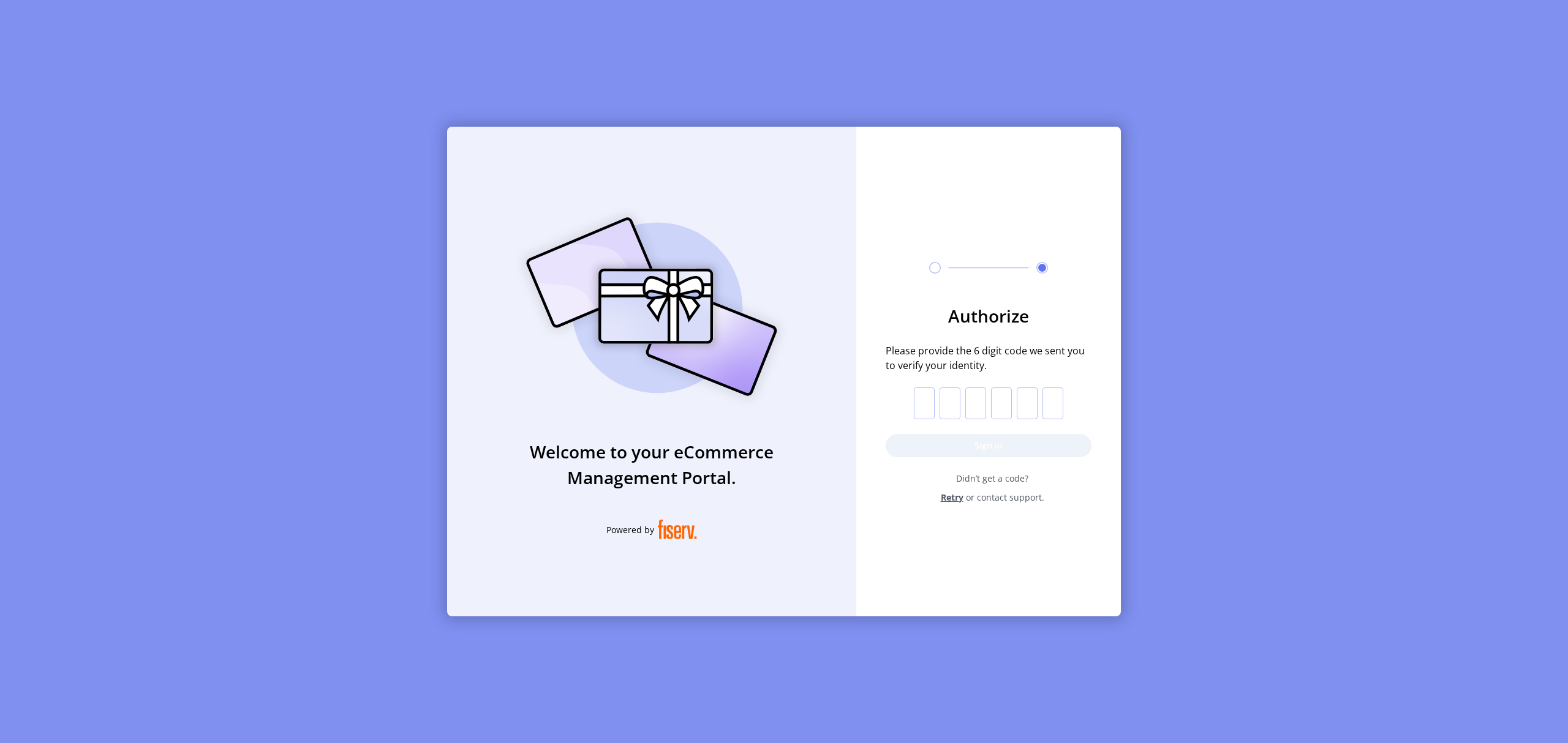
click at [929, 398] on input "text" at bounding box center [925, 403] width 21 height 32
type input "*"
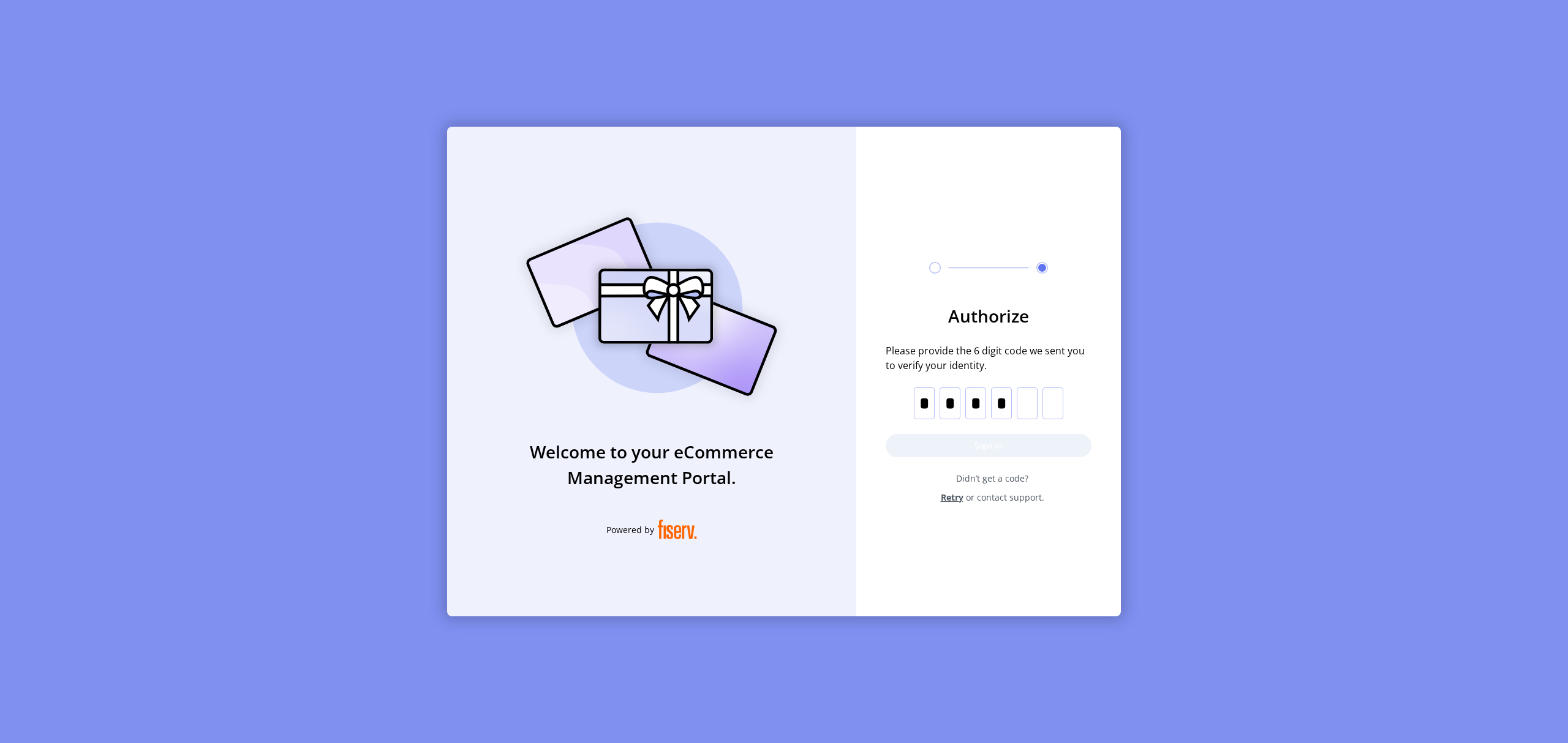
type input "*"
drag, startPoint x: 913, startPoint y: 399, endPoint x: 1233, endPoint y: 402, distance: 320.0
click at [1241, 390] on div "Welcome to your eCommerce Management Portal. Powered by Authorize Please provid…" at bounding box center [784, 371] width 1568 height 743
drag, startPoint x: 1031, startPoint y: 402, endPoint x: 897, endPoint y: 395, distance: 134.2
click at [897, 395] on form "Authorize Please provide the 6 digit code we sent you to verify your identity. …" at bounding box center [989, 403] width 265 height 201
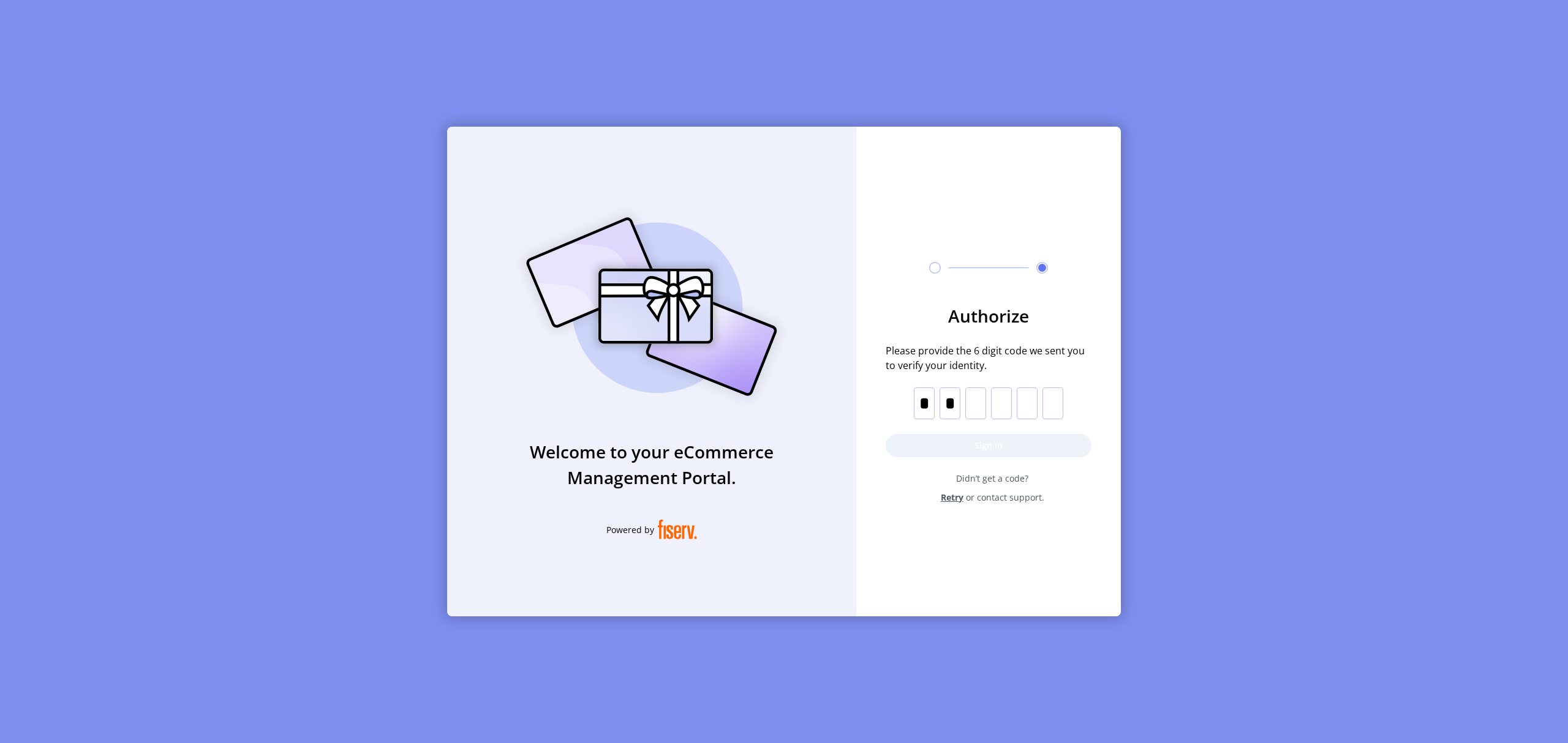
type input "*"
click at [936, 444] on button "Sign in" at bounding box center [988, 446] width 206 height 23
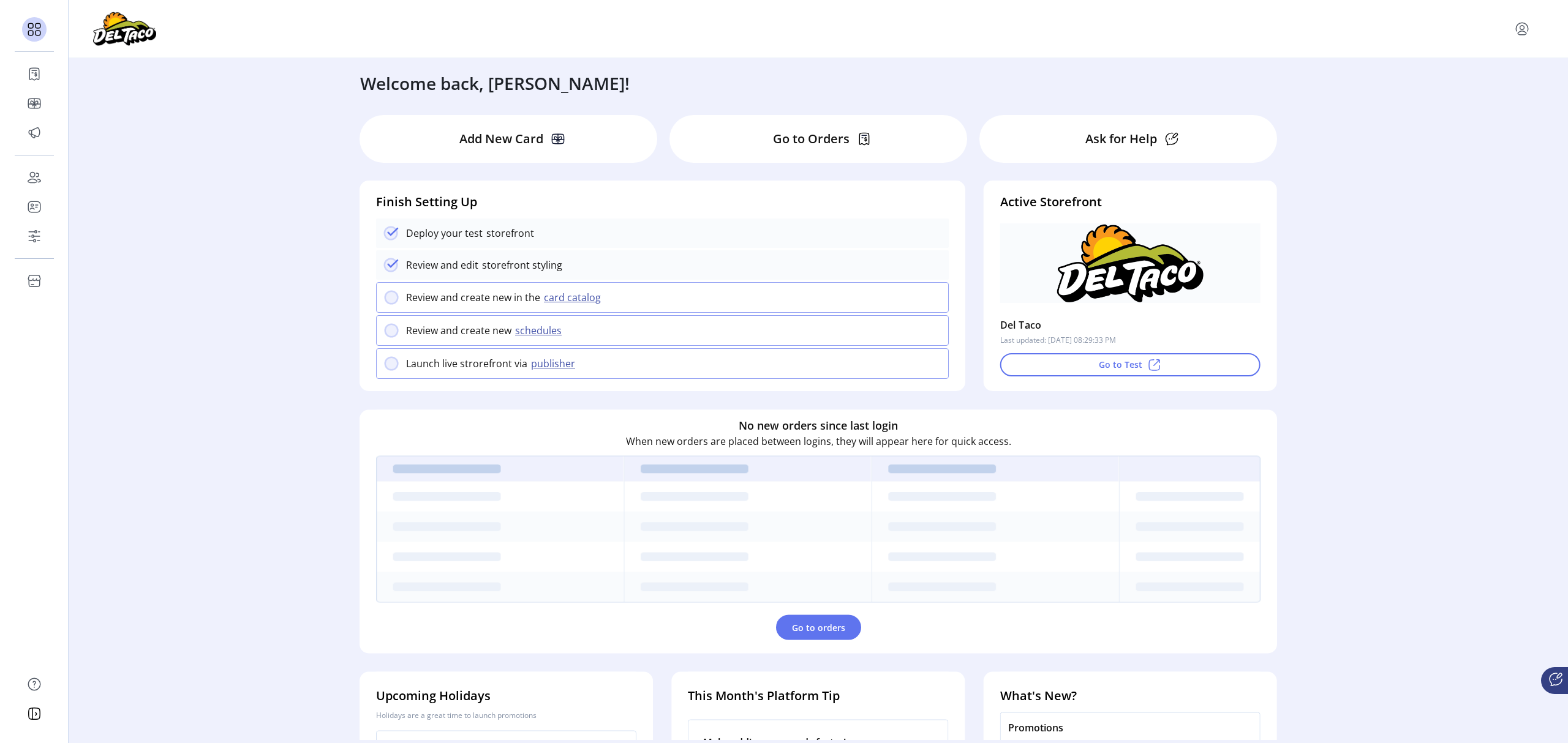
click at [265, 453] on div "Welcome back, [PERSON_NAME]! Add New Card Go to Orders Ask for Help Finish Sett…" at bounding box center [819, 399] width 1500 height 682
click at [1147, 131] on p "Ask for Help" at bounding box center [1120, 139] width 71 height 18
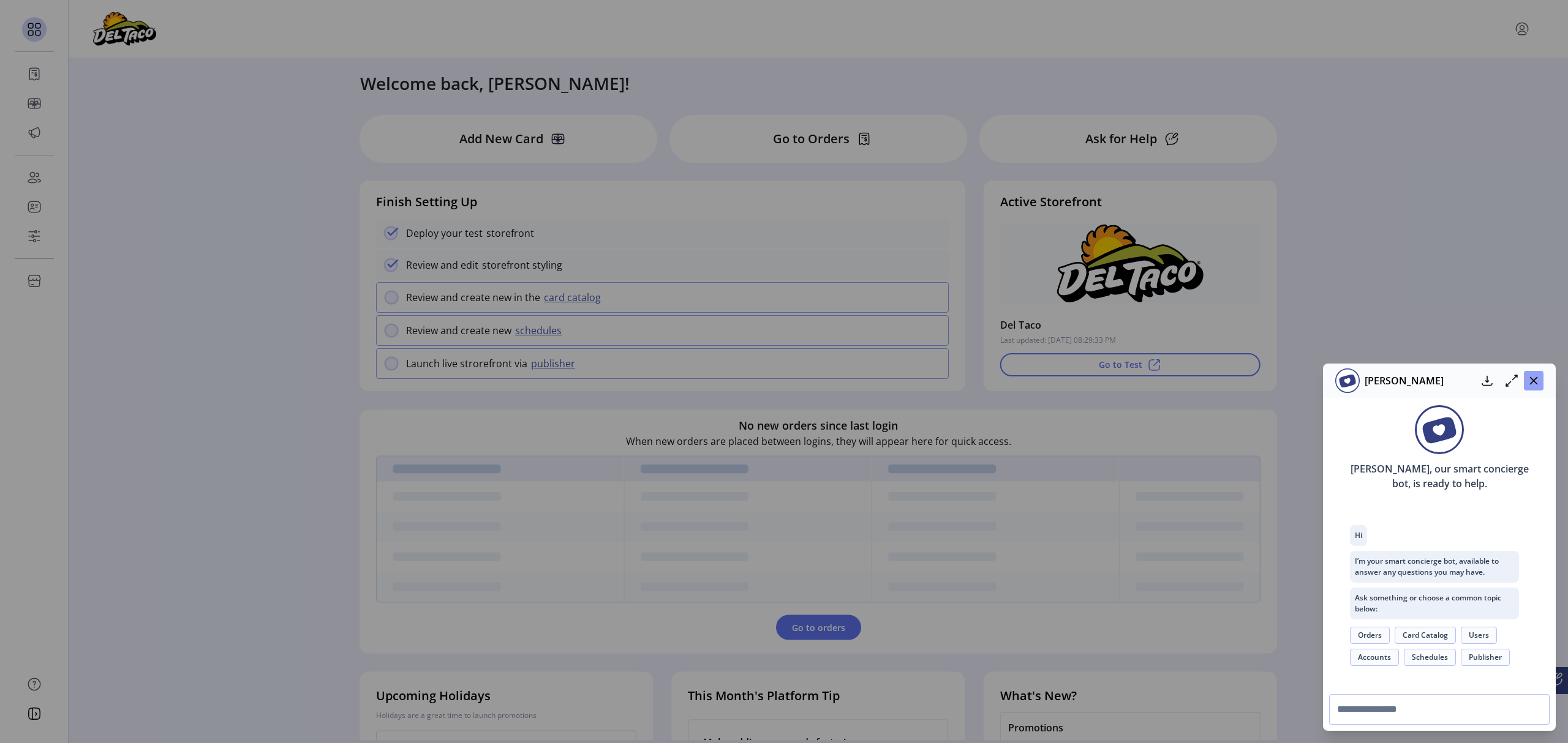
click at [1531, 382] on icon "button" at bounding box center [1534, 381] width 10 height 10
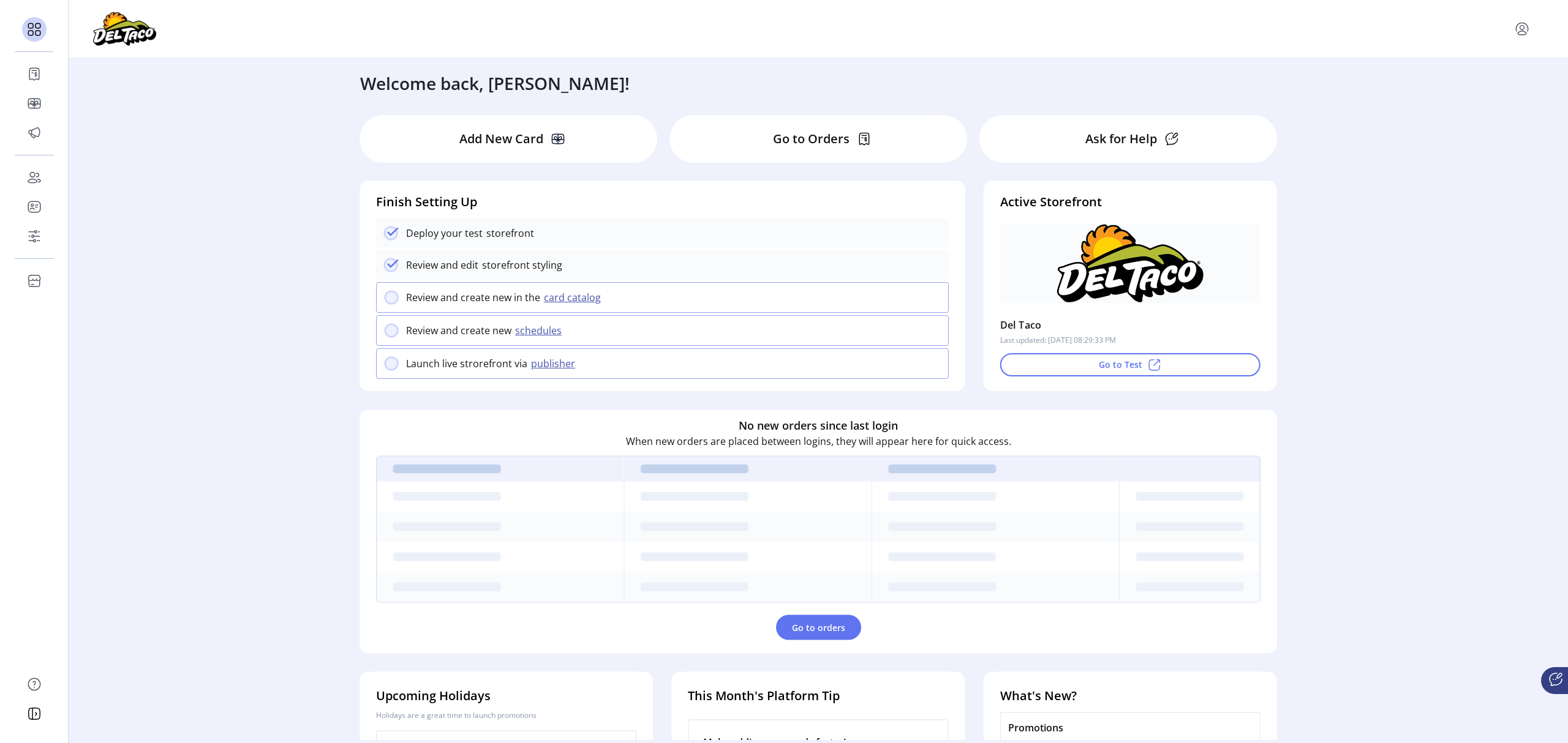
click at [1135, 143] on p "Ask for Help" at bounding box center [1120, 139] width 71 height 18
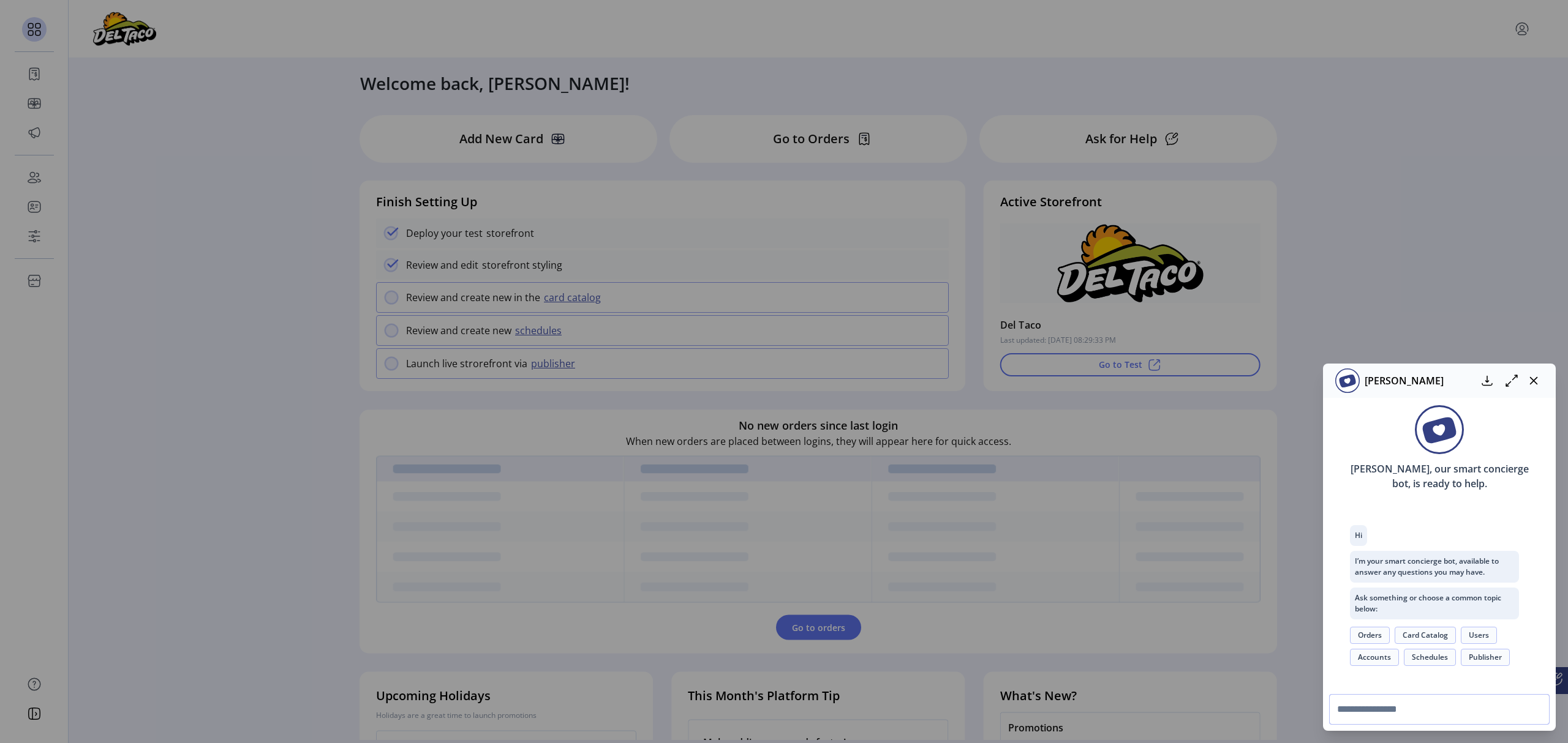
click at [1398, 709] on input "text" at bounding box center [1439, 709] width 221 height 30
type input "**********"
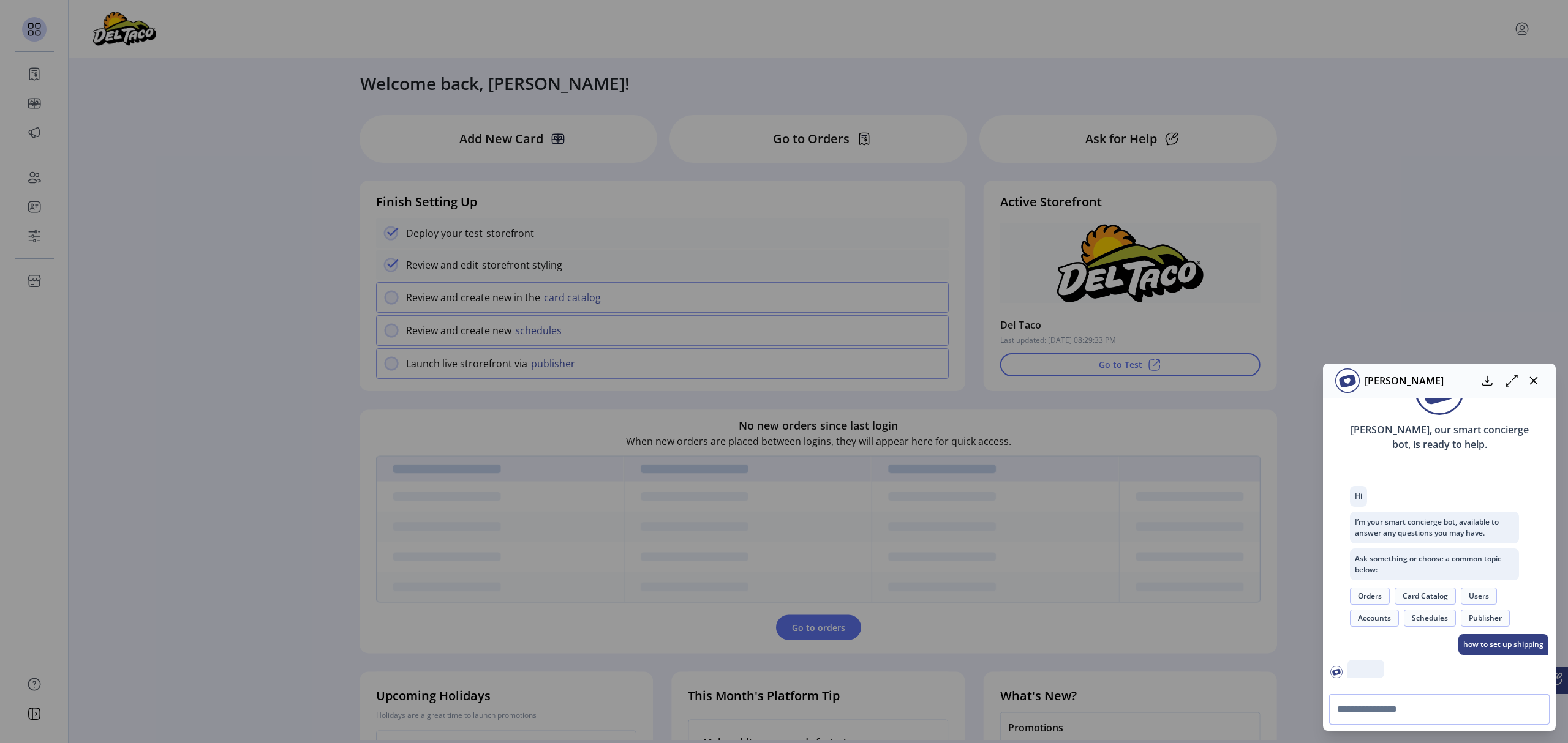
scroll to position [114, 0]
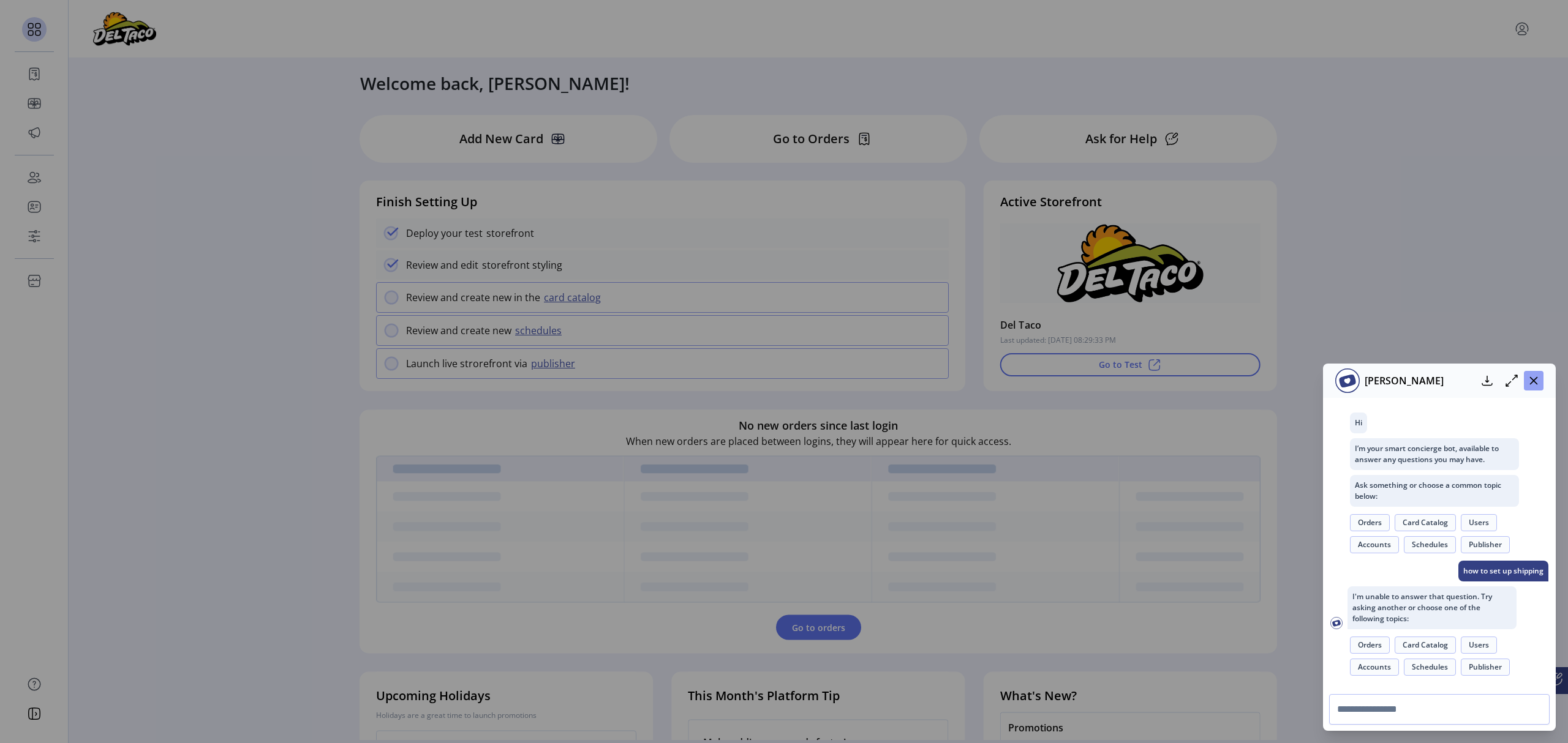
click at [1535, 385] on icon "button" at bounding box center [1534, 381] width 10 height 10
